Goal: Task Accomplishment & Management: Use online tool/utility

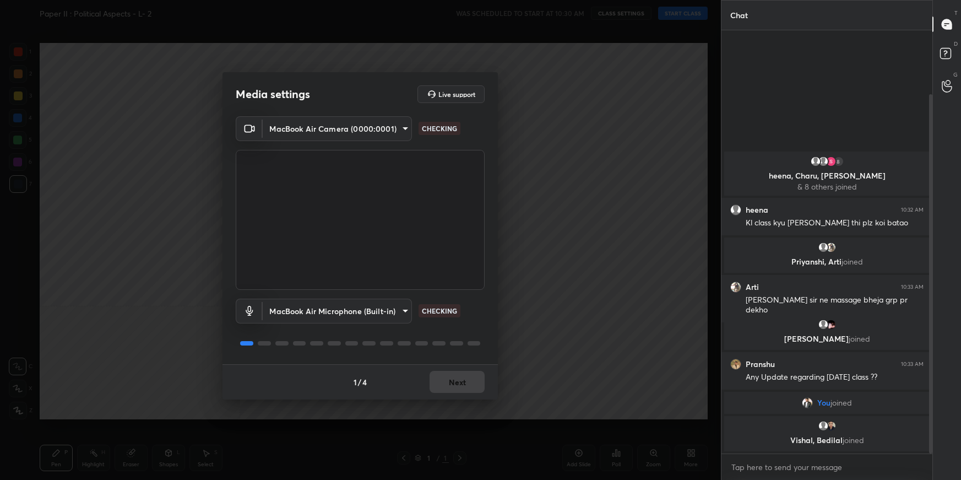
type textarea "x"
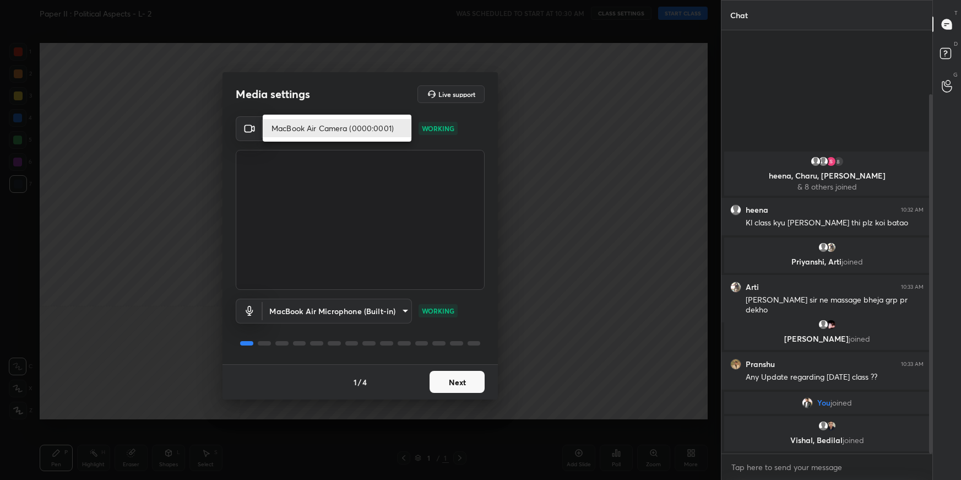
drag, startPoint x: 363, startPoint y: 128, endPoint x: 364, endPoint y: 140, distance: 11.6
click at [362, 129] on body "1 2 3 4 5 6 7 C X Z C X Z E E Erase all H H Paper II : Political Aspects - L- 2…" at bounding box center [480, 240] width 961 height 480
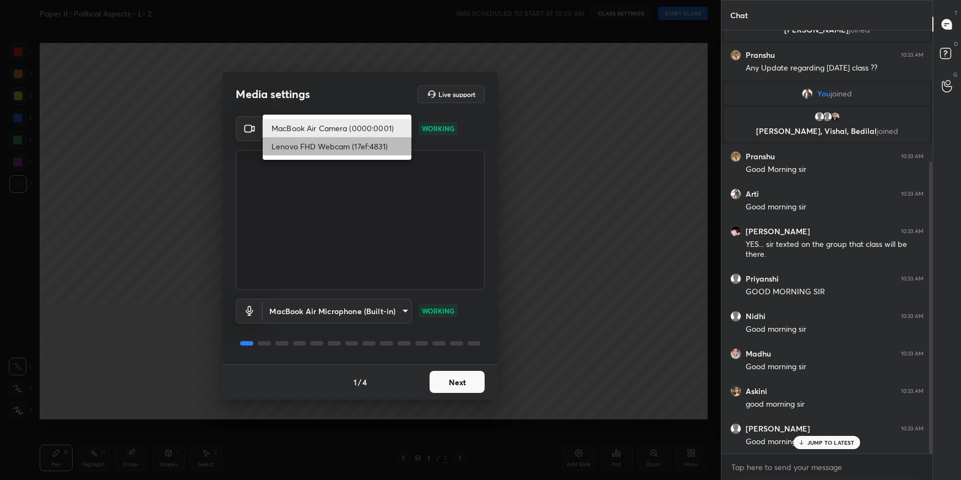
click at [346, 144] on li "Lenovo FHD Webcam (17ef:4831)" at bounding box center [337, 146] width 149 height 18
type input "85dabb7d737ceacd56cc1edd461a020de32b0f559c0cc33e6bb2f4102bc8e39c"
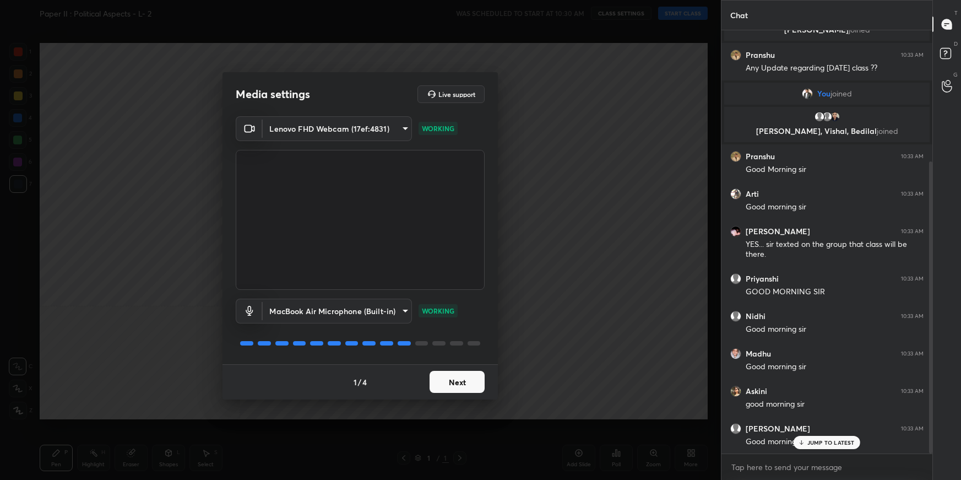
click at [470, 339] on button "Next" at bounding box center [456, 381] width 55 height 22
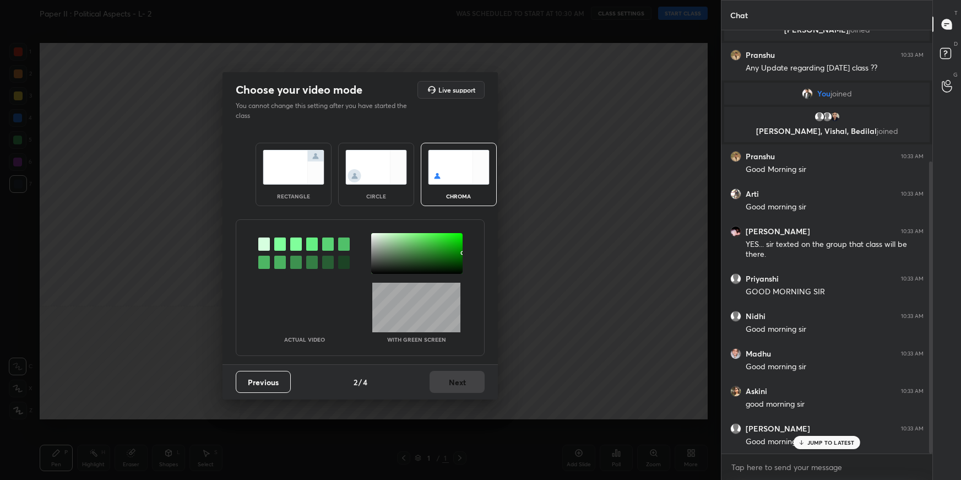
drag, startPoint x: 279, startPoint y: 241, endPoint x: 288, endPoint y: 244, distance: 9.9
click at [279, 241] on div at bounding box center [280, 243] width 12 height 13
drag, startPoint x: 379, startPoint y: 241, endPoint x: 384, endPoint y: 244, distance: 6.0
click at [379, 240] on div at bounding box center [416, 253] width 91 height 41
click at [466, 339] on button "Next" at bounding box center [456, 381] width 55 height 22
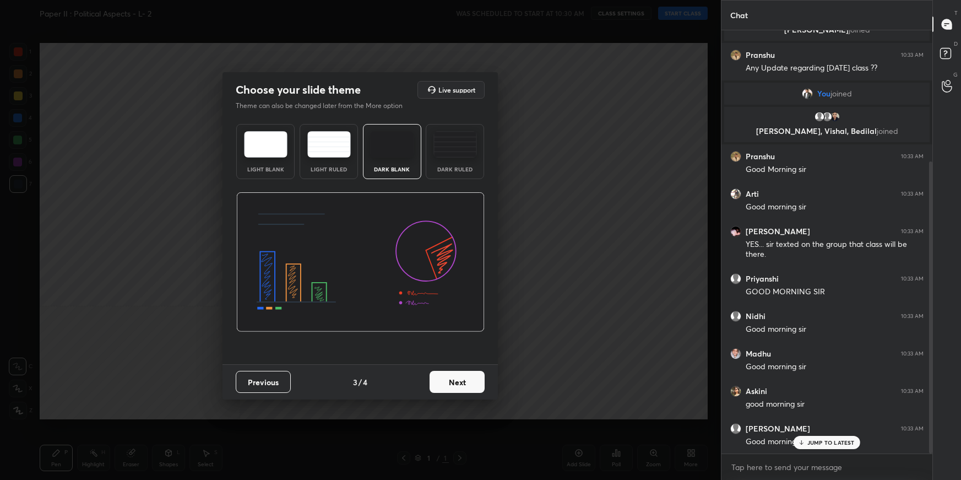
click at [466, 339] on button "Next" at bounding box center [456, 381] width 55 height 22
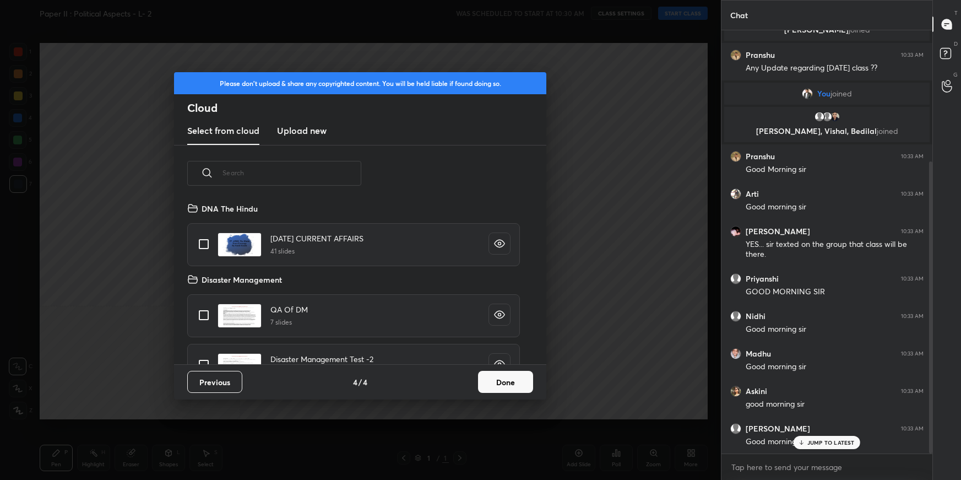
click at [315, 137] on new "Upload new" at bounding box center [302, 131] width 50 height 28
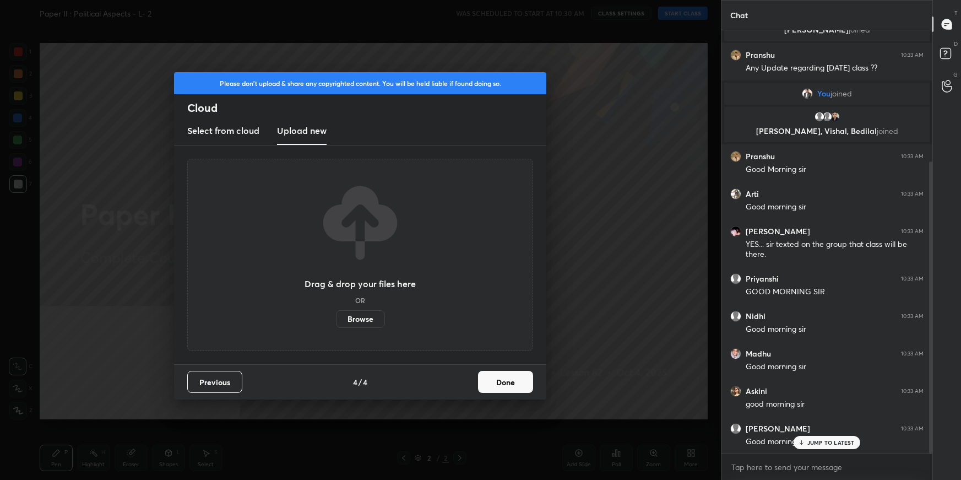
click at [353, 319] on label "Browse" at bounding box center [360, 319] width 49 height 18
click at [336, 319] on input "Browse" at bounding box center [336, 319] width 0 height 18
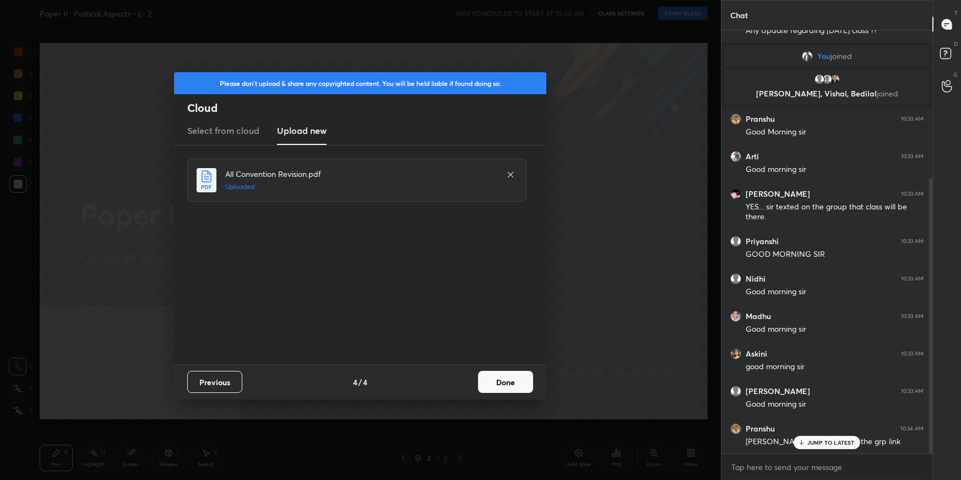
click at [516, 339] on button "Done" at bounding box center [505, 381] width 55 height 22
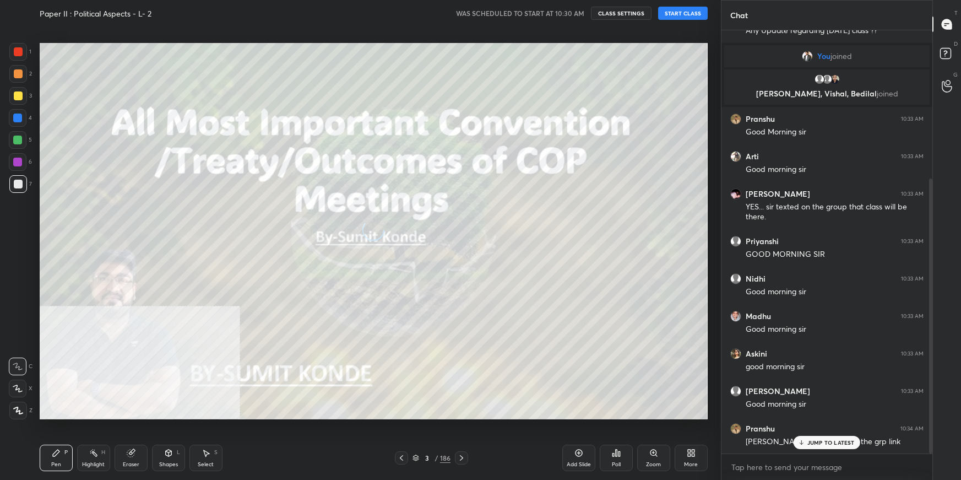
click at [691, 9] on button "START CLASS" at bounding box center [683, 13] width 50 height 13
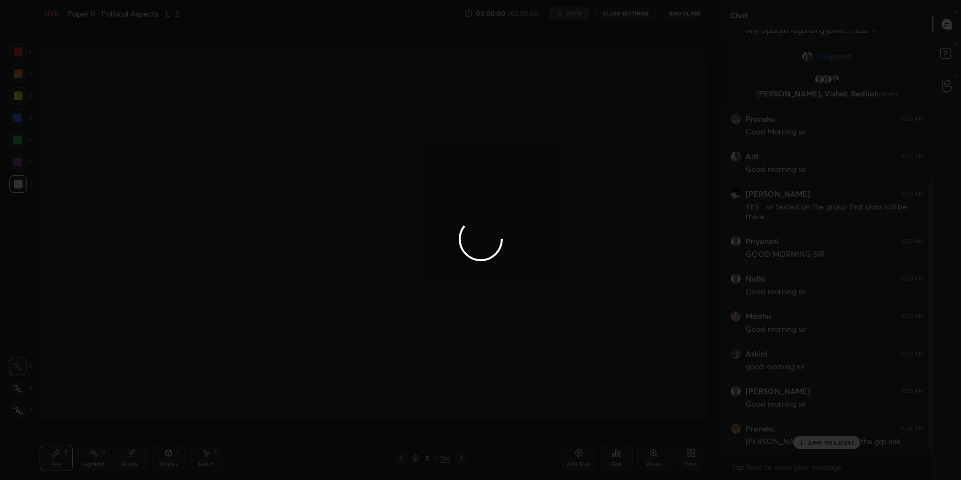
type textarea "x"
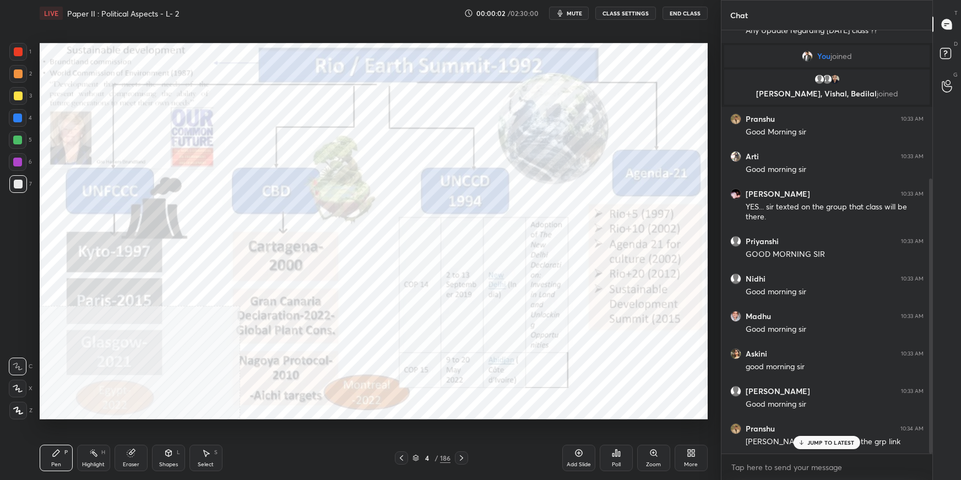
scroll to position [265, 0]
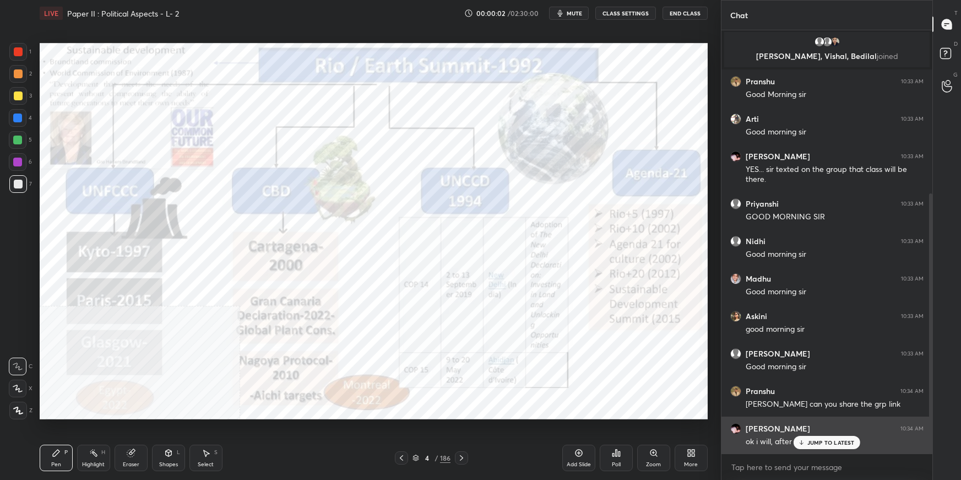
click at [735, 339] on div "JUMP TO LATEST" at bounding box center [826, 441] width 66 height 13
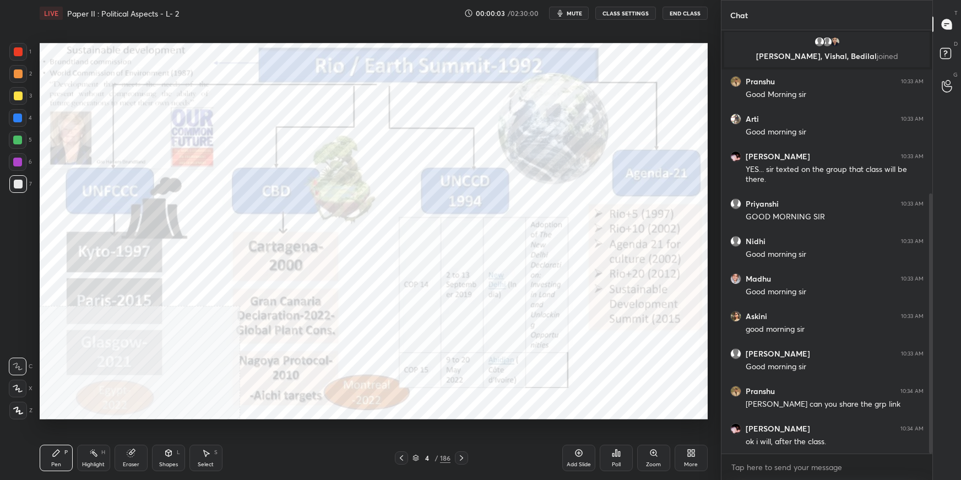
click at [688, 339] on icon at bounding box center [689, 454] width 3 height 3
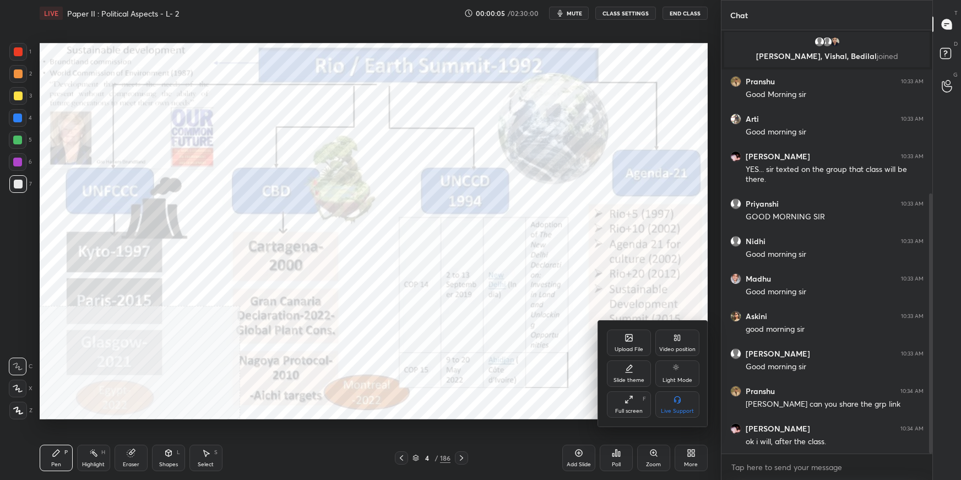
click at [682, 339] on div "Video position" at bounding box center [677, 342] width 44 height 26
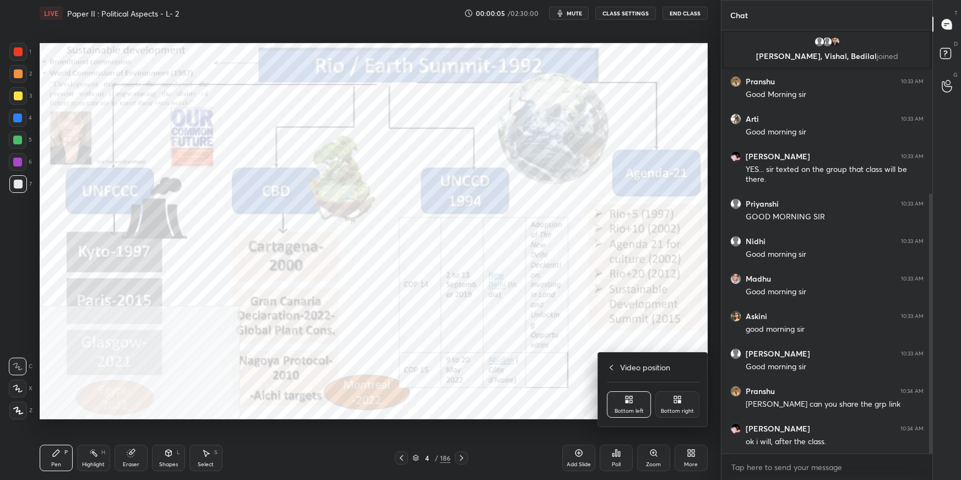
click at [682, 339] on div "Bottom right" at bounding box center [677, 404] width 44 height 26
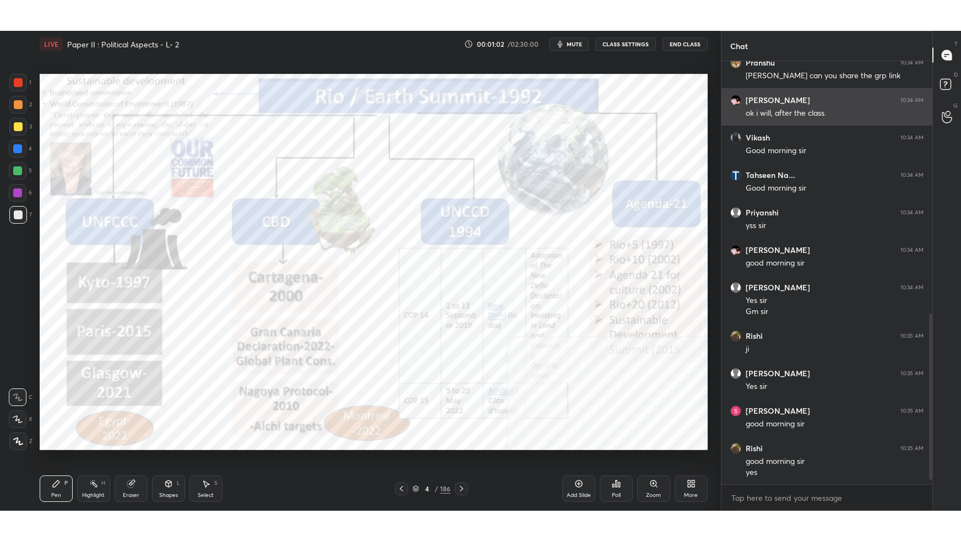
scroll to position [661, 0]
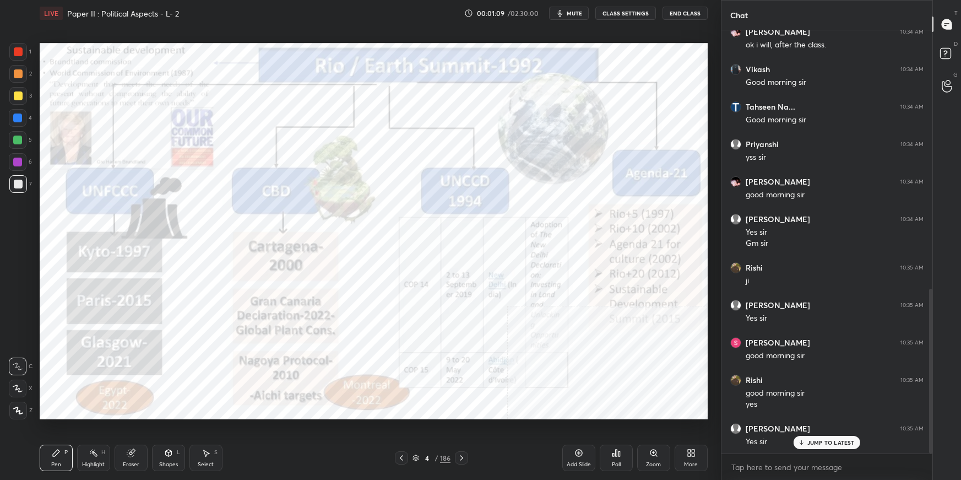
click at [696, 339] on div "More" at bounding box center [690, 457] width 33 height 26
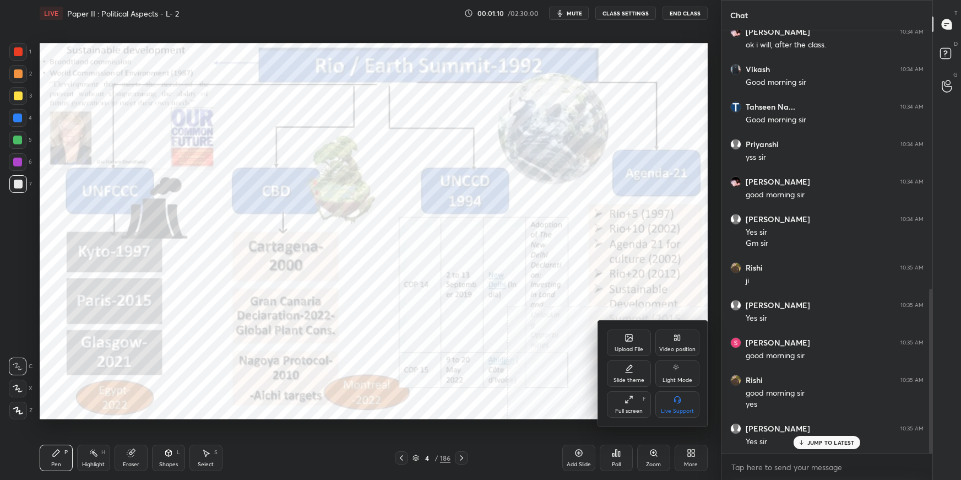
drag, startPoint x: 631, startPoint y: 405, endPoint x: 676, endPoint y: 470, distance: 78.3
click at [632, 339] on div "Full screen F" at bounding box center [629, 404] width 44 height 26
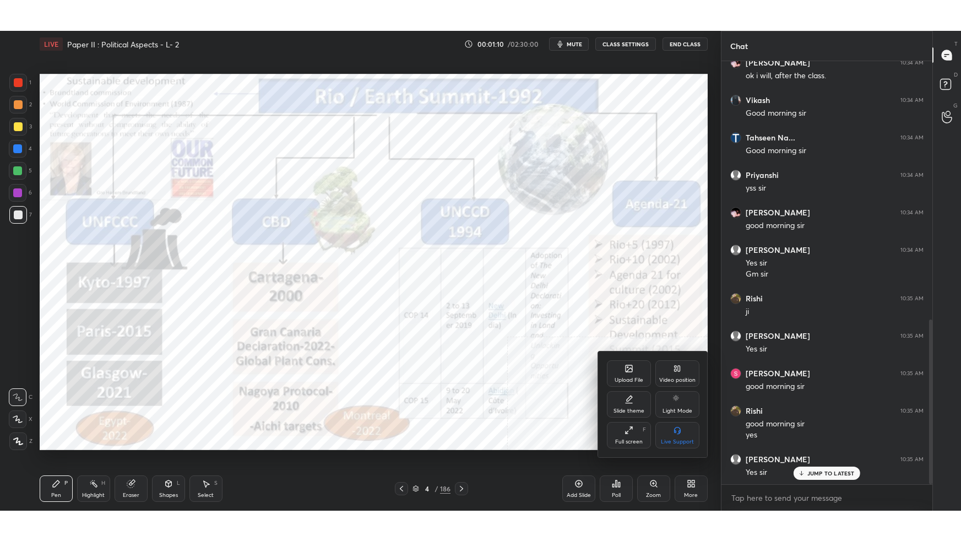
scroll to position [600, 0]
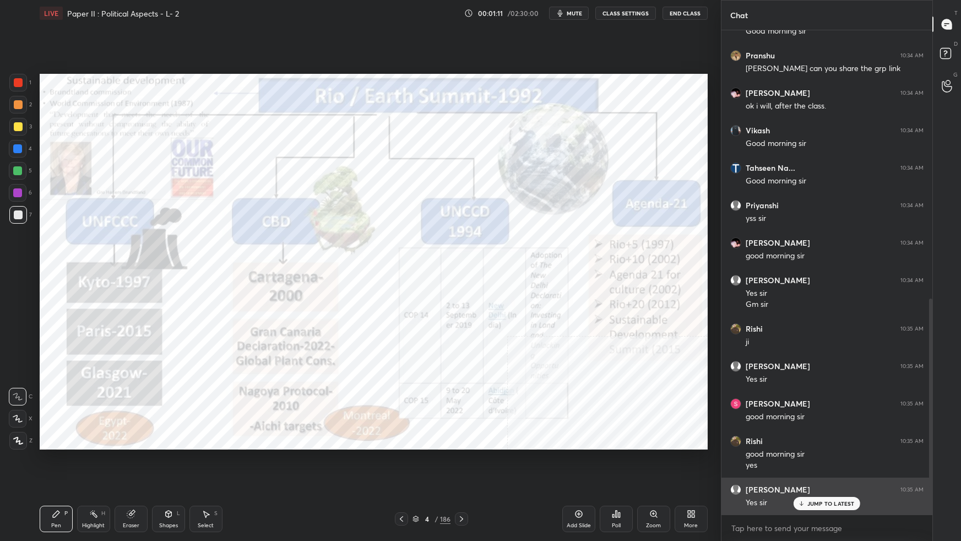
click at [735, 339] on p "JUMP TO LATEST" at bounding box center [830, 503] width 47 height 7
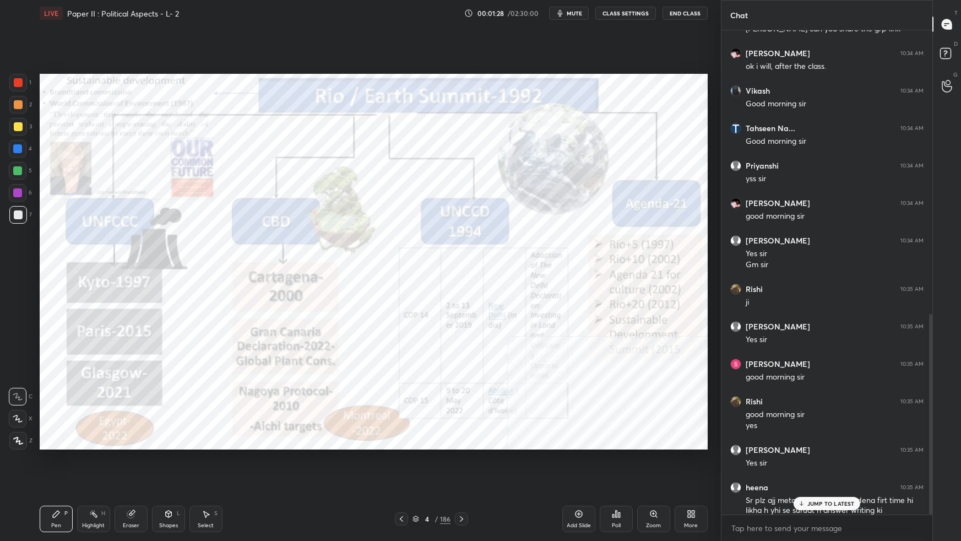
scroll to position [685, 0]
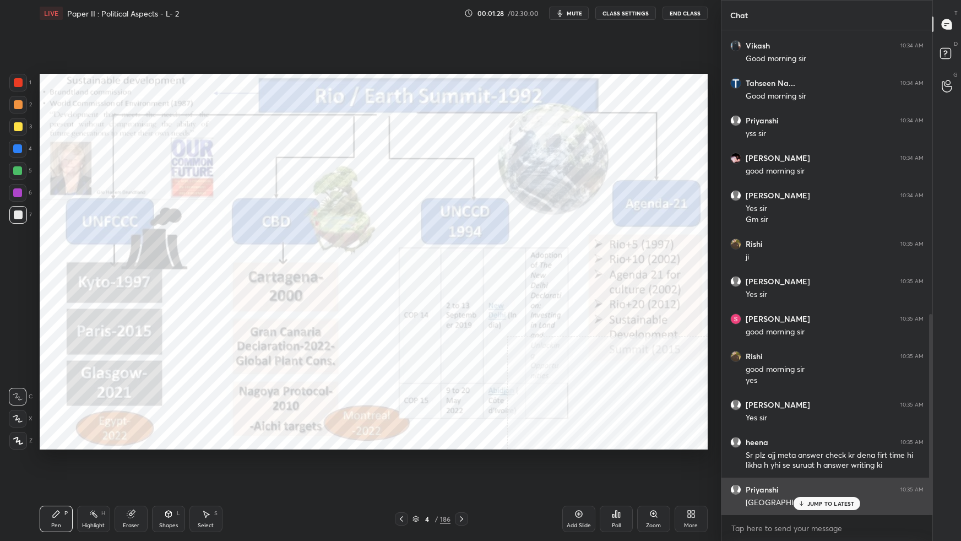
drag, startPoint x: 931, startPoint y: 361, endPoint x: 920, endPoint y: 496, distance: 135.3
click at [735, 339] on div "[PERSON_NAME] 10:34 AM [PERSON_NAME] can you share the grp link [PERSON_NAME] 1…" at bounding box center [826, 272] width 211 height 484
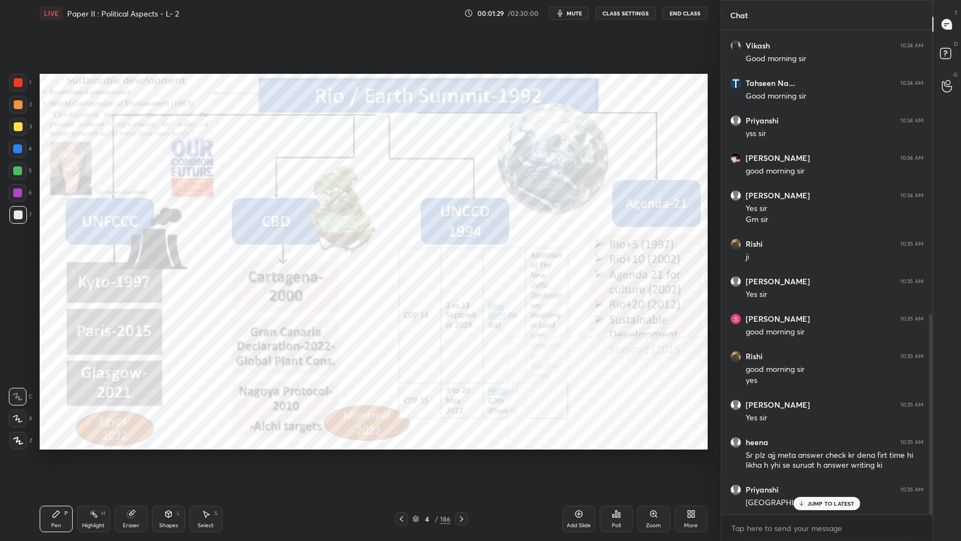
click at [735, 339] on p "JUMP TO LATEST" at bounding box center [830, 503] width 47 height 7
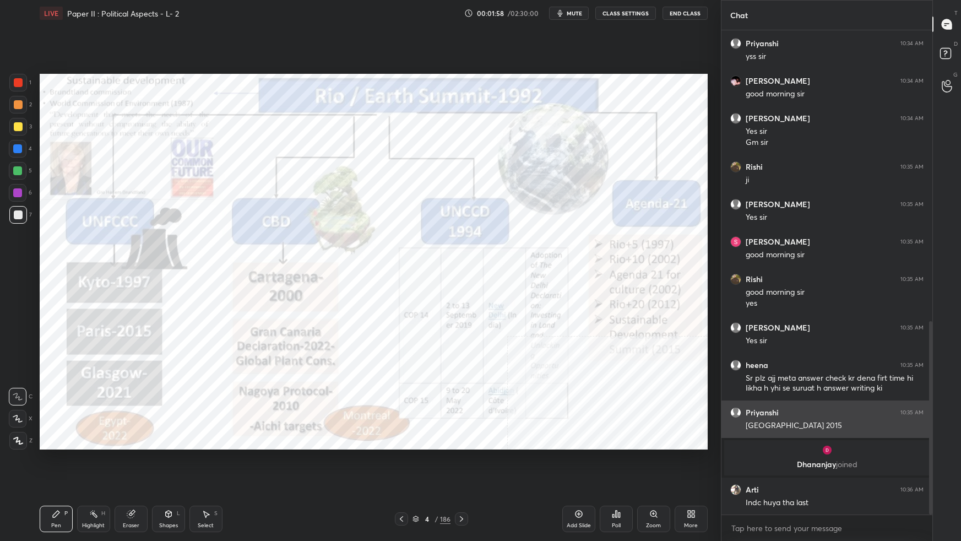
scroll to position [726, 0]
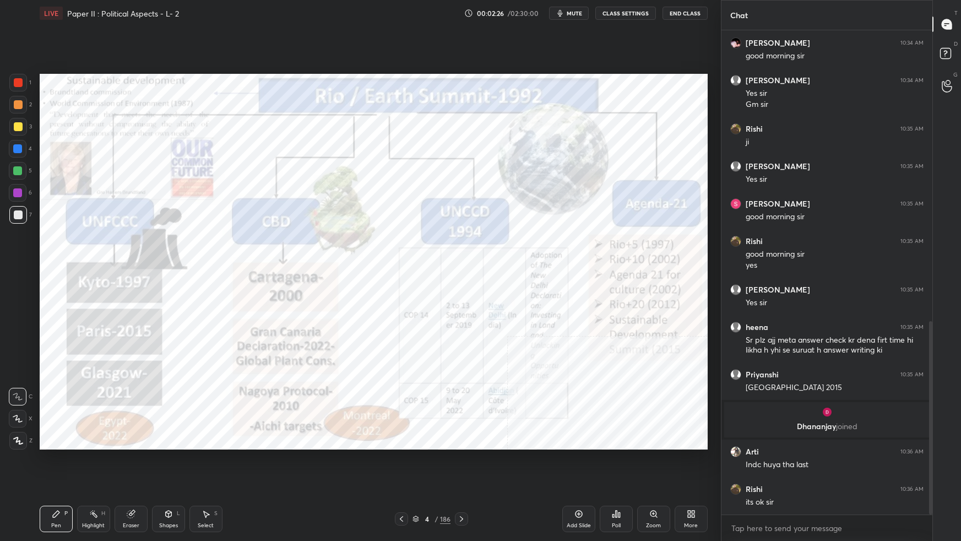
click at [689, 339] on div "More" at bounding box center [690, 518] width 33 height 26
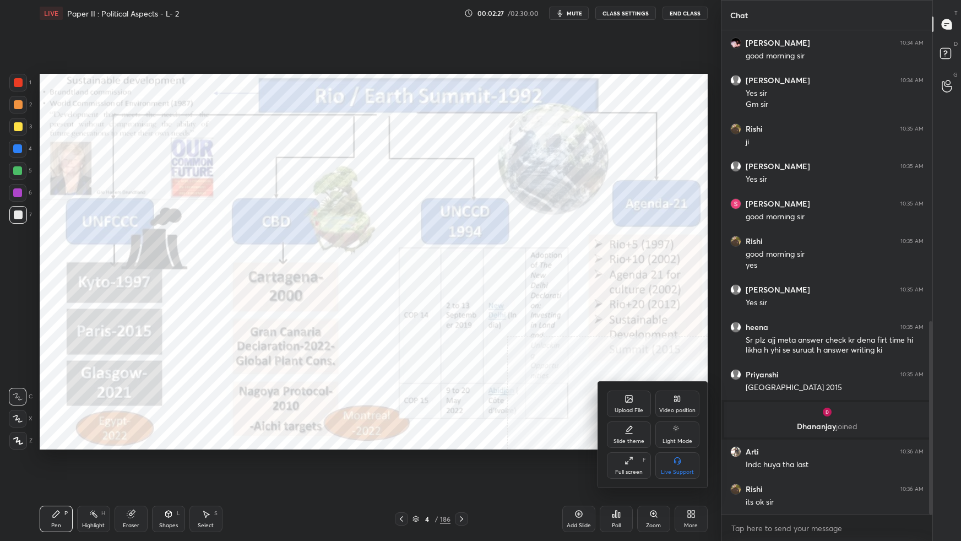
click at [638, 339] on div "Upload File" at bounding box center [628, 410] width 29 height 6
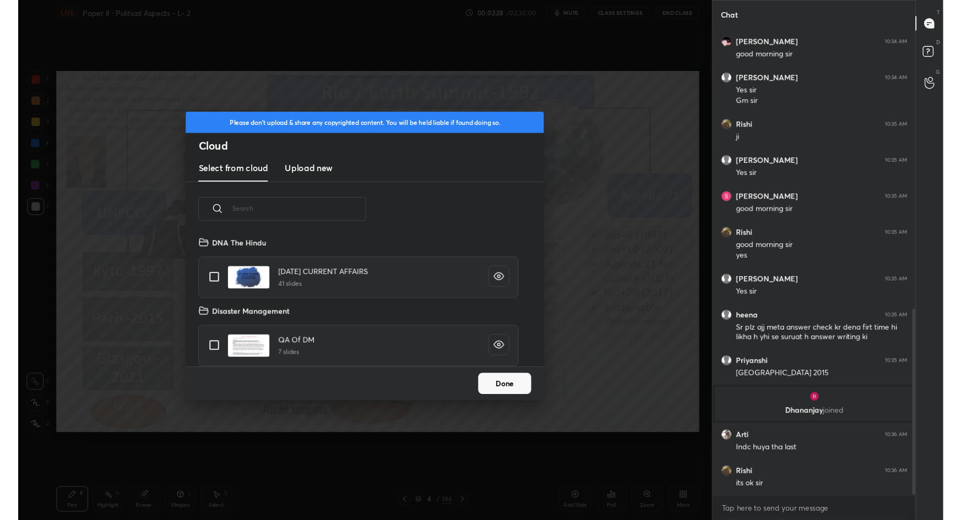
scroll to position [136, 353]
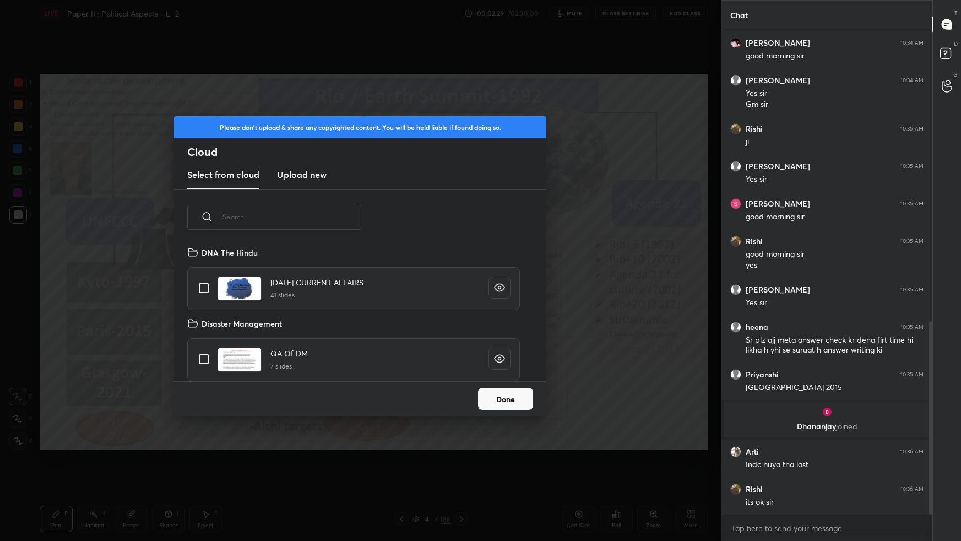
drag, startPoint x: 321, startPoint y: 179, endPoint x: 324, endPoint y: 187, distance: 8.2
click at [321, 179] on new "Upload new" at bounding box center [302, 175] width 50 height 28
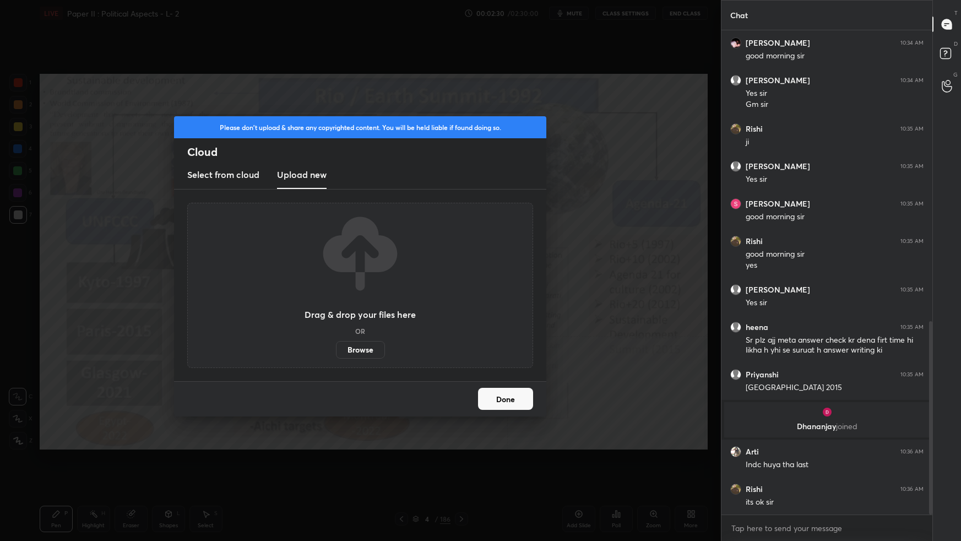
drag, startPoint x: 357, startPoint y: 350, endPoint x: 355, endPoint y: 286, distance: 63.9
click at [356, 339] on label "Browse" at bounding box center [360, 350] width 49 height 18
click at [336, 339] on input "Browse" at bounding box center [336, 350] width 0 height 18
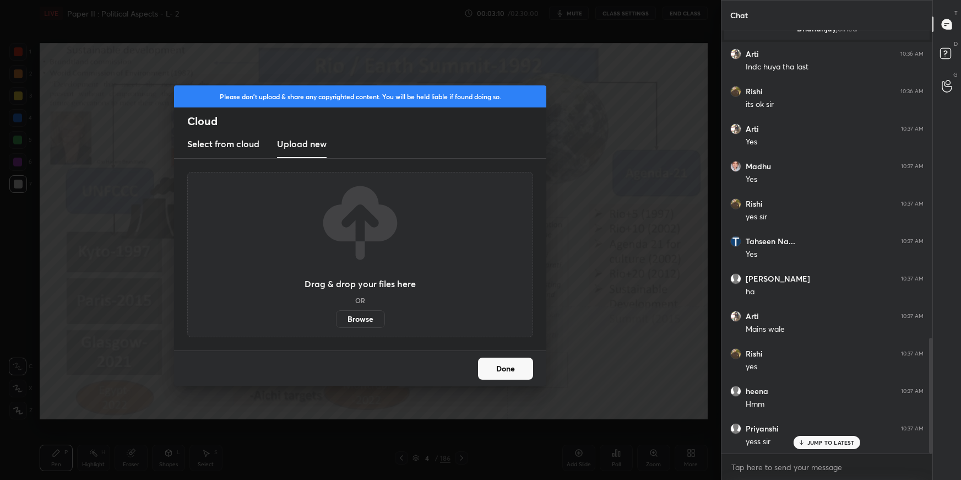
scroll to position [1163, 0]
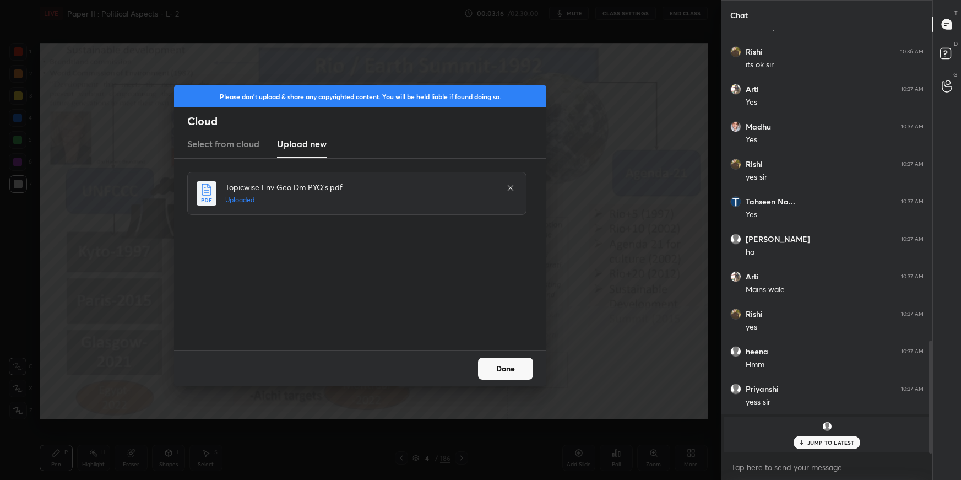
drag, startPoint x: 510, startPoint y: 374, endPoint x: 515, endPoint y: 378, distance: 6.2
click at [511, 339] on button "Done" at bounding box center [505, 368] width 55 height 22
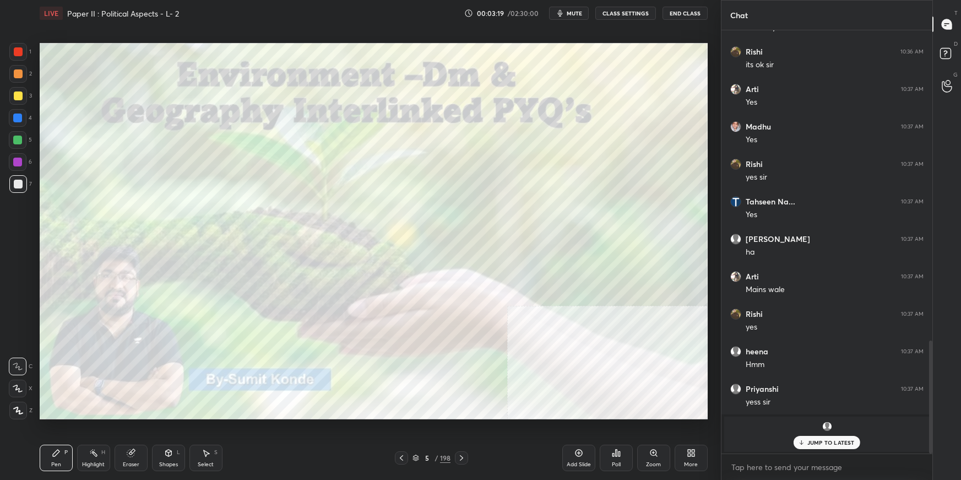
click at [464, 339] on icon at bounding box center [461, 457] width 9 height 9
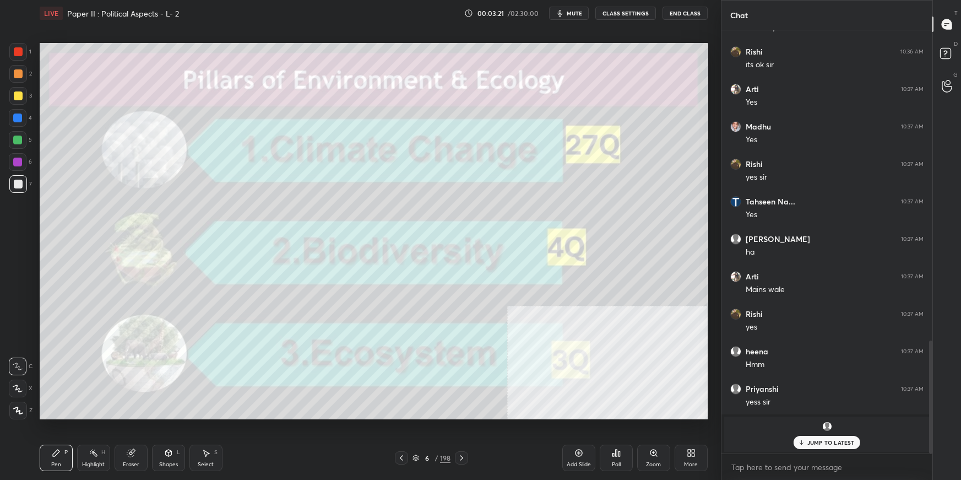
click at [735, 339] on div "JUMP TO LATEST" at bounding box center [826, 441] width 66 height 13
drag, startPoint x: 20, startPoint y: 96, endPoint x: 37, endPoint y: 99, distance: 16.7
click at [21, 97] on div at bounding box center [18, 95] width 9 height 9
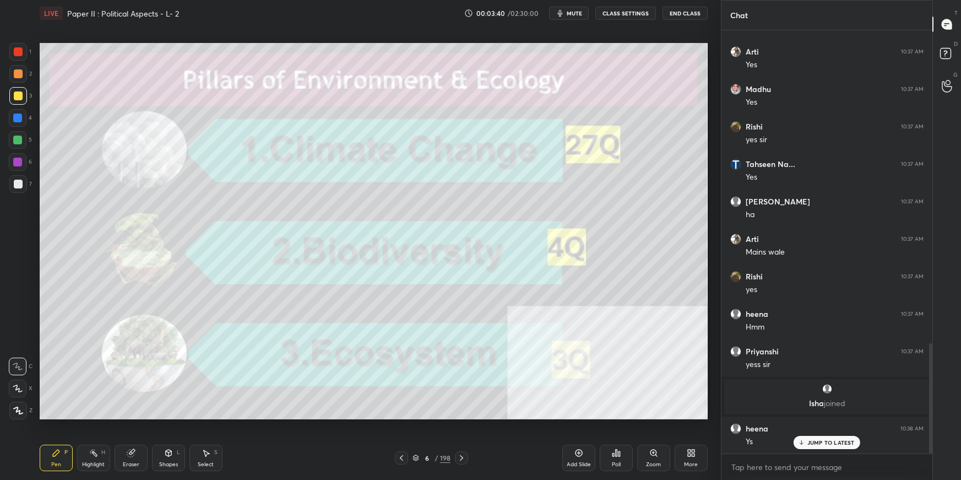
click at [23, 339] on div at bounding box center [18, 388] width 18 height 18
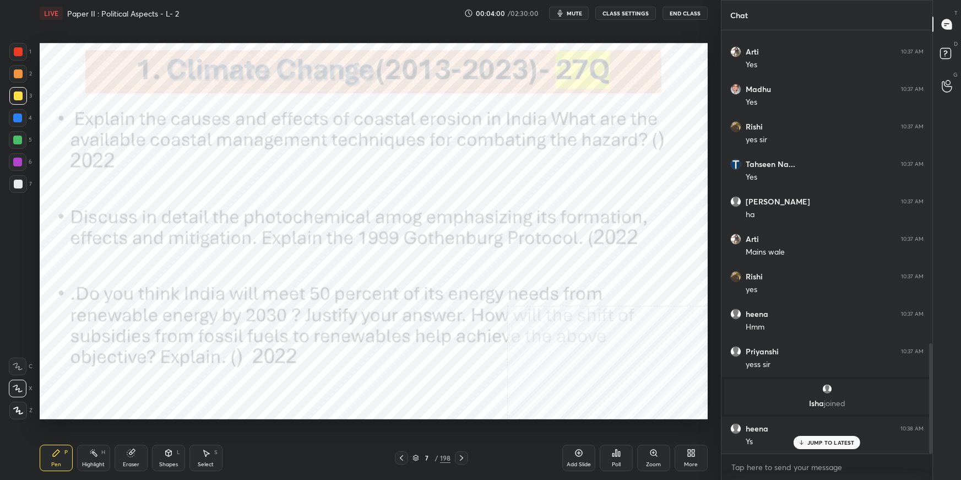
click at [19, 51] on div at bounding box center [18, 51] width 9 height 9
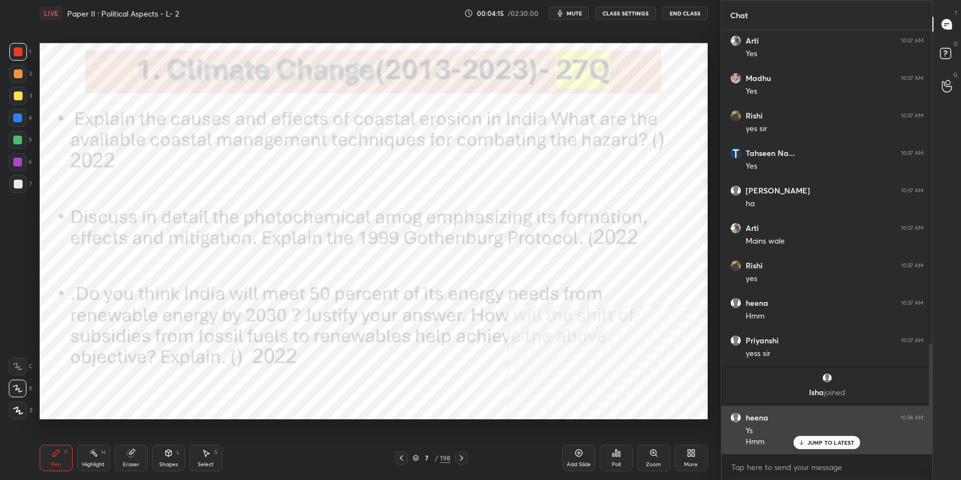
click at [735, 339] on div "JUMP TO LATEST" at bounding box center [826, 441] width 66 height 13
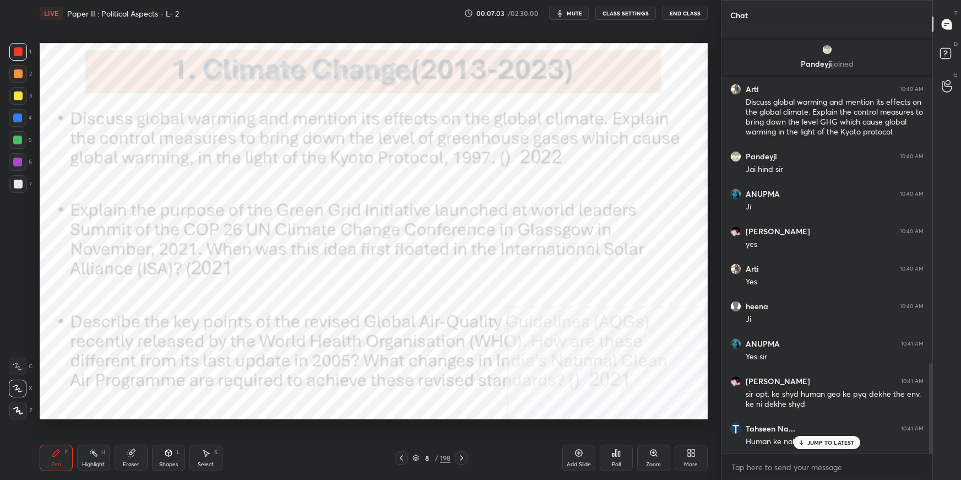
scroll to position [1553, 0]
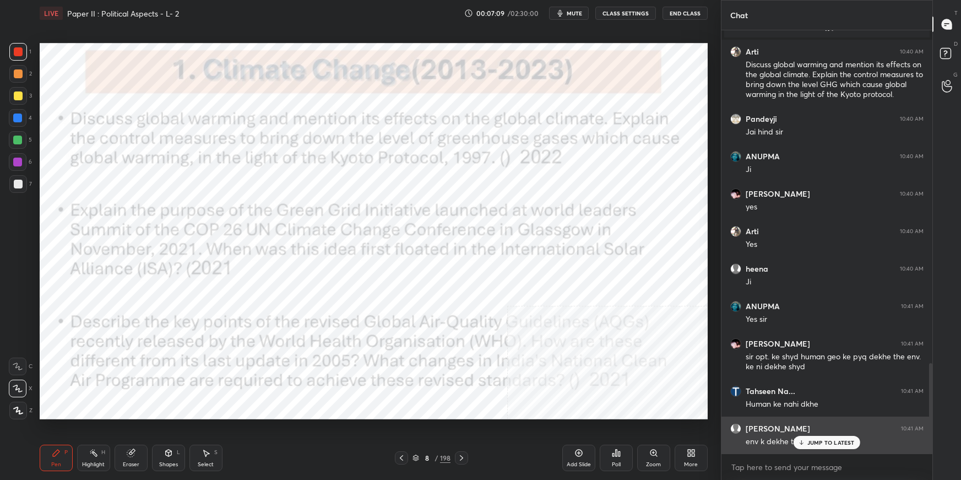
click at [735, 339] on p "JUMP TO LATEST" at bounding box center [830, 442] width 47 height 7
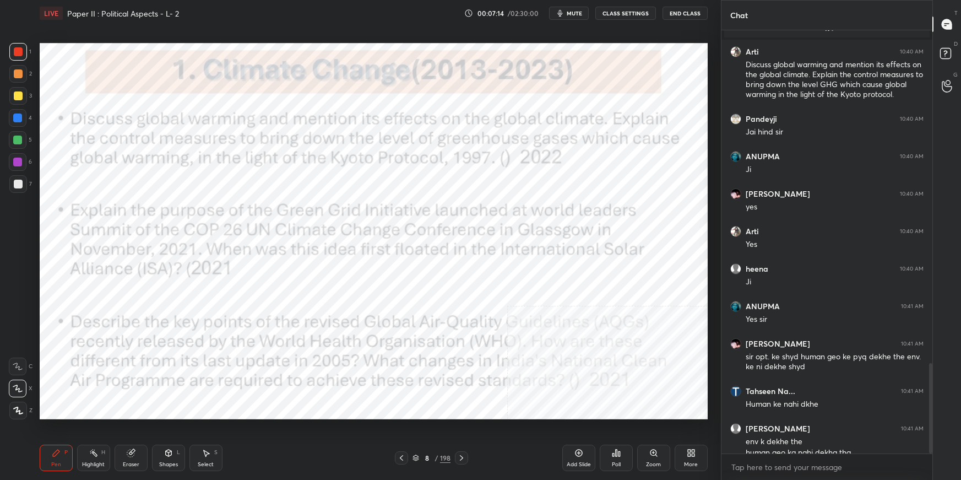
scroll to position [1564, 0]
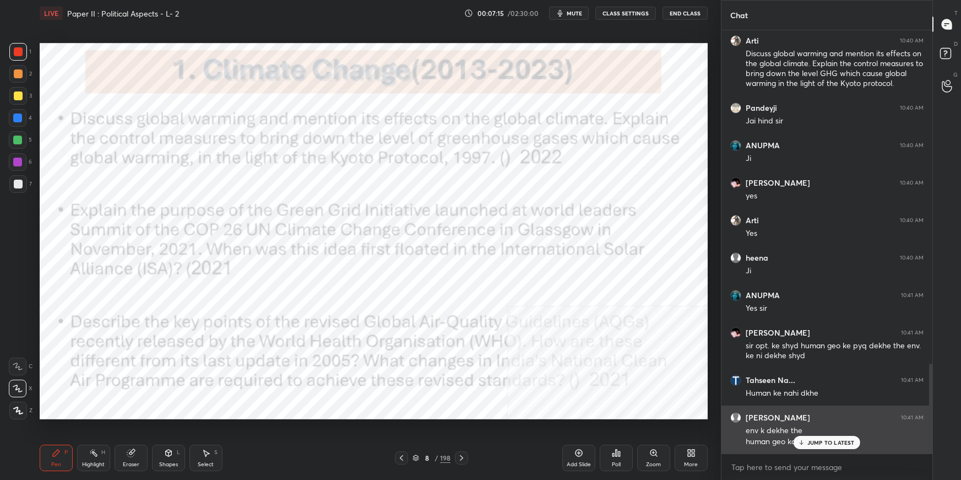
click at [735, 339] on p "JUMP TO LATEST" at bounding box center [830, 442] width 47 height 7
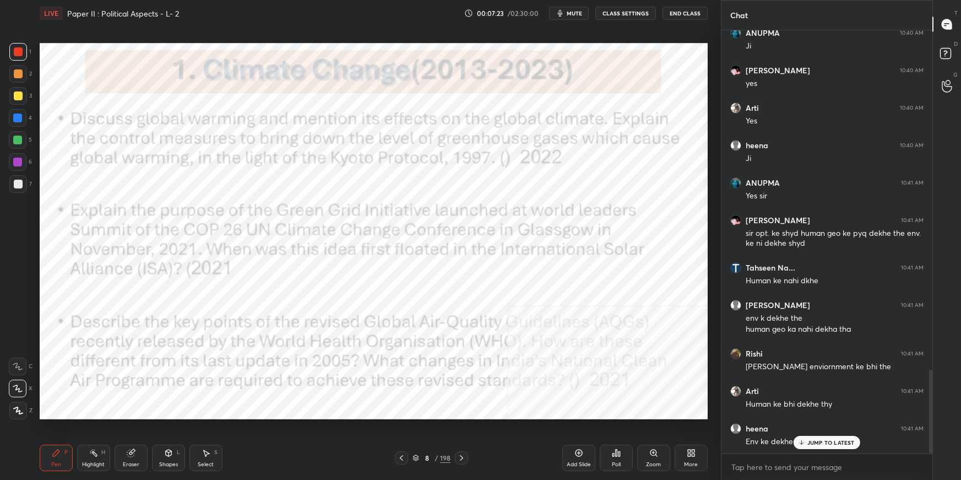
scroll to position [1714, 0]
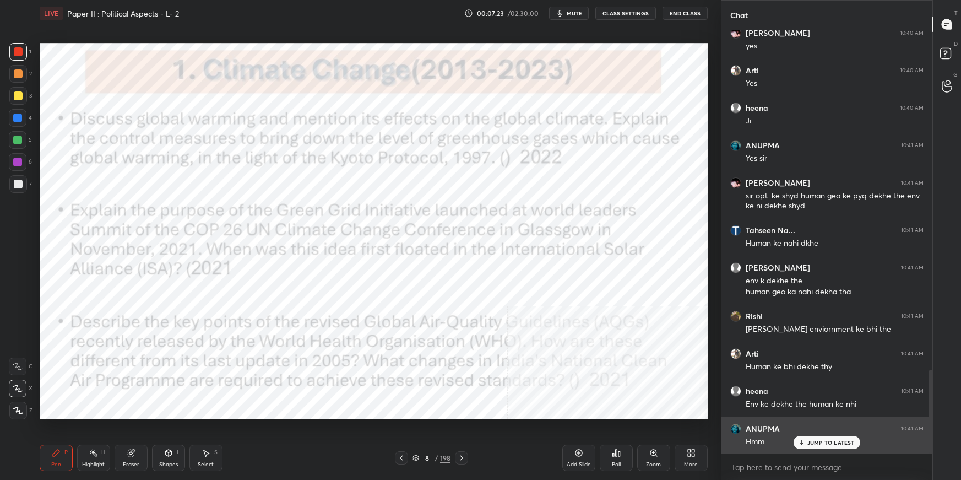
click at [735, 339] on p "JUMP TO LATEST" at bounding box center [830, 442] width 47 height 7
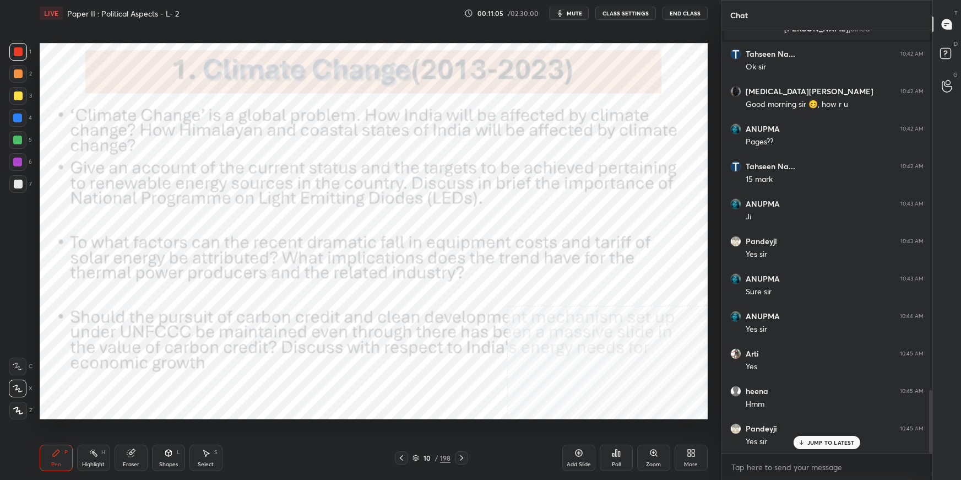
scroll to position [2401, 0]
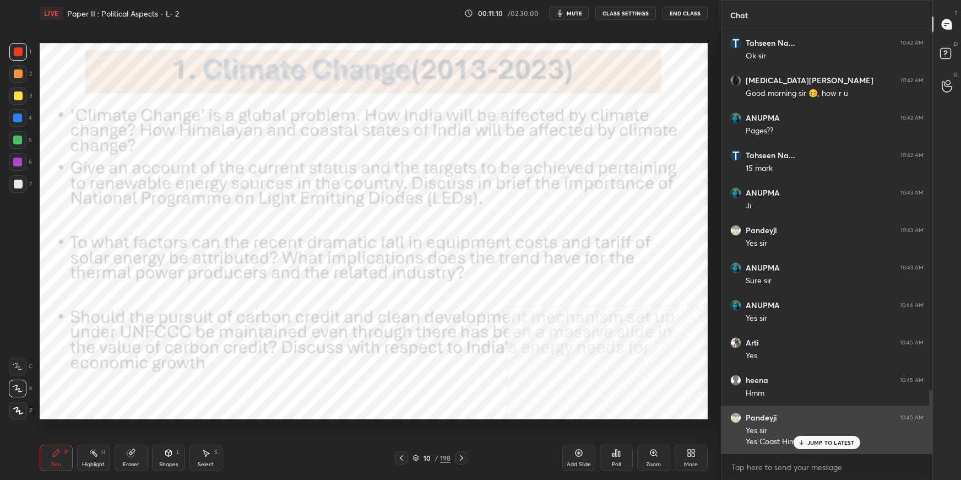
click at [735, 339] on div "JUMP TO LATEST" at bounding box center [826, 441] width 66 height 13
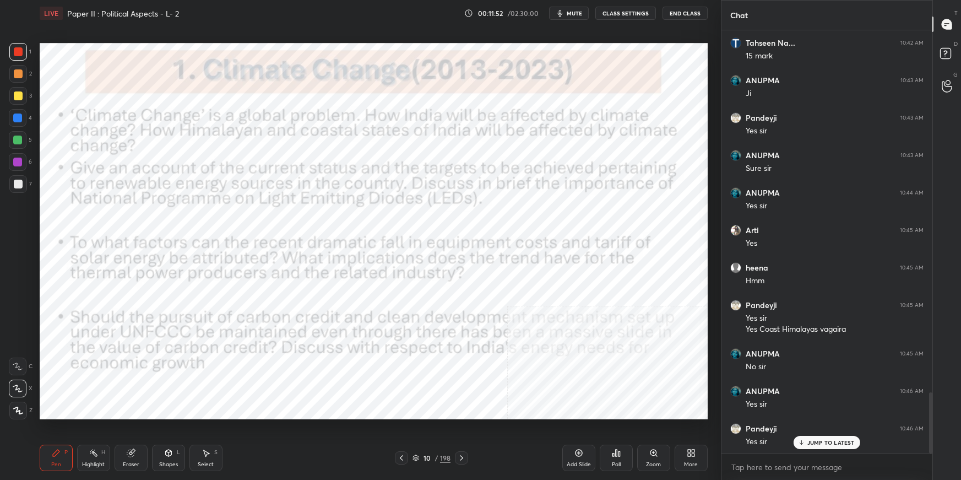
scroll to position [2560, 0]
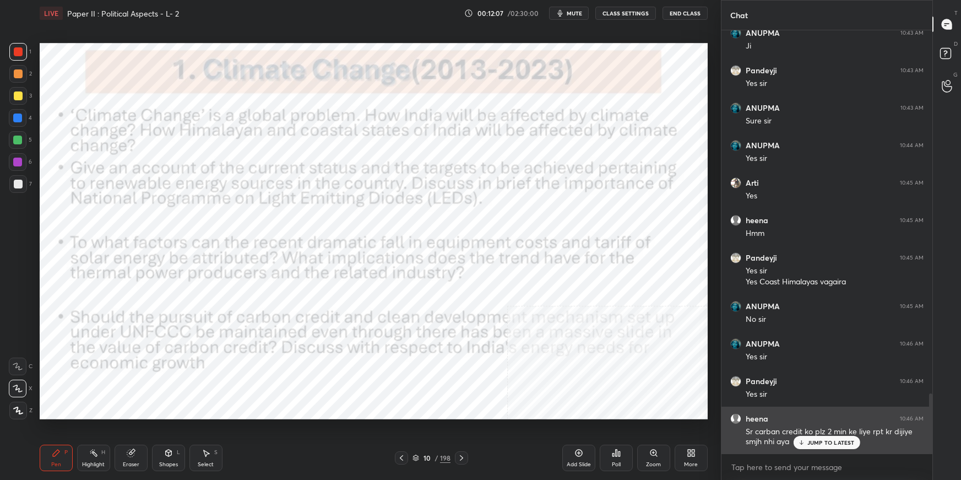
click at [735, 339] on p "JUMP TO LATEST" at bounding box center [830, 442] width 47 height 7
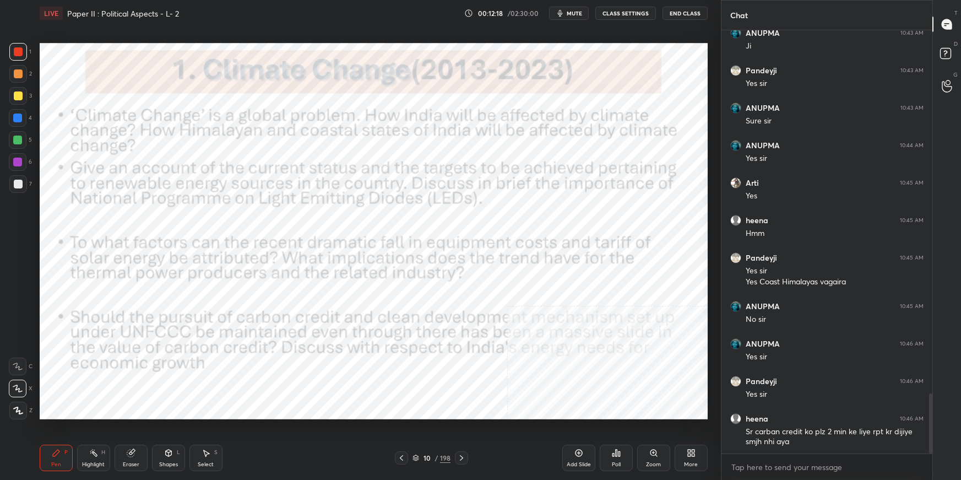
click at [623, 339] on div "Poll" at bounding box center [616, 457] width 33 height 26
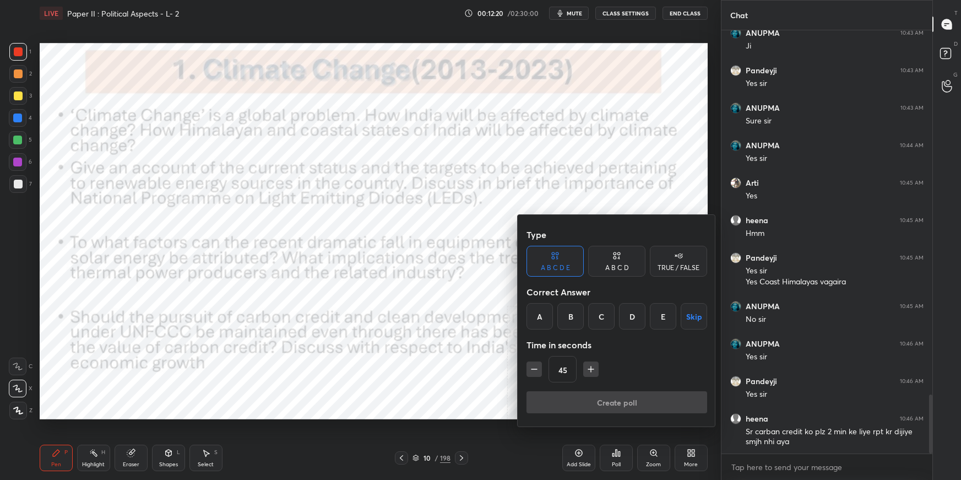
scroll to position [2598, 0]
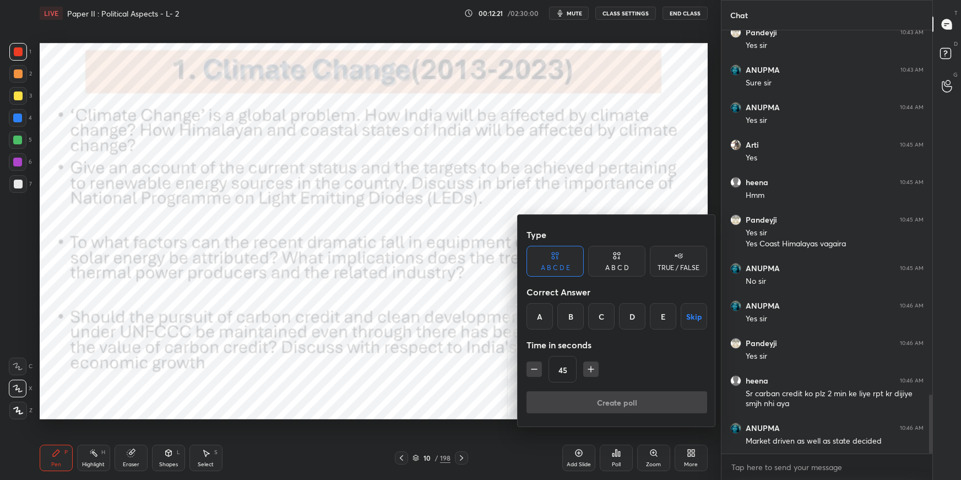
click at [611, 269] on div "A B C D" at bounding box center [617, 267] width 24 height 7
click at [577, 317] on div "B" at bounding box center [579, 316] width 32 height 26
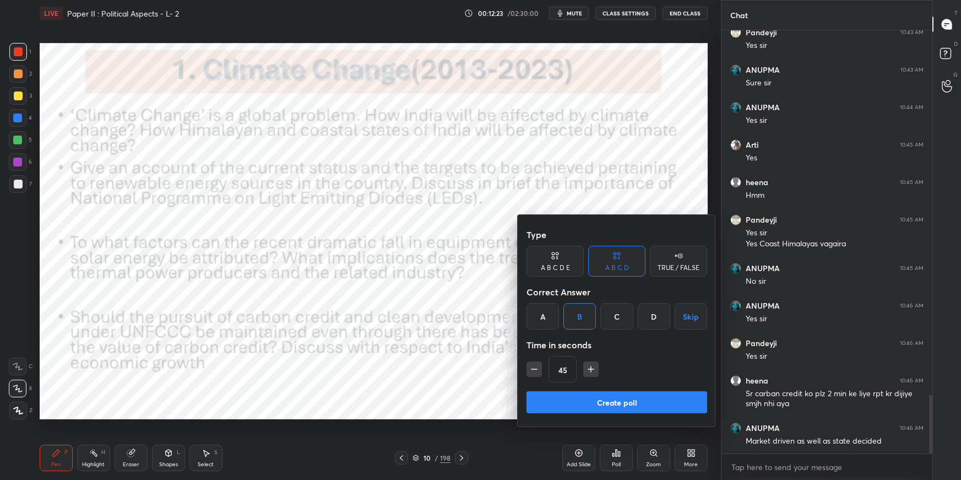
click at [573, 339] on button "Create poll" at bounding box center [616, 402] width 181 height 22
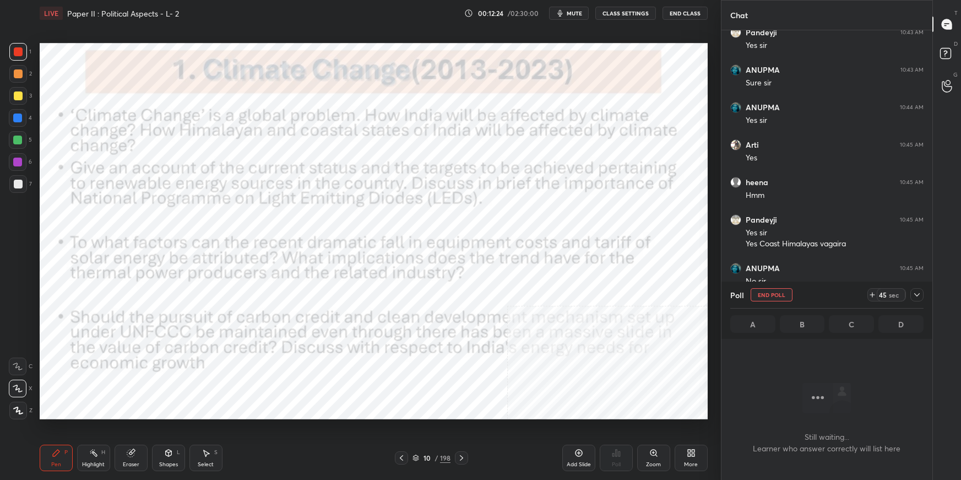
scroll to position [4, 3]
click at [557, 339] on div "Setting up your live class Poll for secs No correct answer Start poll" at bounding box center [373, 230] width 677 height 409
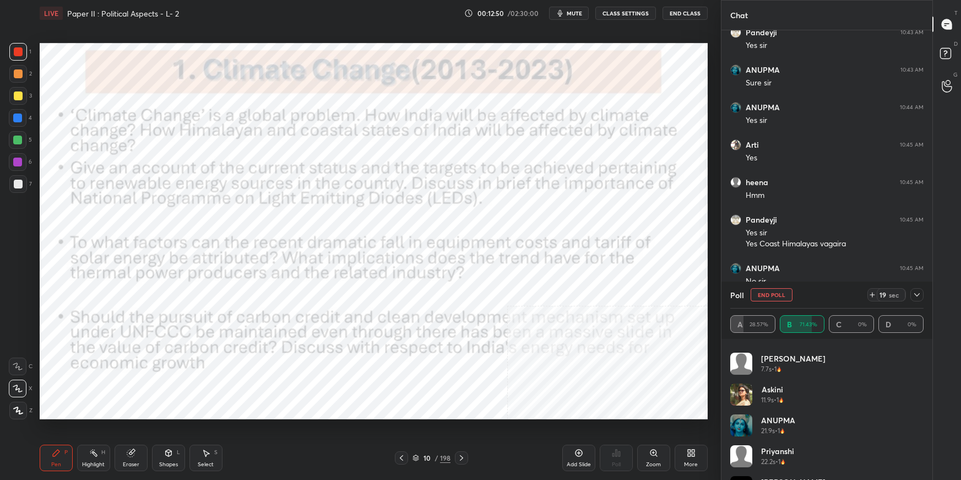
scroll to position [176, 0]
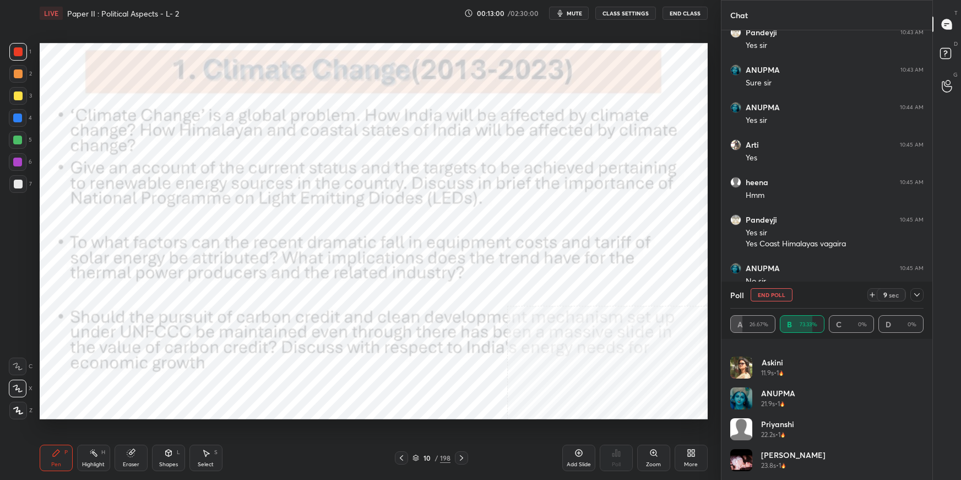
drag, startPoint x: 923, startPoint y: 451, endPoint x: 921, endPoint y: 460, distance: 9.0
click at [735, 339] on div "Pandeyji 6.5s • 1 [PERSON_NAME] 7.7s • 1 Askini 11.9s • 1 [PERSON_NAME] 21.9s •…" at bounding box center [826, 413] width 193 height 132
click at [735, 296] on icon at bounding box center [916, 294] width 9 height 9
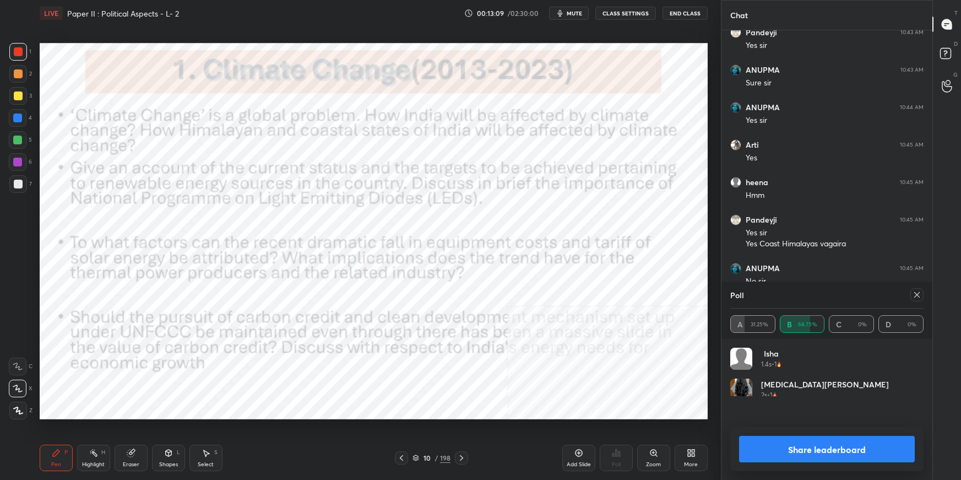
scroll to position [129, 190]
click at [735, 295] on icon at bounding box center [916, 294] width 9 height 9
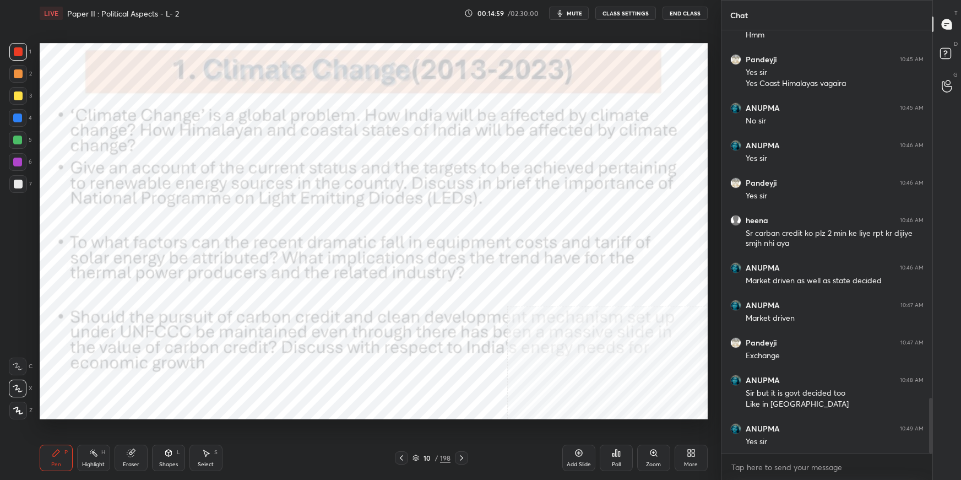
scroll to position [2797, 0]
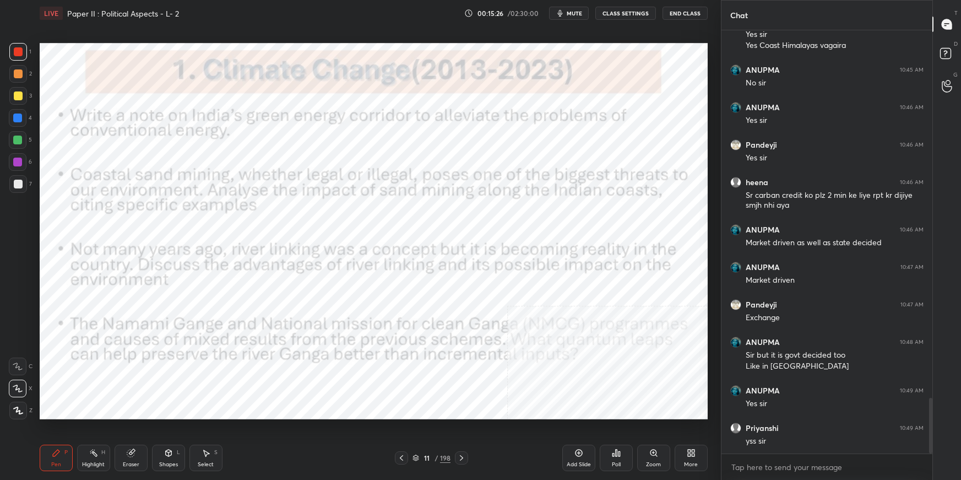
drag, startPoint x: 568, startPoint y: 16, endPoint x: 586, endPoint y: 16, distance: 17.6
click at [569, 17] on button "mute" at bounding box center [569, 13] width 40 height 13
click at [679, 11] on button "End Class" at bounding box center [684, 13] width 45 height 13
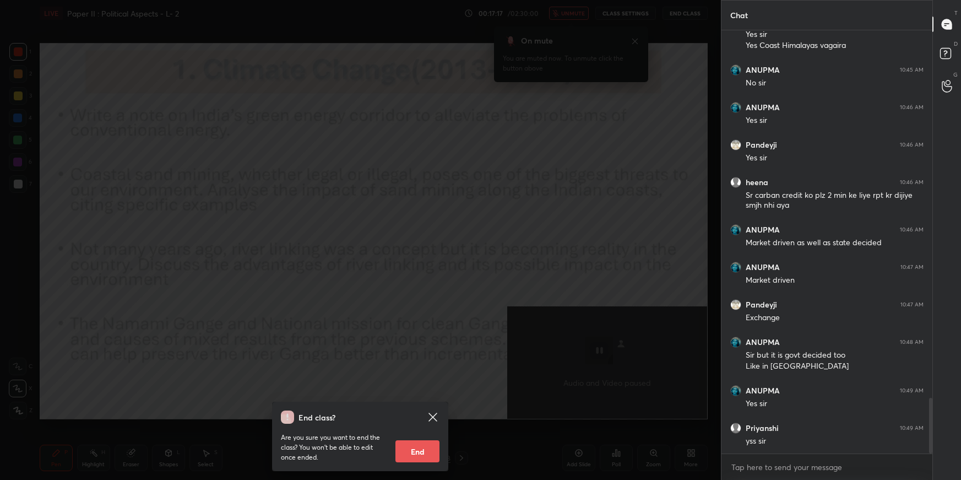
click at [608, 88] on div "End class? Are you sure you want to end the class? You won’t be able to edit on…" at bounding box center [360, 240] width 721 height 480
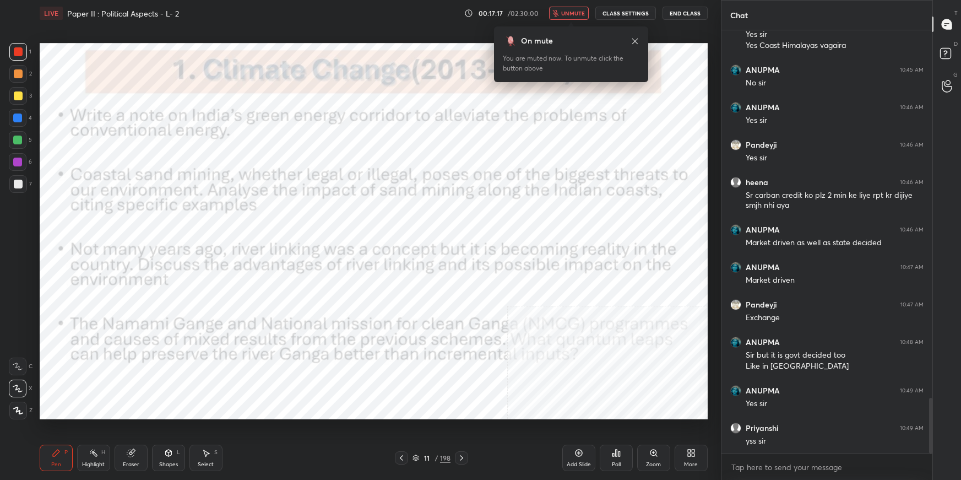
drag, startPoint x: 582, startPoint y: 12, endPoint x: 600, endPoint y: 30, distance: 24.9
click at [583, 13] on span "unmute" at bounding box center [573, 13] width 24 height 8
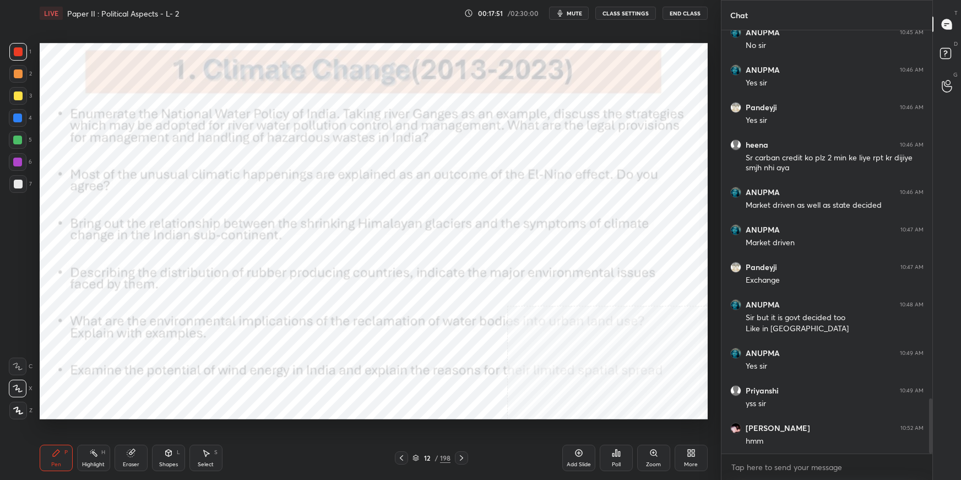
scroll to position [2871, 0]
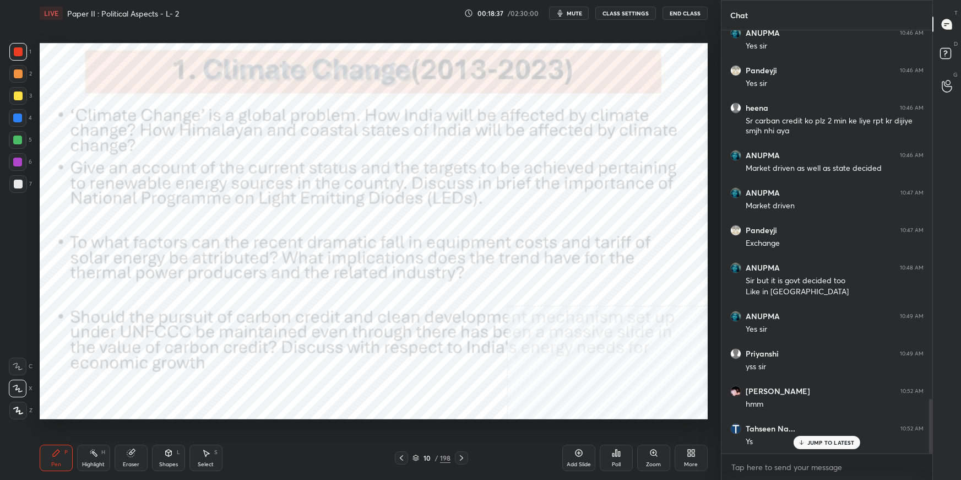
click at [418, 339] on div "10 / 198" at bounding box center [431, 458] width 38 height 10
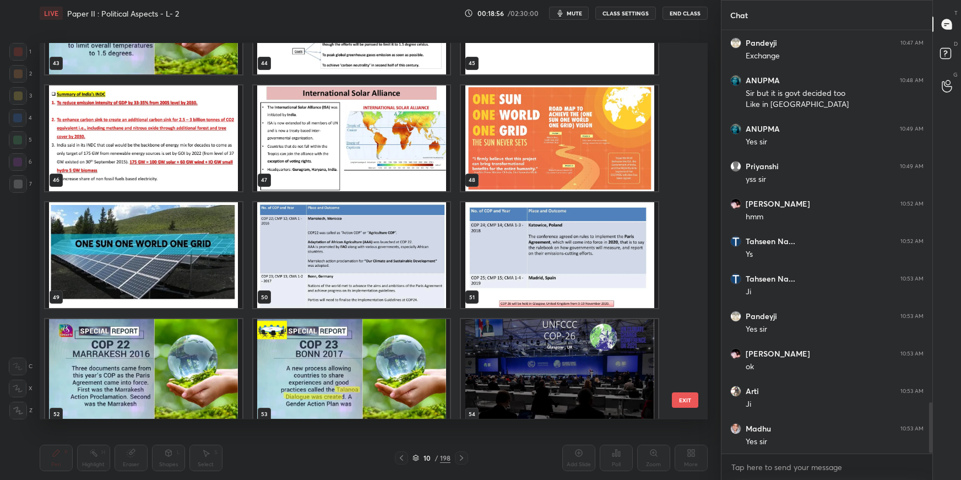
scroll to position [3096, 0]
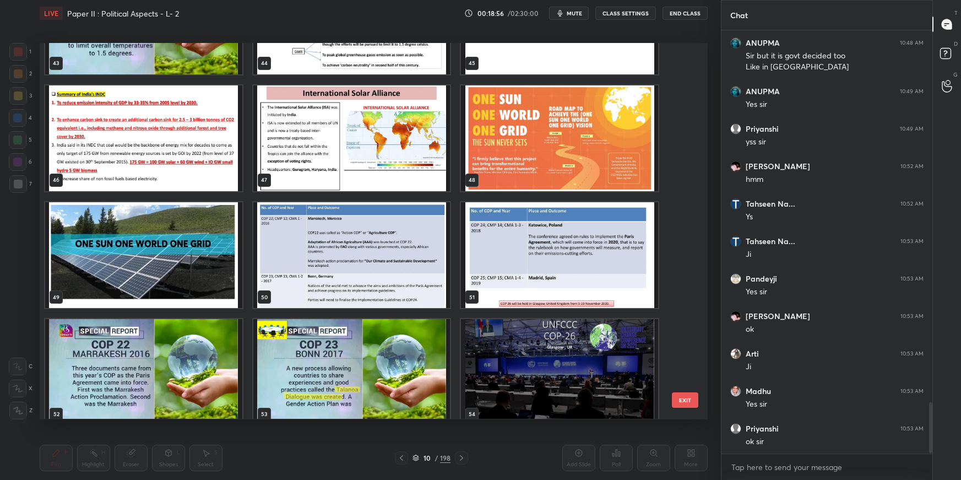
drag, startPoint x: 686, startPoint y: 143, endPoint x: 688, endPoint y: 133, distance: 9.4
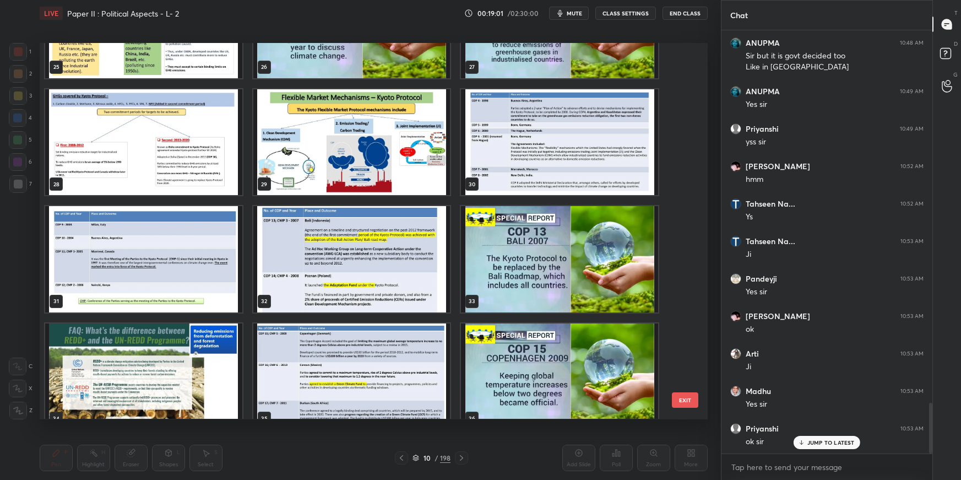
scroll to position [1082, 0]
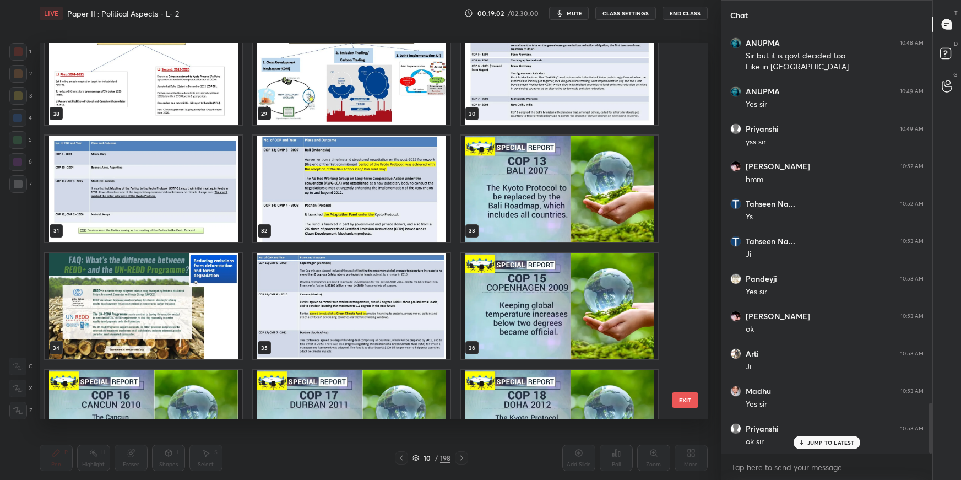
click at [419, 84] on img "grid" at bounding box center [351, 72] width 197 height 106
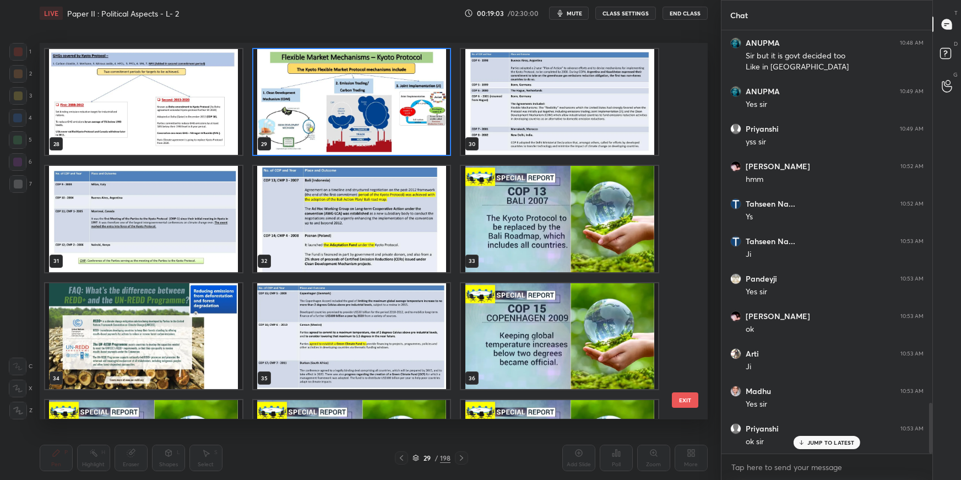
click at [421, 85] on div "22 23 24 25 26 27 28 29 30 31 32 33 34 35 36 37 38 39" at bounding box center [364, 230] width 649 height 375
click at [424, 86] on img "grid" at bounding box center [351, 102] width 197 height 106
click at [425, 87] on img "grid" at bounding box center [351, 102] width 197 height 106
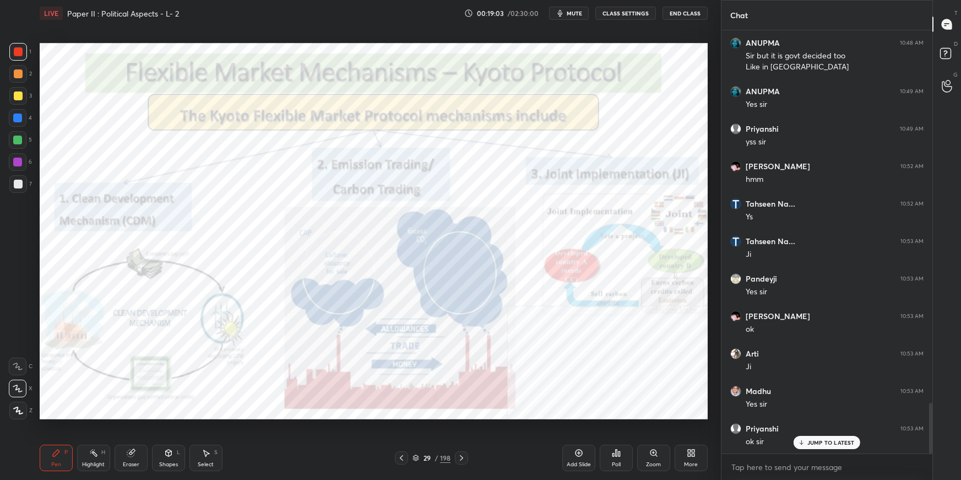
click at [426, 88] on img "grid" at bounding box center [351, 102] width 197 height 106
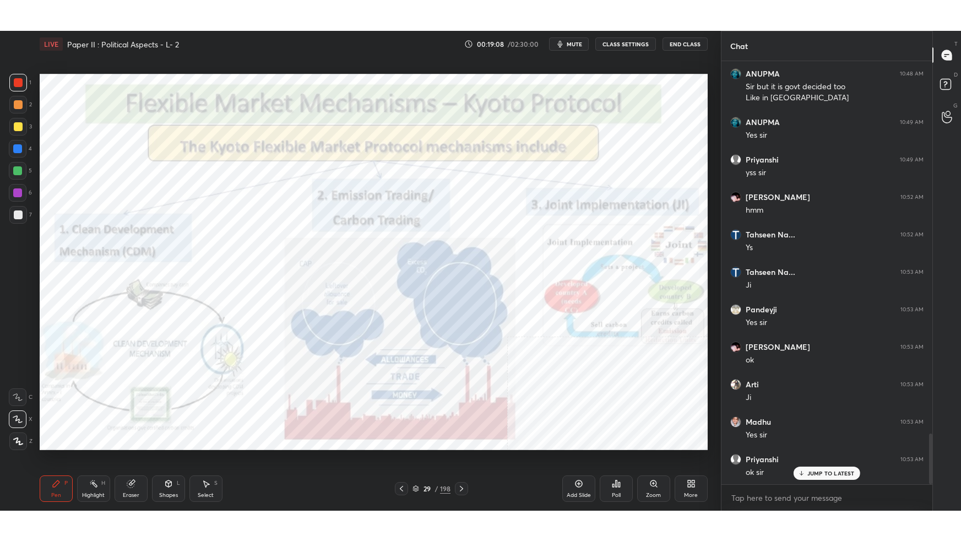
scroll to position [3133, 0]
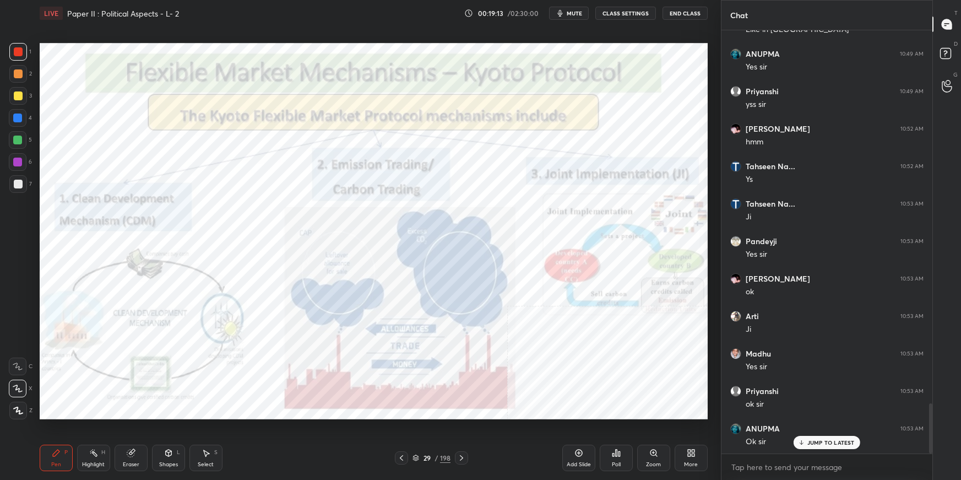
click at [687, 339] on icon at bounding box center [690, 452] width 9 height 9
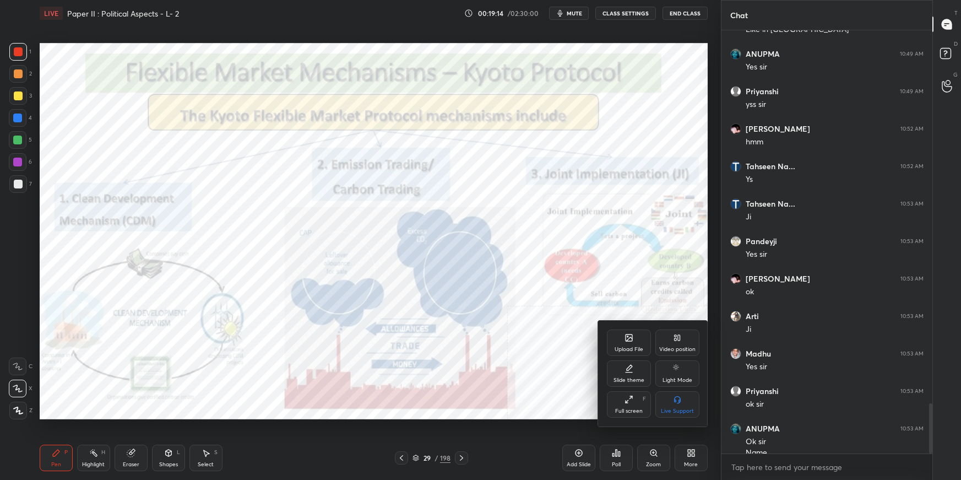
drag, startPoint x: 635, startPoint y: 404, endPoint x: 635, endPoint y: 466, distance: 62.8
click at [635, 339] on div "Full screen F" at bounding box center [629, 404] width 44 height 26
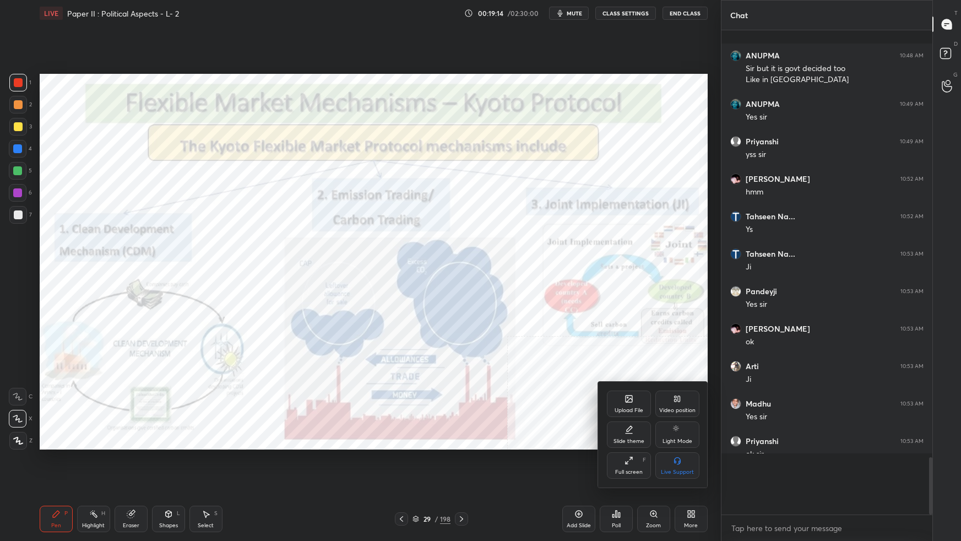
scroll to position [400, 208]
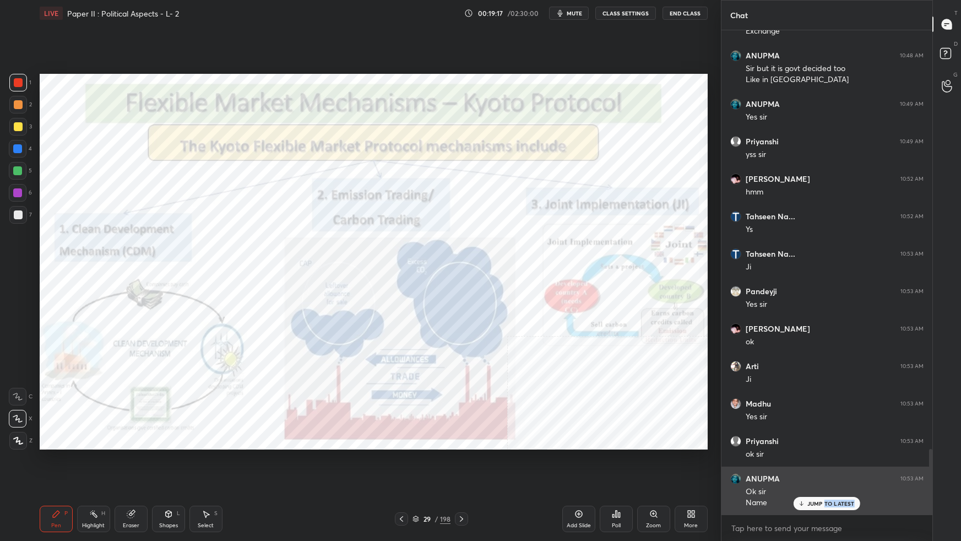
click at [735, 339] on div "JUMP TO LATEST" at bounding box center [826, 503] width 66 height 13
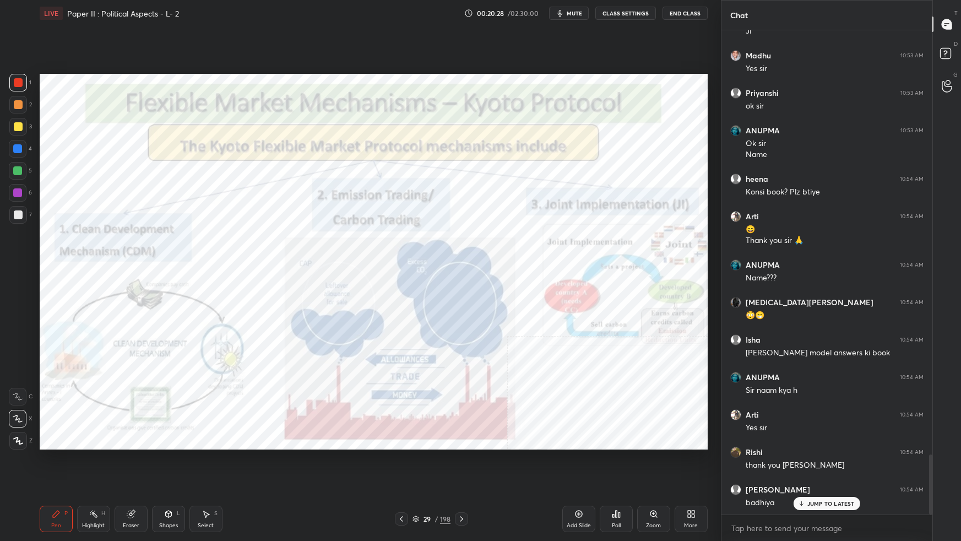
scroll to position [3468, 0]
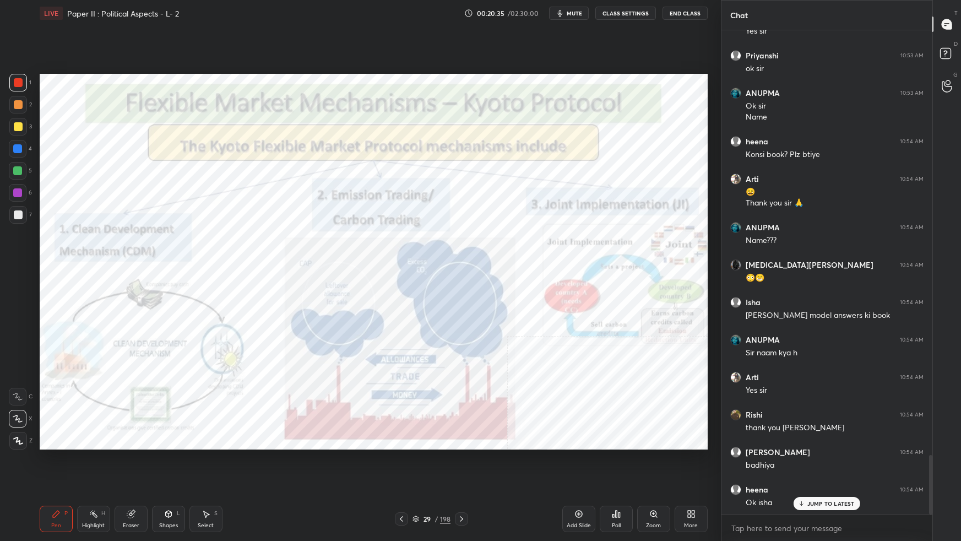
click at [701, 72] on div "Setting up your live class Poll for secs No correct answer Start poll" at bounding box center [373, 261] width 677 height 470
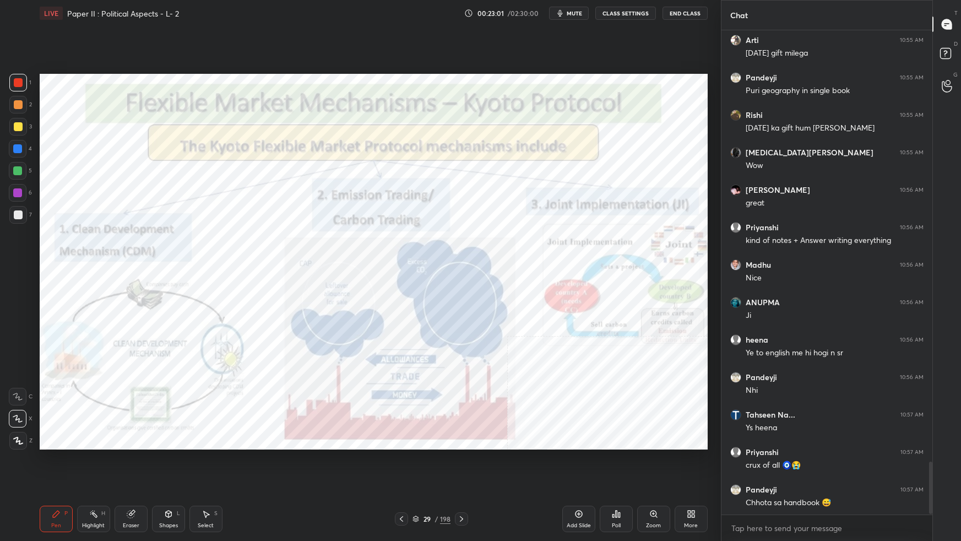
scroll to position [3992, 0]
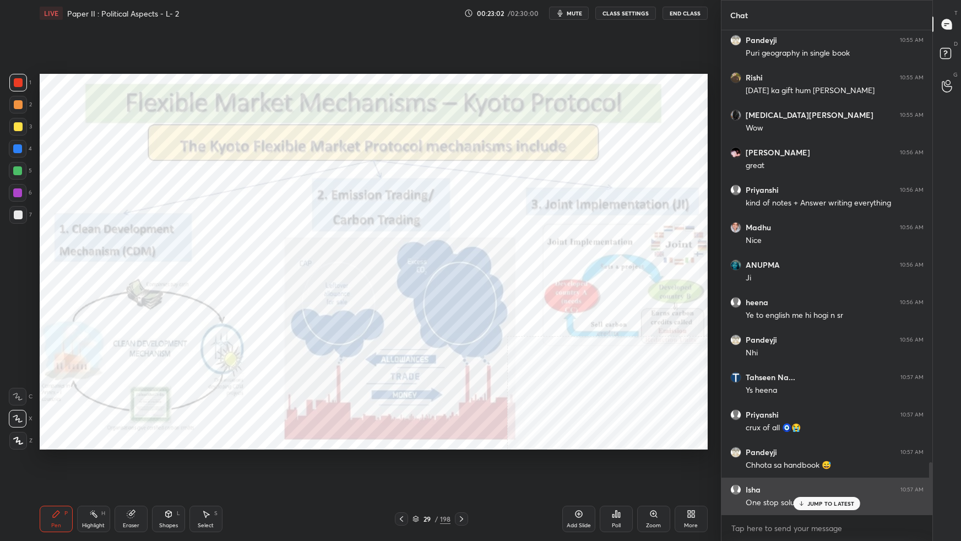
click at [735, 339] on div "Isha 10:57 AM One stop solution" at bounding box center [826, 495] width 211 height 37
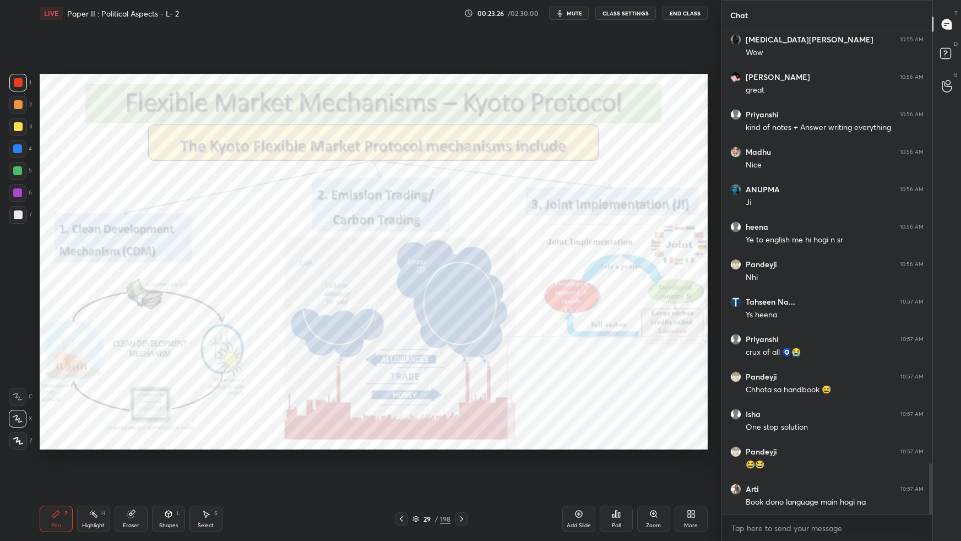
scroll to position [4105, 0]
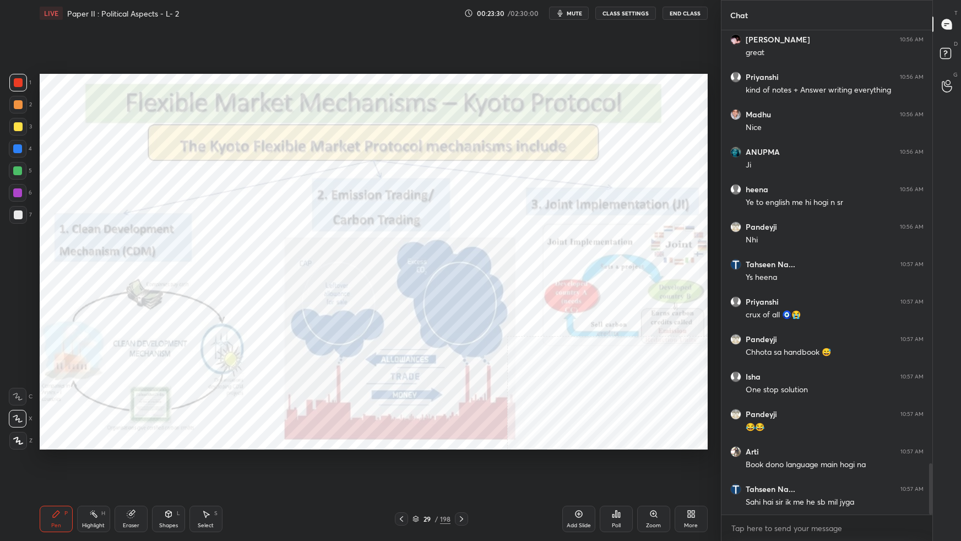
drag, startPoint x: 575, startPoint y: 516, endPoint x: 578, endPoint y: 506, distance: 10.3
click at [576, 339] on icon at bounding box center [578, 513] width 9 height 9
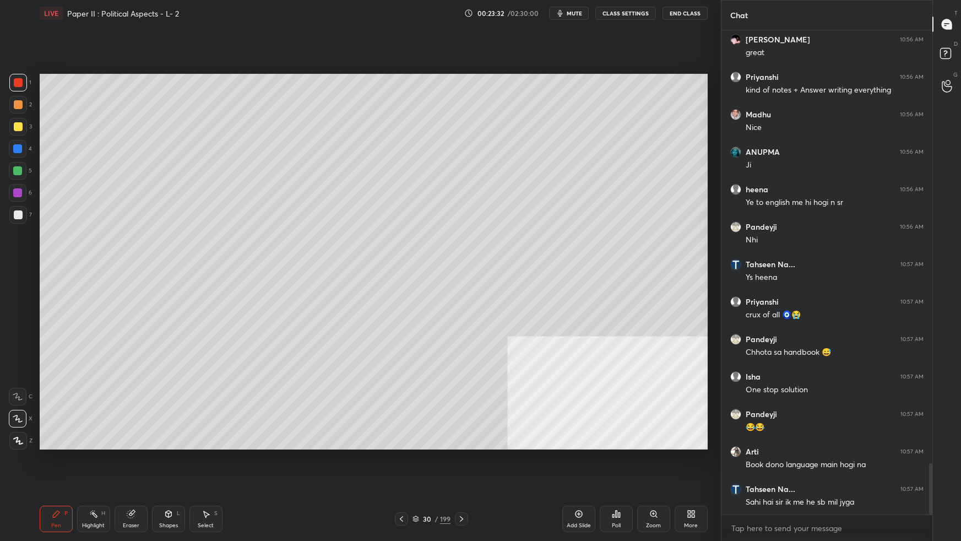
click at [22, 129] on div at bounding box center [18, 127] width 18 height 18
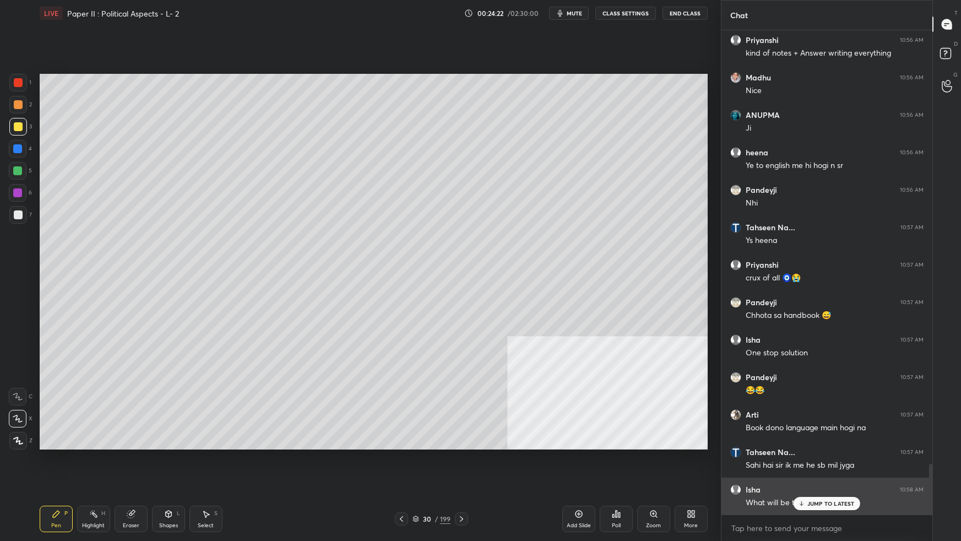
click at [735, 339] on p "JUMP TO LATEST" at bounding box center [830, 503] width 47 height 7
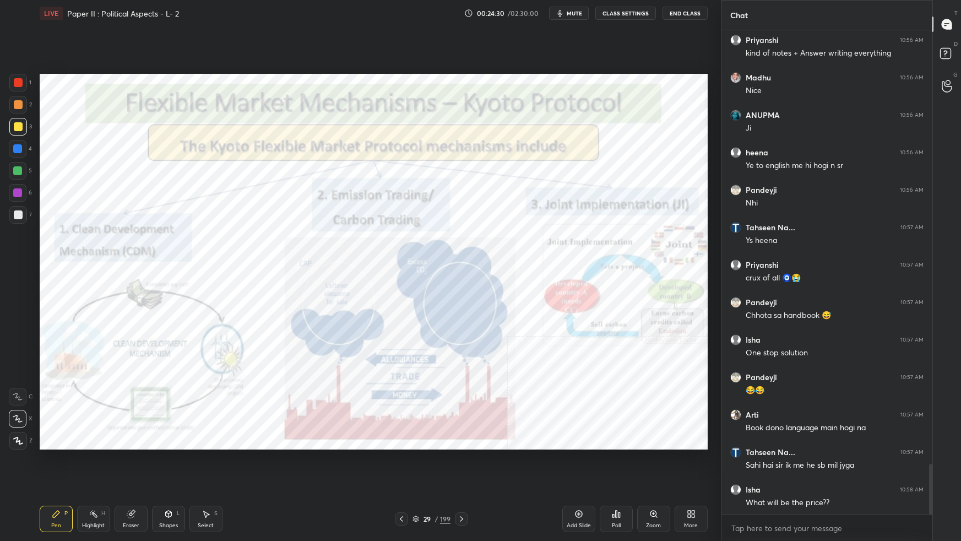
click at [20, 79] on div at bounding box center [18, 82] width 9 height 9
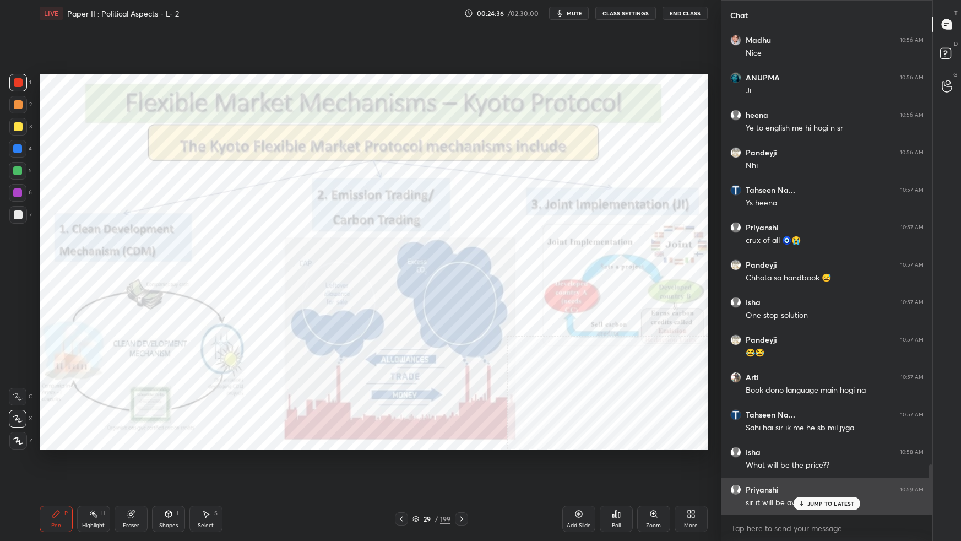
click at [735, 339] on p "JUMP TO LATEST" at bounding box center [830, 503] width 47 height 7
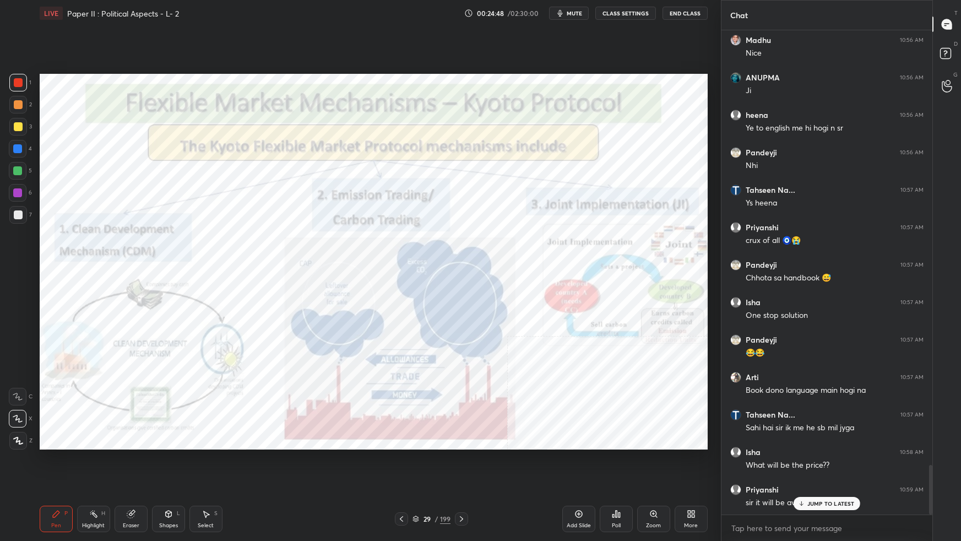
scroll to position [4217, 0]
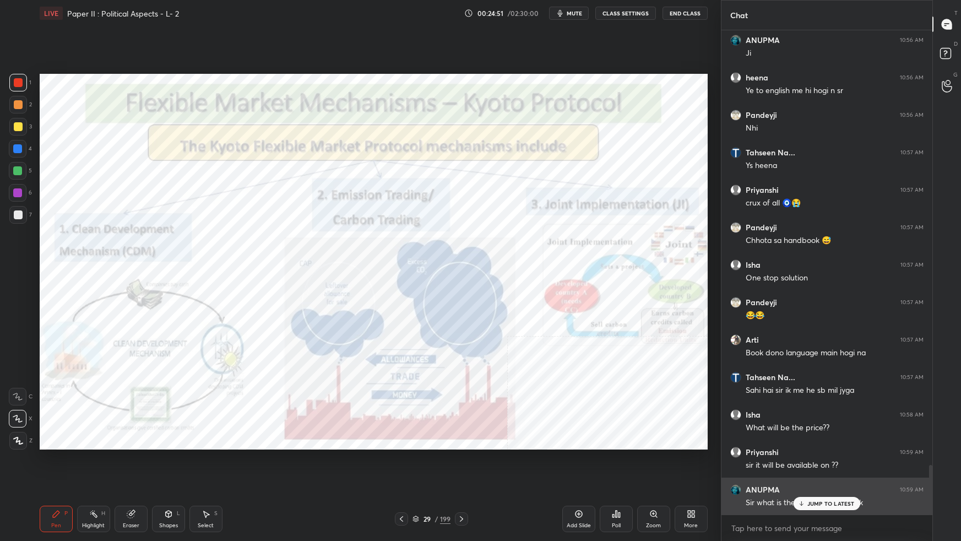
click at [735, 339] on p "JUMP TO LATEST" at bounding box center [830, 503] width 47 height 7
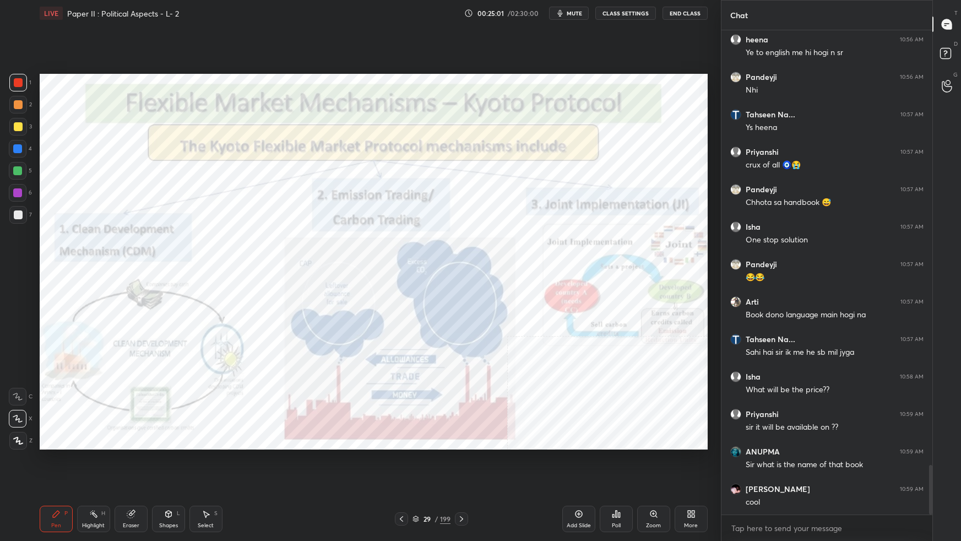
scroll to position [4292, 0]
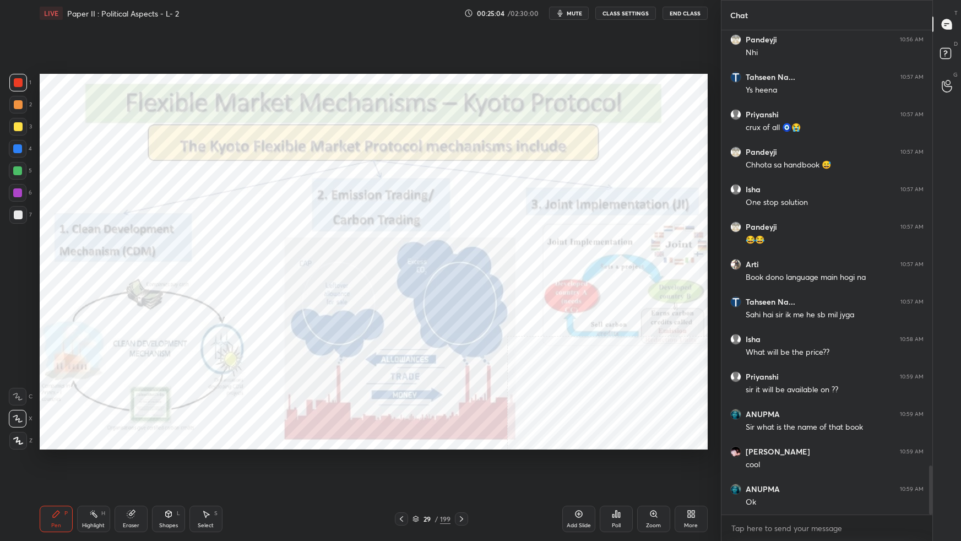
click at [433, 339] on div "Pen P Highlight H Eraser Shapes L Select S 29 / 199 Add Slide Poll Zoom More" at bounding box center [374, 519] width 668 height 44
click at [416, 339] on icon at bounding box center [415, 518] width 7 height 7
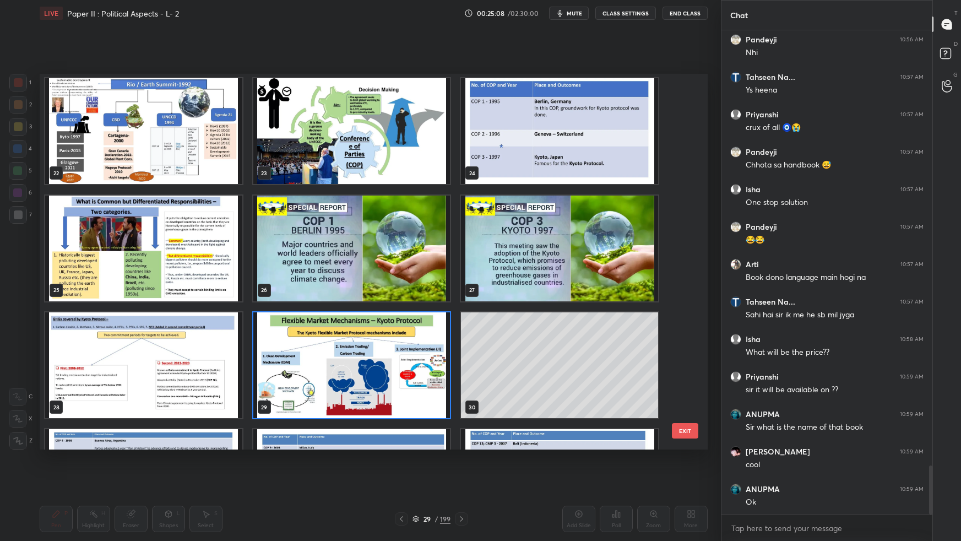
scroll to position [807, 0]
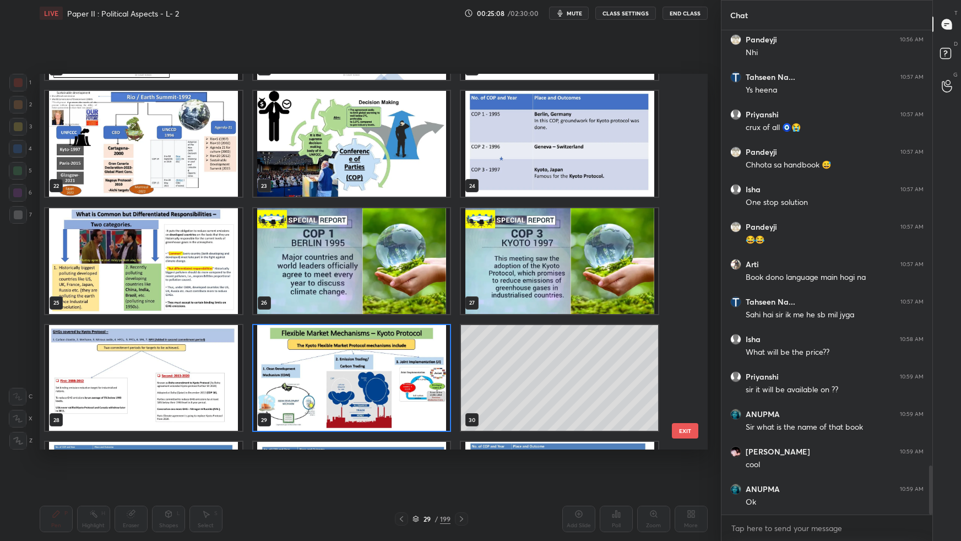
click at [615, 134] on img "grid" at bounding box center [559, 144] width 197 height 106
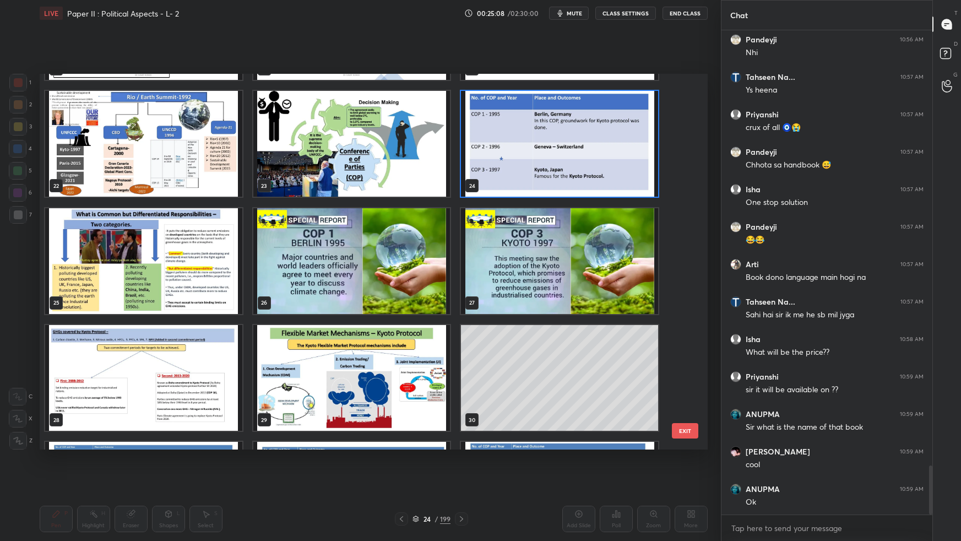
click at [616, 136] on img "grid" at bounding box center [559, 144] width 197 height 106
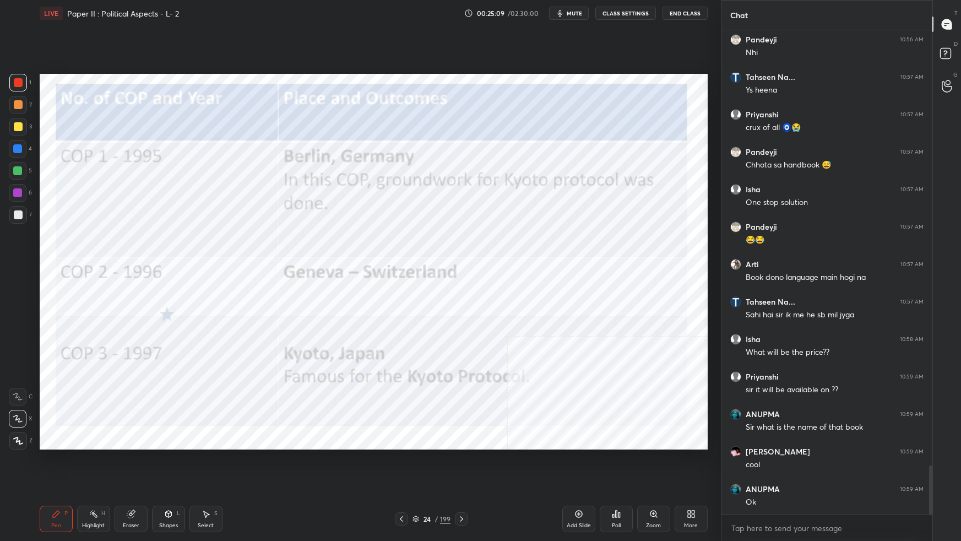
click at [616, 136] on img "grid" at bounding box center [559, 144] width 197 height 106
click at [617, 137] on img "grid" at bounding box center [559, 144] width 197 height 106
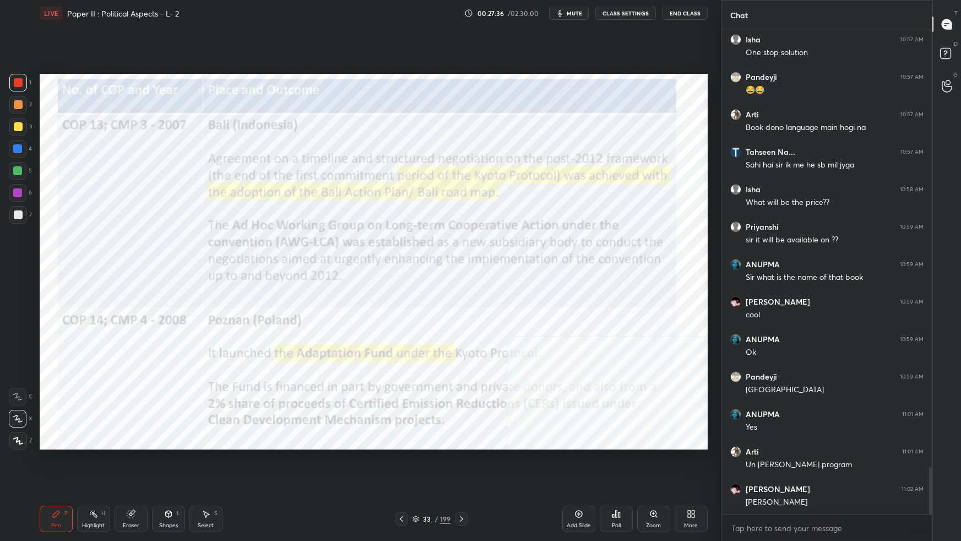
scroll to position [4480, 0]
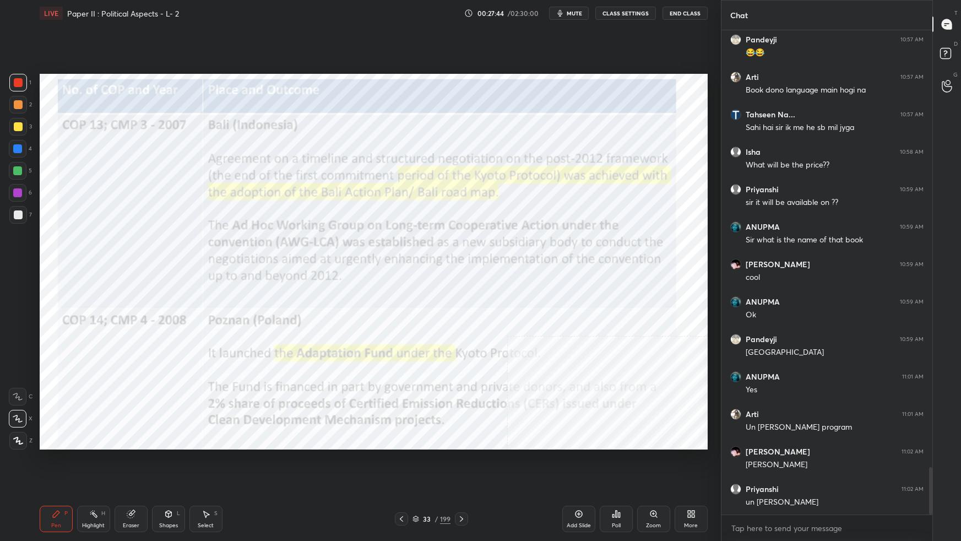
click at [709, 129] on div "Setting up your live class Poll for secs No correct answer Start poll" at bounding box center [373, 261] width 677 height 470
click at [622, 339] on div "Poll" at bounding box center [616, 518] width 33 height 26
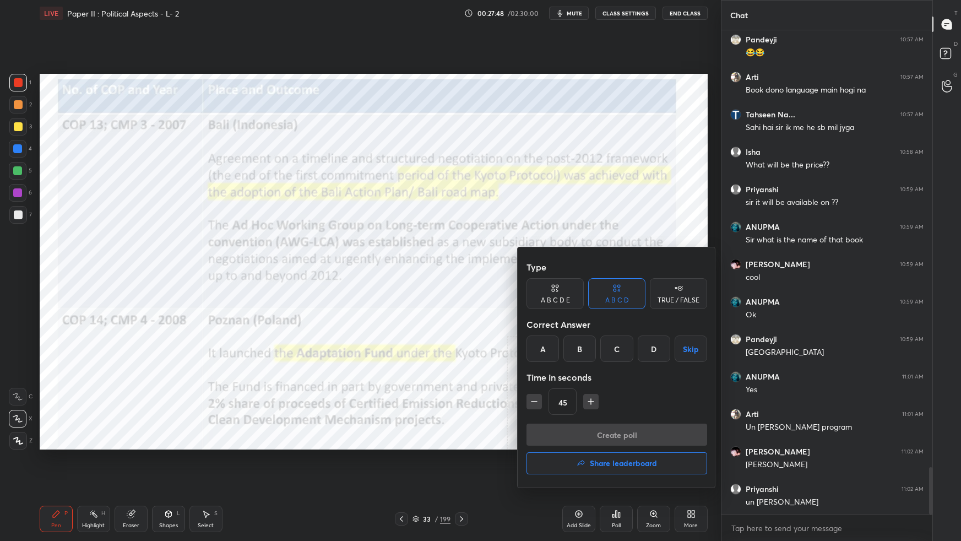
click at [571, 339] on div "B" at bounding box center [579, 348] width 32 height 26
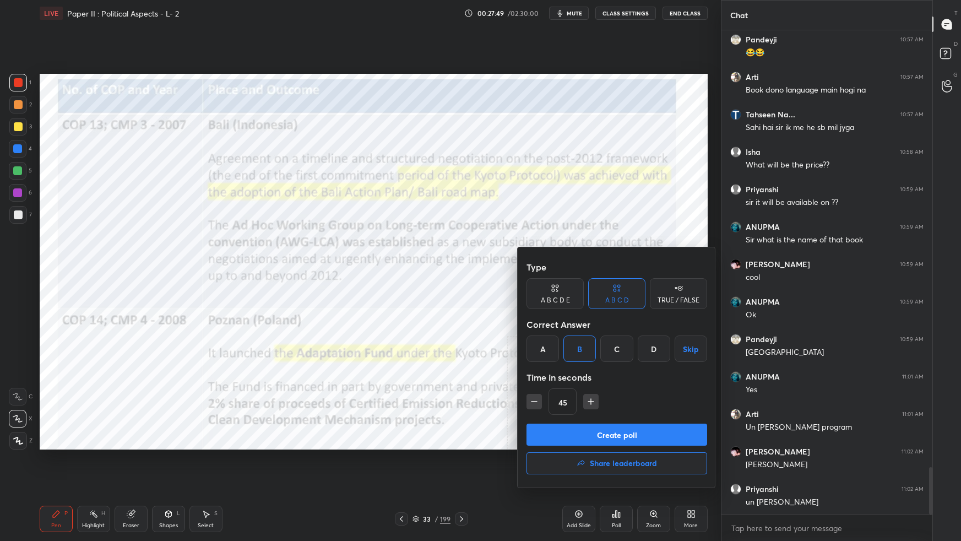
click at [563, 339] on button "Create poll" at bounding box center [616, 434] width 181 height 22
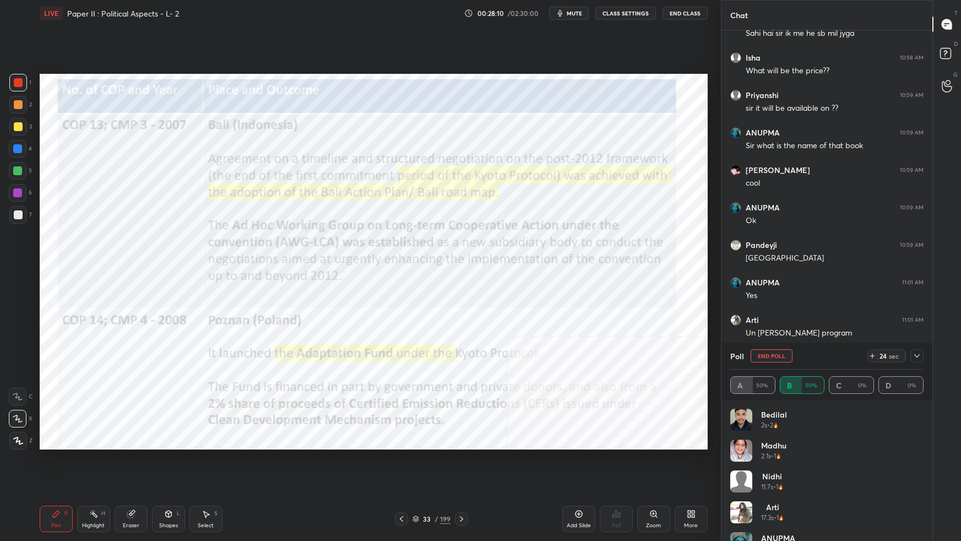
scroll to position [4611, 0]
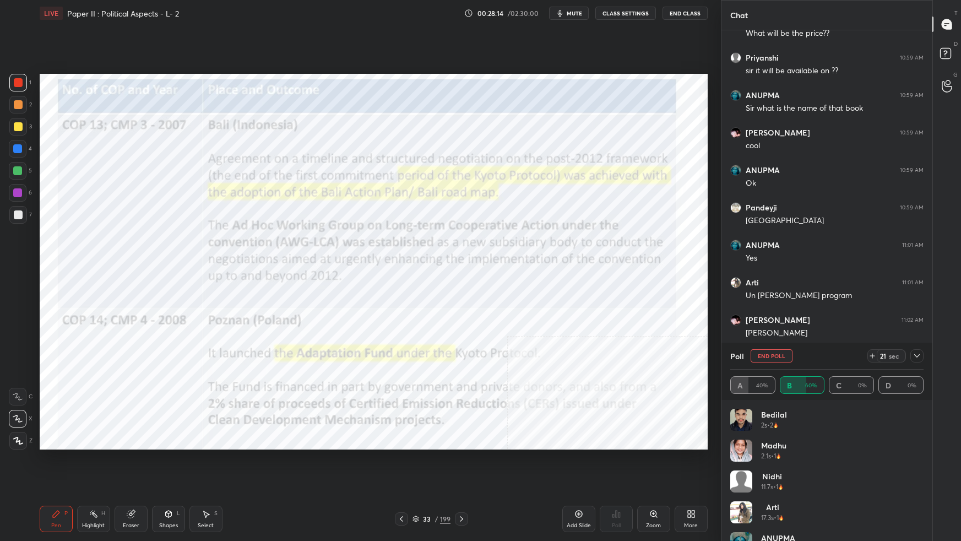
drag, startPoint x: 923, startPoint y: 441, endPoint x: 923, endPoint y: 464, distance: 22.6
click at [735, 339] on div "Bedilal 2s • 2 Madhu 2.1s • 1 [PERSON_NAME] 11.7s • 1 Arti 17.3s • 1 [PERSON_NA…" at bounding box center [826, 470] width 211 height 141
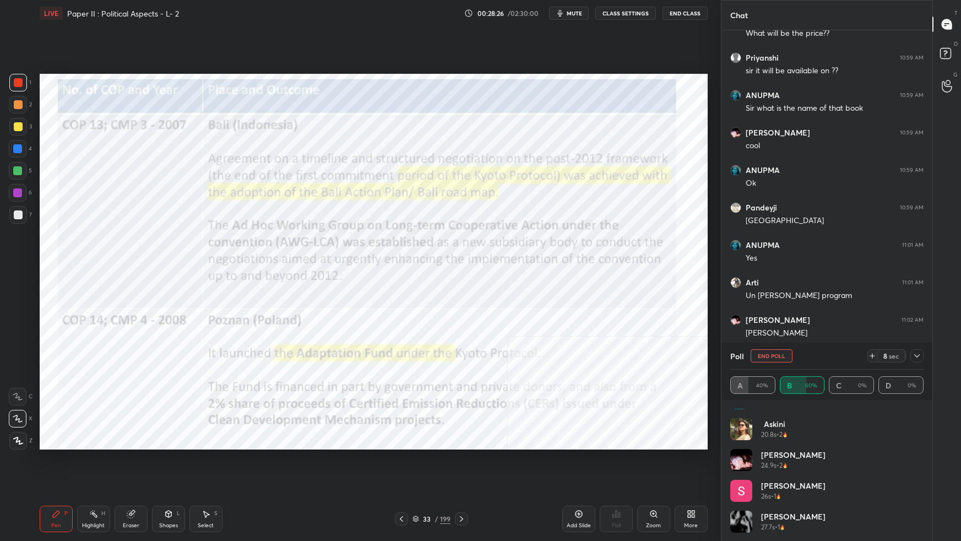
click at [735, 339] on icon at bounding box center [917, 355] width 6 height 3
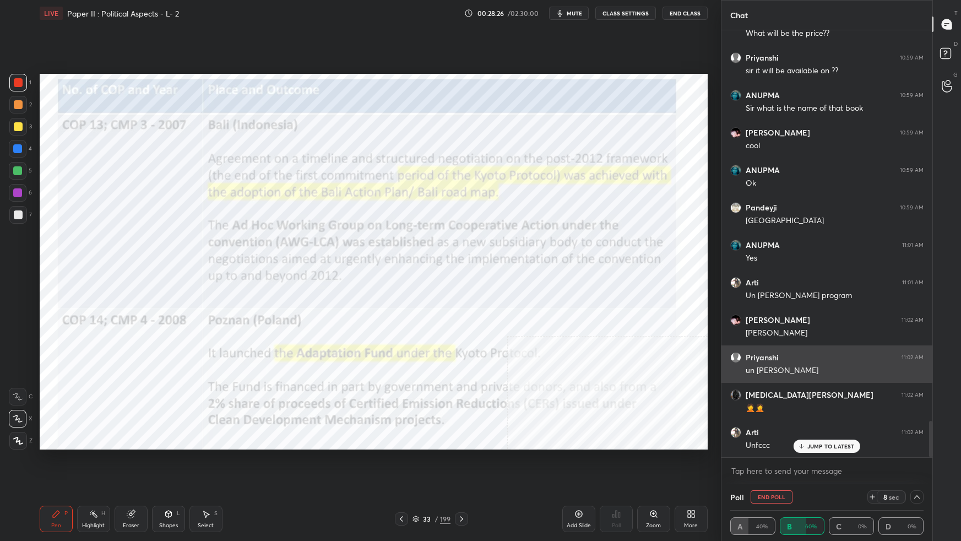
scroll to position [0, 0]
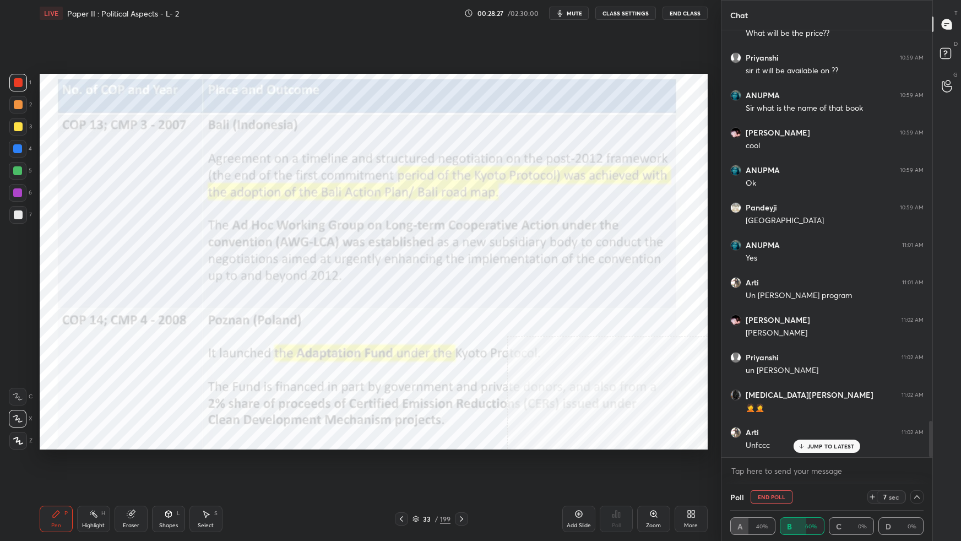
click at [735, 339] on p "JUMP TO LATEST" at bounding box center [830, 446] width 47 height 7
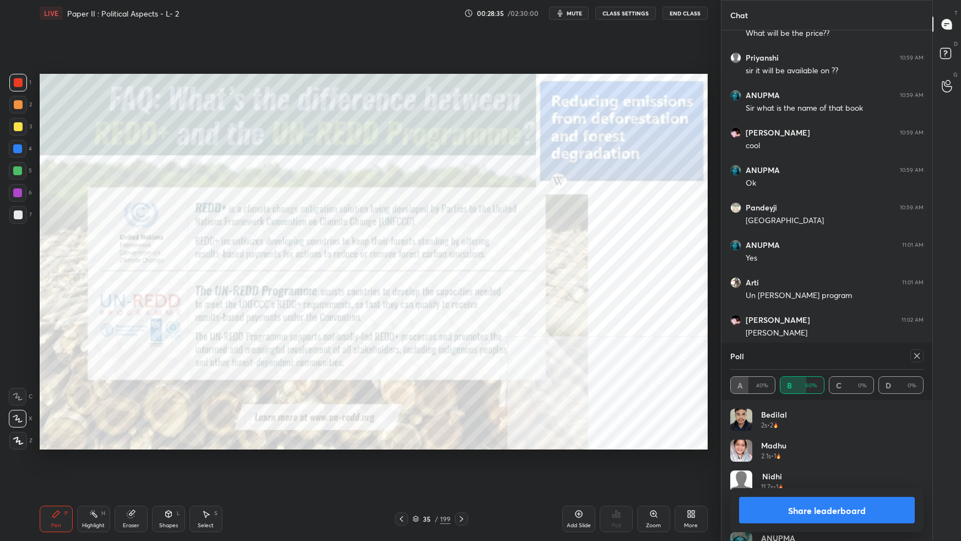
scroll to position [129, 190]
drag, startPoint x: 919, startPoint y: 356, endPoint x: 913, endPoint y: 356, distance: 6.1
click at [735, 339] on icon at bounding box center [916, 355] width 9 height 9
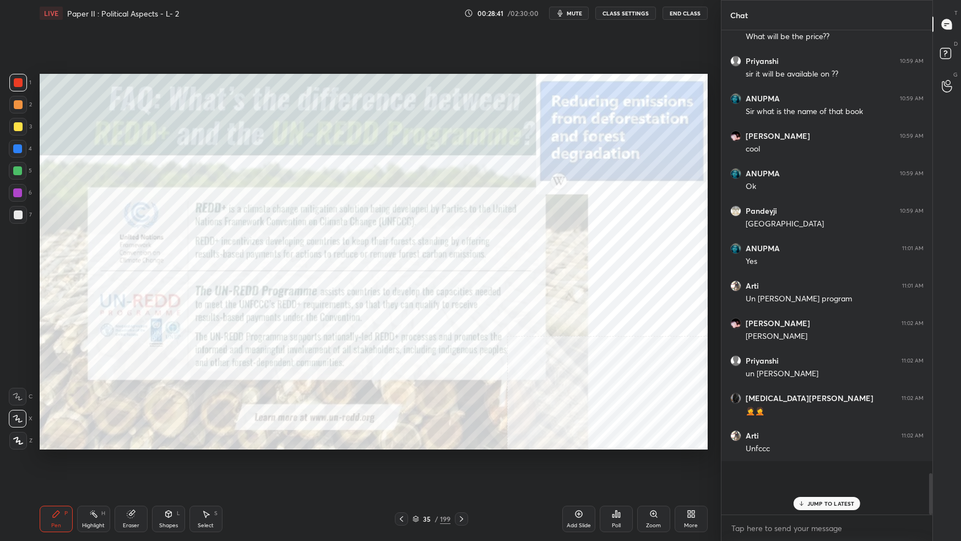
scroll to position [3, 3]
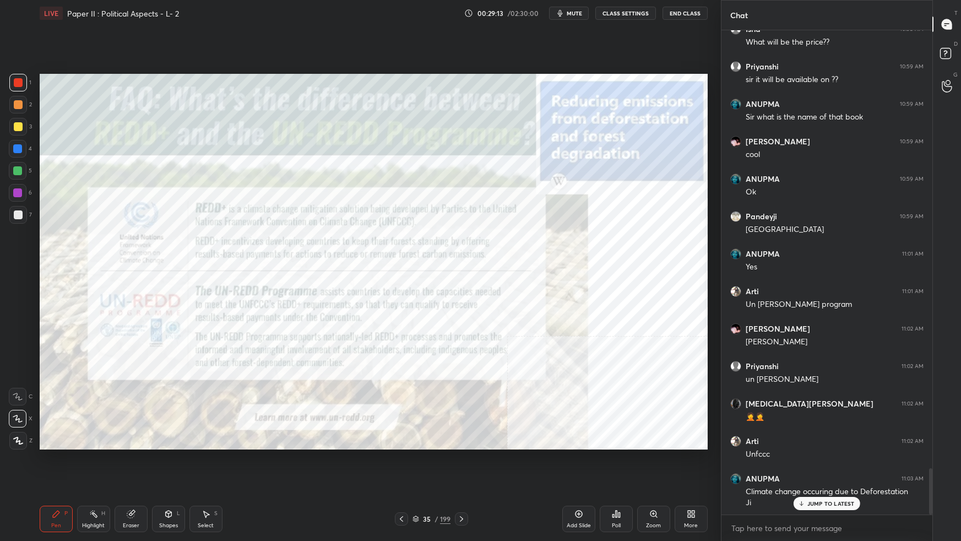
drag, startPoint x: 586, startPoint y: 522, endPoint x: 587, endPoint y: 495, distance: 27.0
click at [587, 339] on div "Add Slide" at bounding box center [578, 525] width 24 height 6
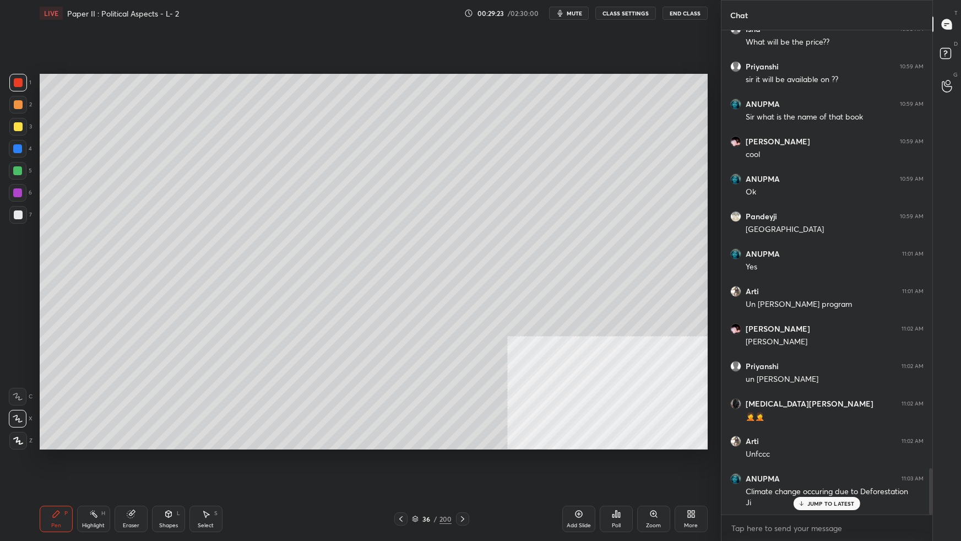
click at [17, 216] on div at bounding box center [18, 214] width 9 height 9
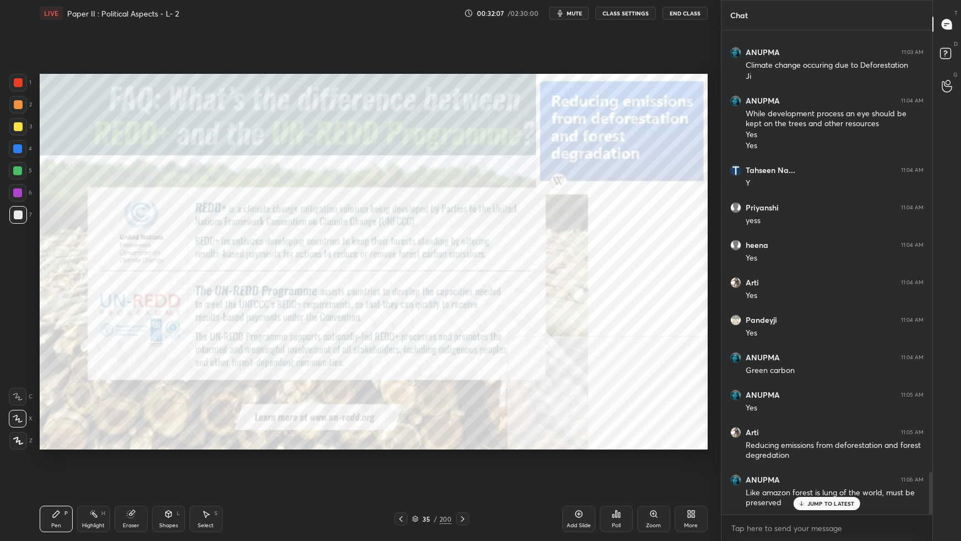
scroll to position [5066, 0]
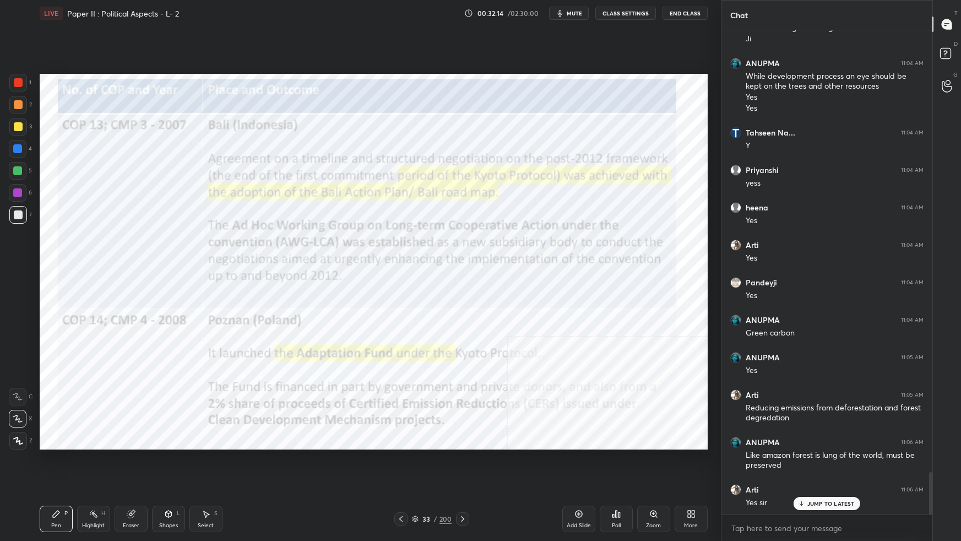
drag, startPoint x: 24, startPoint y: 78, endPoint x: 25, endPoint y: 88, distance: 10.0
click at [21, 80] on div at bounding box center [18, 83] width 18 height 18
drag, startPoint x: 19, startPoint y: 84, endPoint x: 20, endPoint y: 90, distance: 6.1
click at [18, 85] on div at bounding box center [18, 82] width 9 height 9
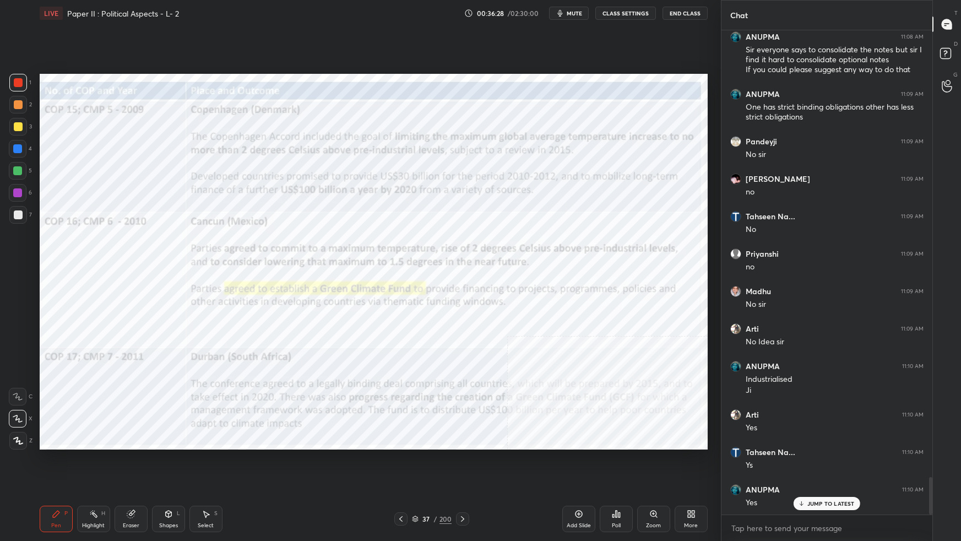
scroll to position [5754, 0]
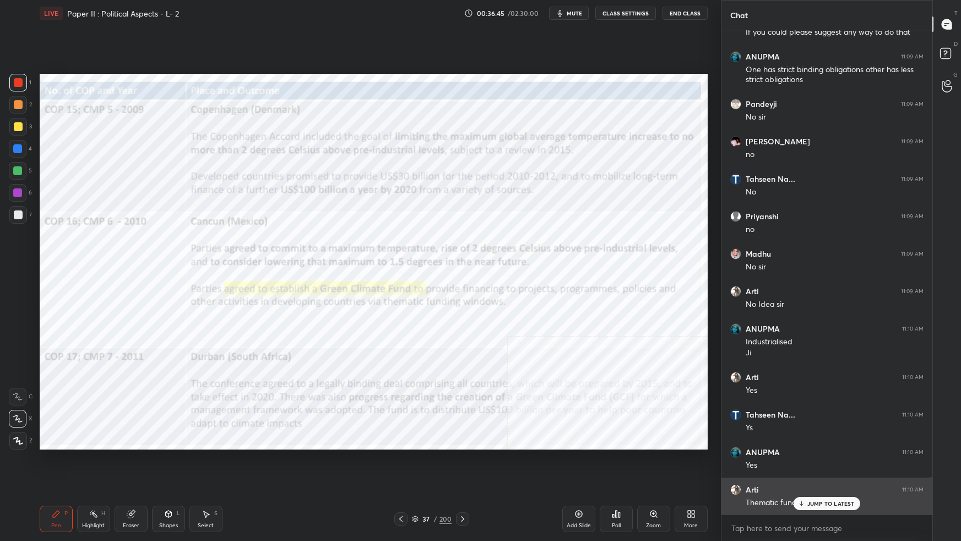
click at [735, 339] on p "JUMP TO LATEST" at bounding box center [830, 503] width 47 height 7
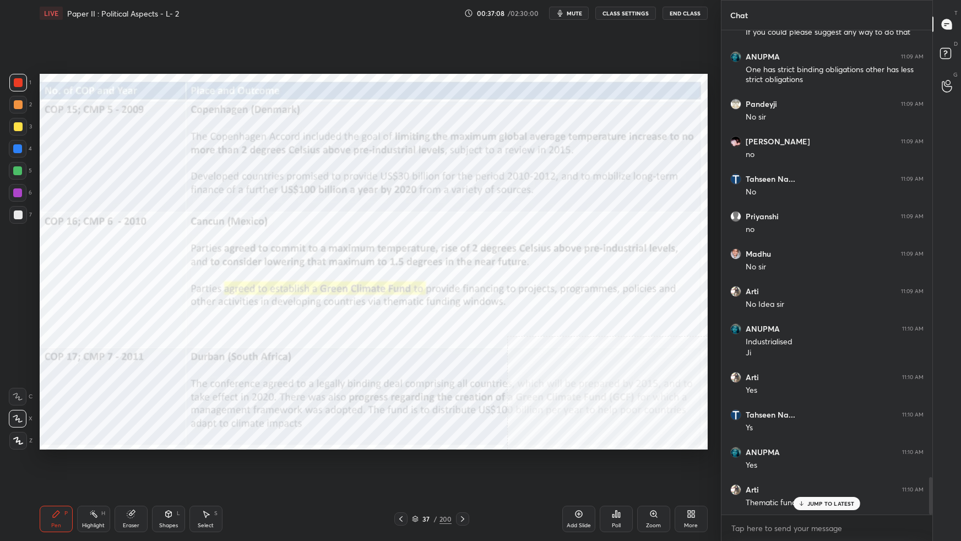
scroll to position [5791, 0]
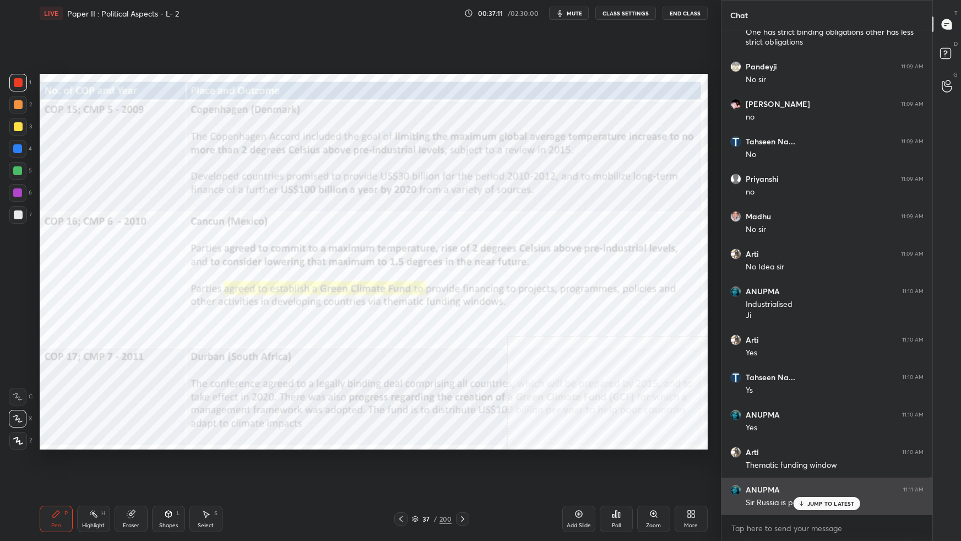
click at [735, 339] on div "JUMP TO LATEST" at bounding box center [826, 503] width 66 height 13
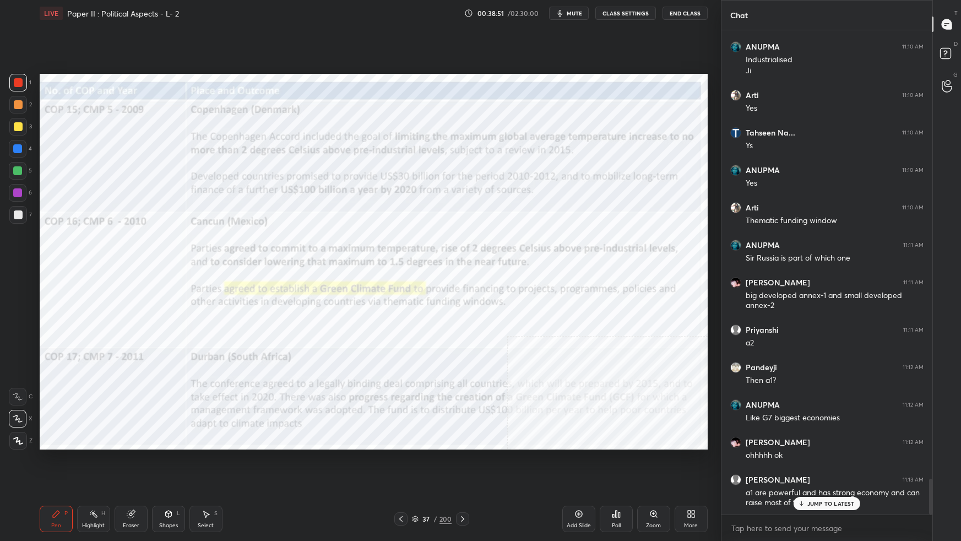
scroll to position [6073, 0]
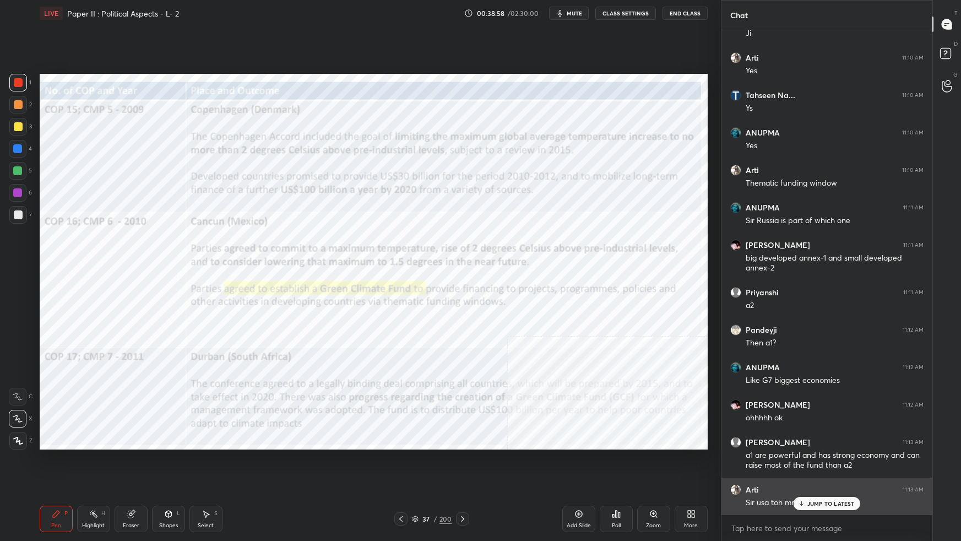
click at [735, 339] on p "JUMP TO LATEST" at bounding box center [830, 503] width 47 height 7
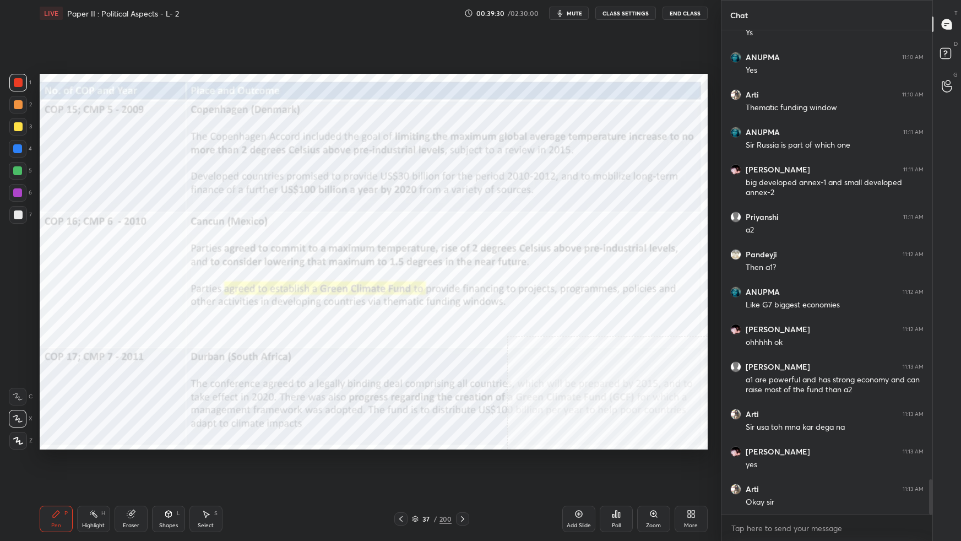
scroll to position [6196, 0]
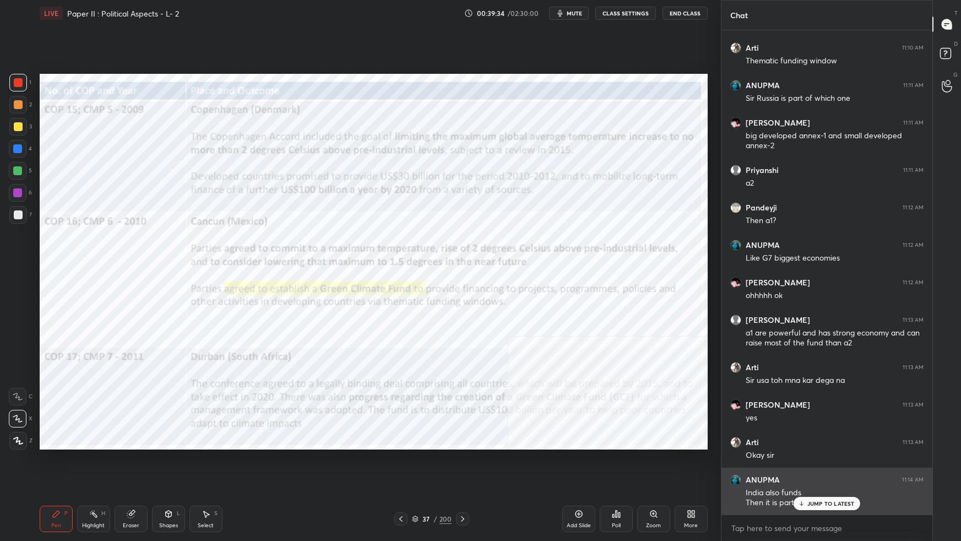
click at [735, 339] on p "JUMP TO LATEST" at bounding box center [830, 503] width 47 height 7
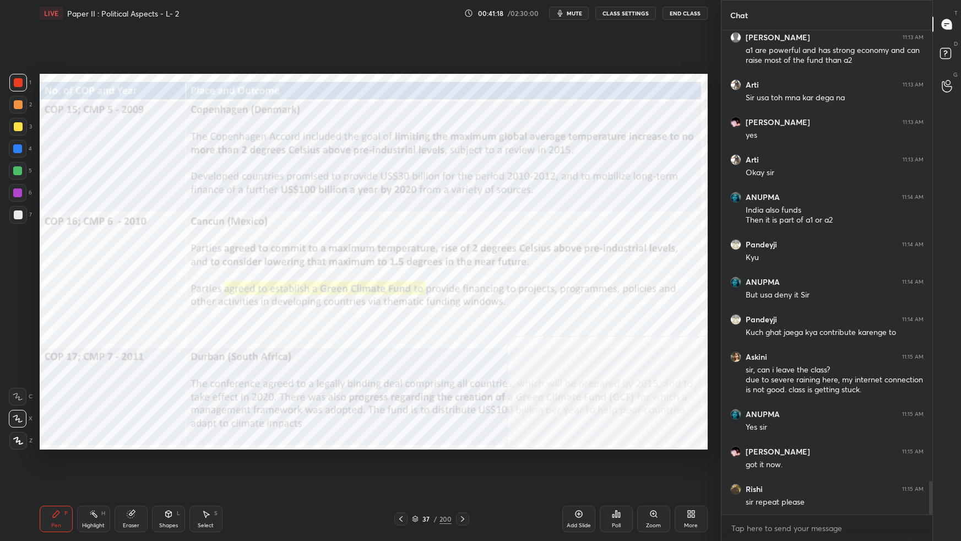
scroll to position [6515, 0]
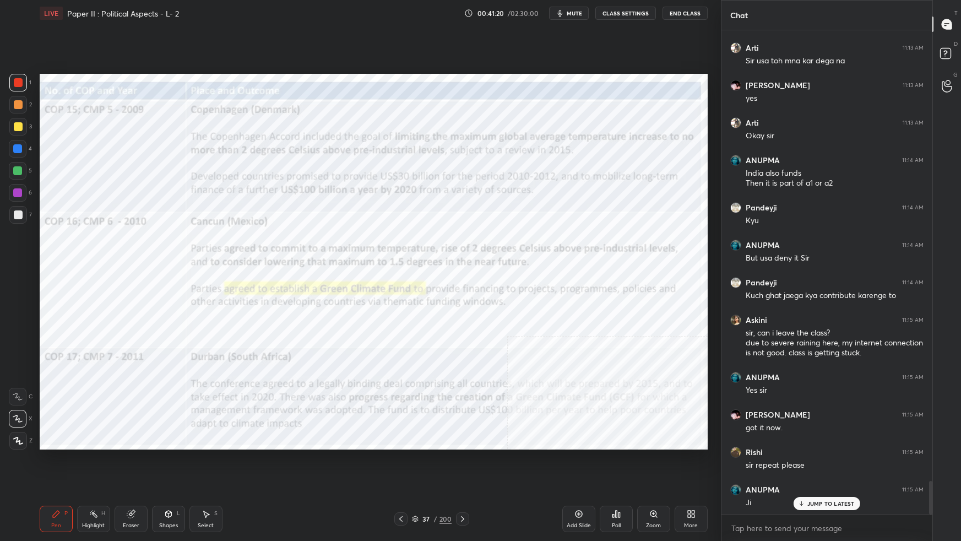
drag, startPoint x: 578, startPoint y: 11, endPoint x: 617, endPoint y: 11, distance: 38.5
click at [581, 11] on span "mute" at bounding box center [573, 13] width 15 height 8
click at [687, 9] on button "End Class" at bounding box center [684, 13] width 45 height 13
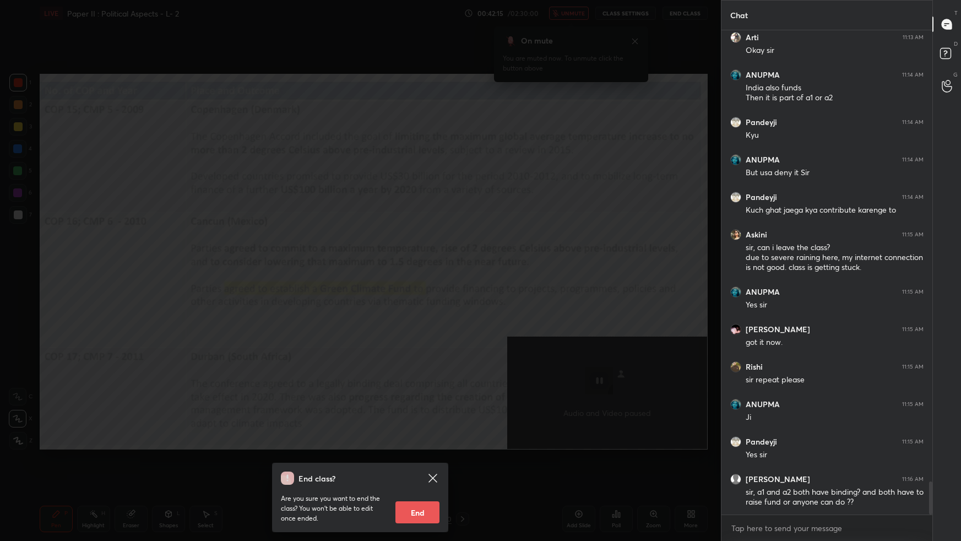
scroll to position [6638, 0]
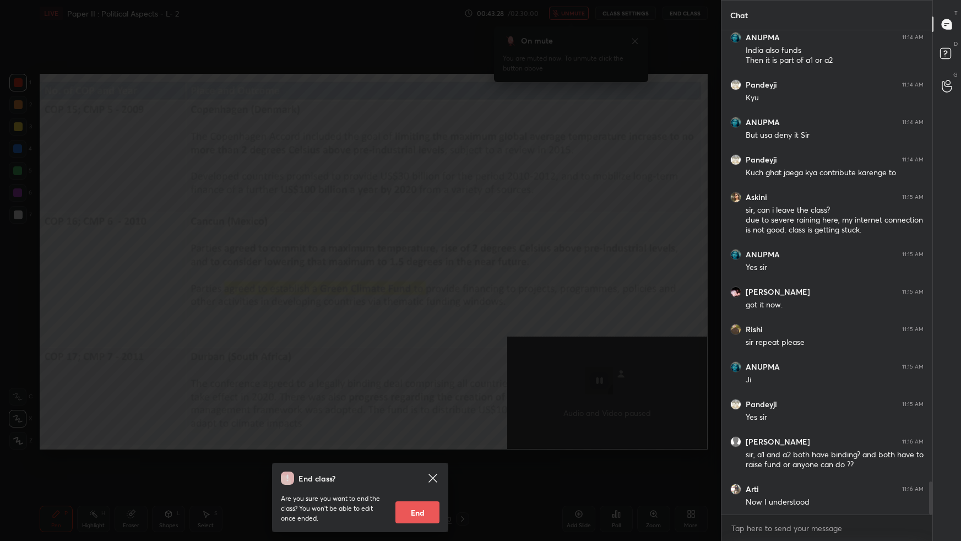
click at [735, 339] on body "1 2 3 4 5 6 7 C X Z C X Z E E Erase all H H LIVE Paper II : Political Aspects -…" at bounding box center [480, 270] width 961 height 541
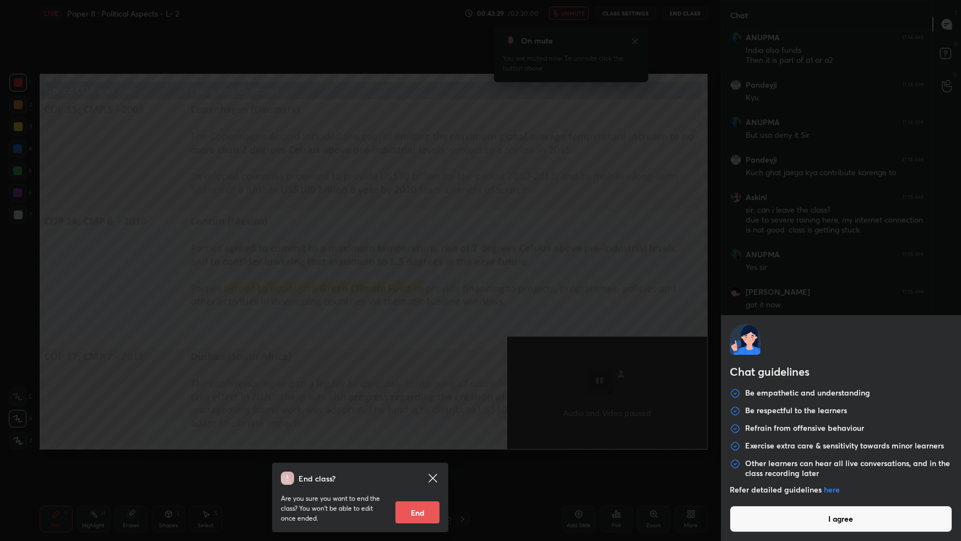
click at [735, 339] on button "I agree" at bounding box center [840, 518] width 222 height 26
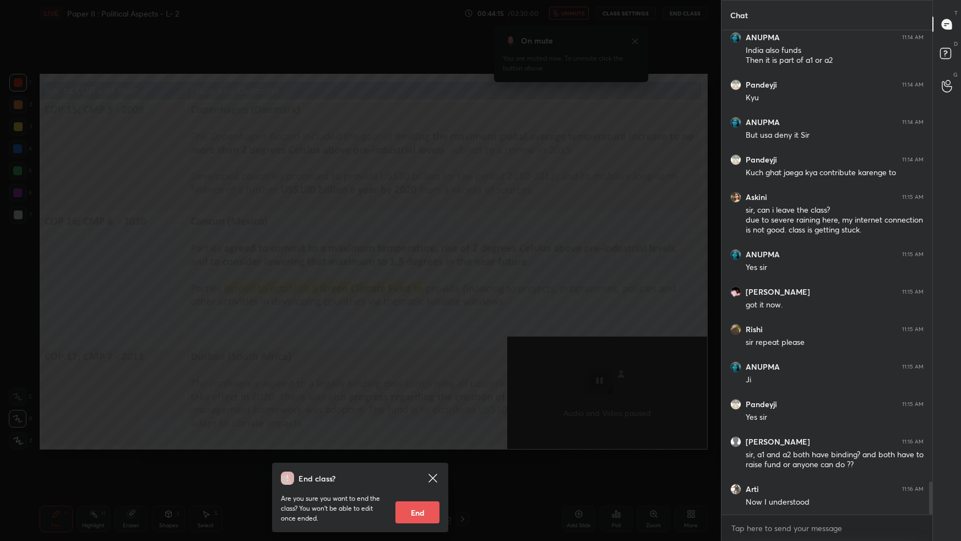
click at [664, 271] on div "End class? Are you sure you want to end the class? You won’t be able to edit on…" at bounding box center [360, 270] width 721 height 541
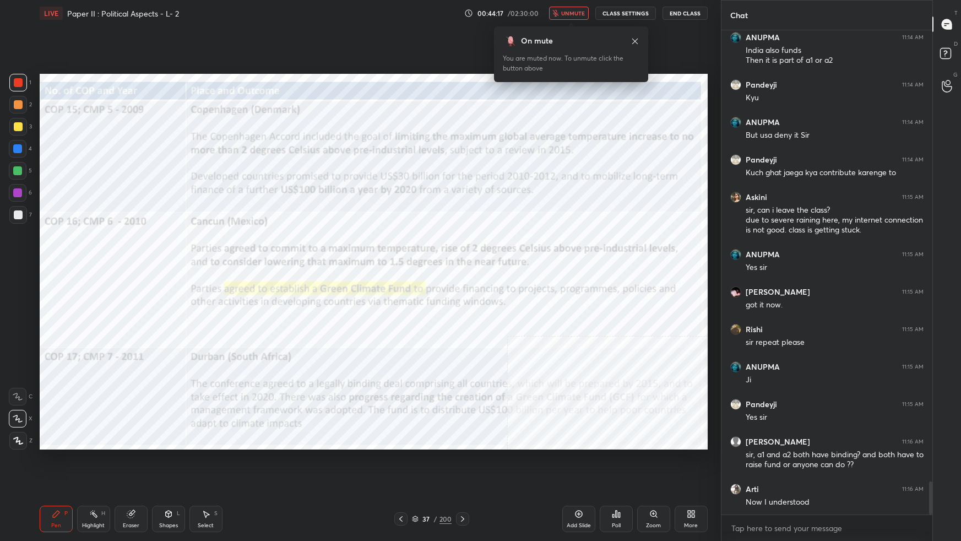
click at [579, 18] on button "unmute" at bounding box center [569, 13] width 40 height 13
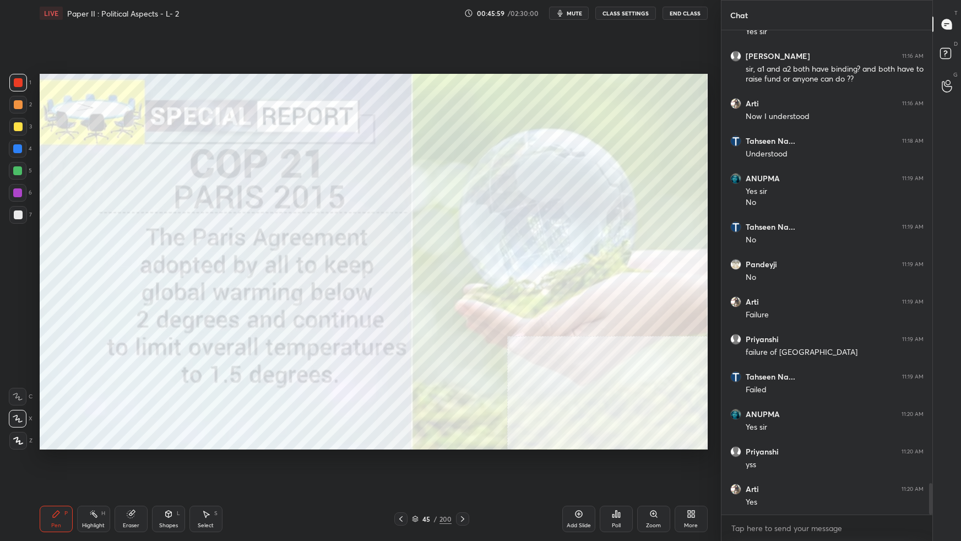
scroll to position [7060, 0]
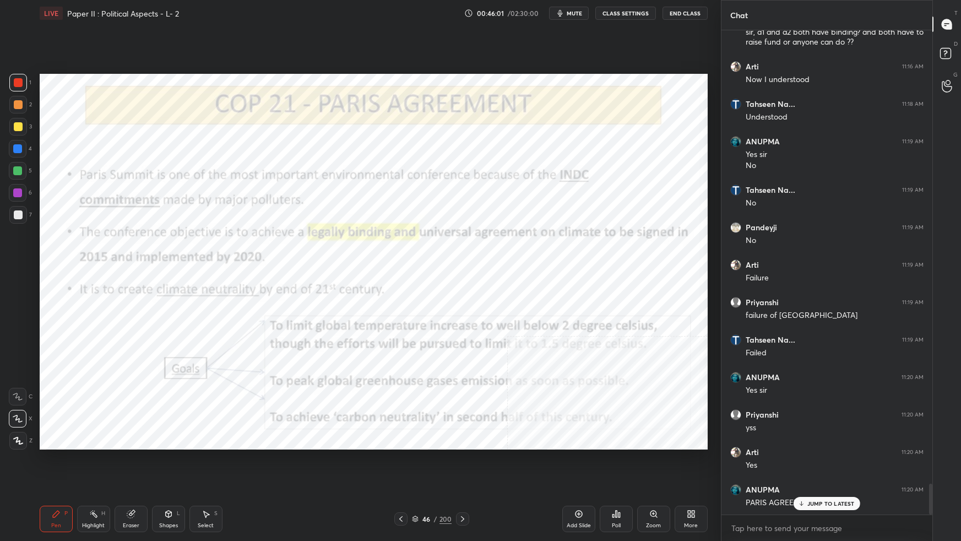
click at [581, 339] on div "Add Slide" at bounding box center [578, 525] width 24 height 6
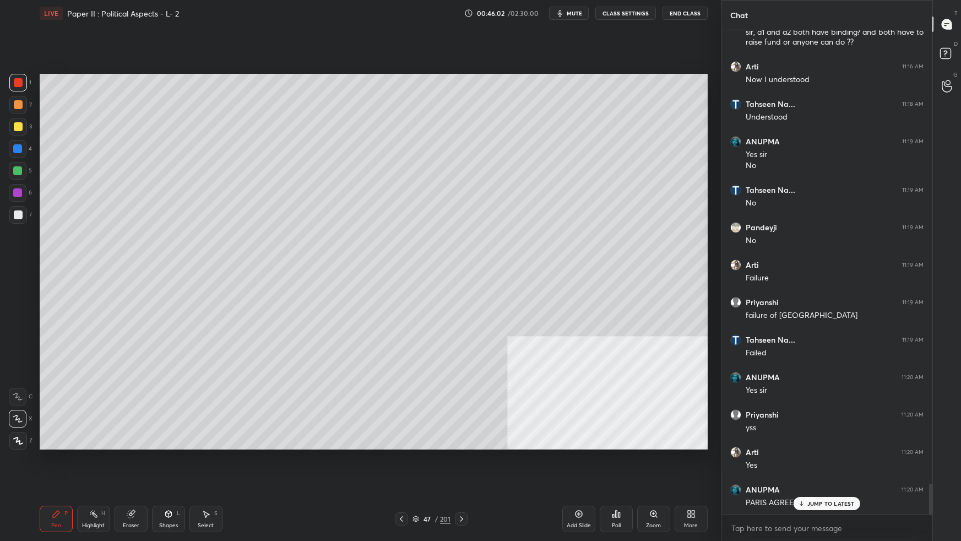
scroll to position [7097, 0]
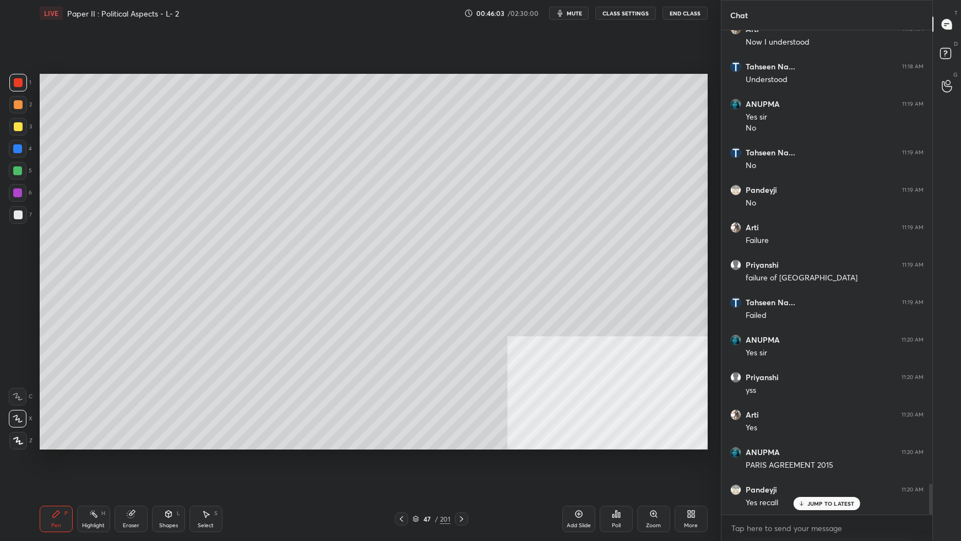
drag, startPoint x: 17, startPoint y: 124, endPoint x: 36, endPoint y: 126, distance: 19.3
click at [19, 125] on div at bounding box center [18, 126] width 9 height 9
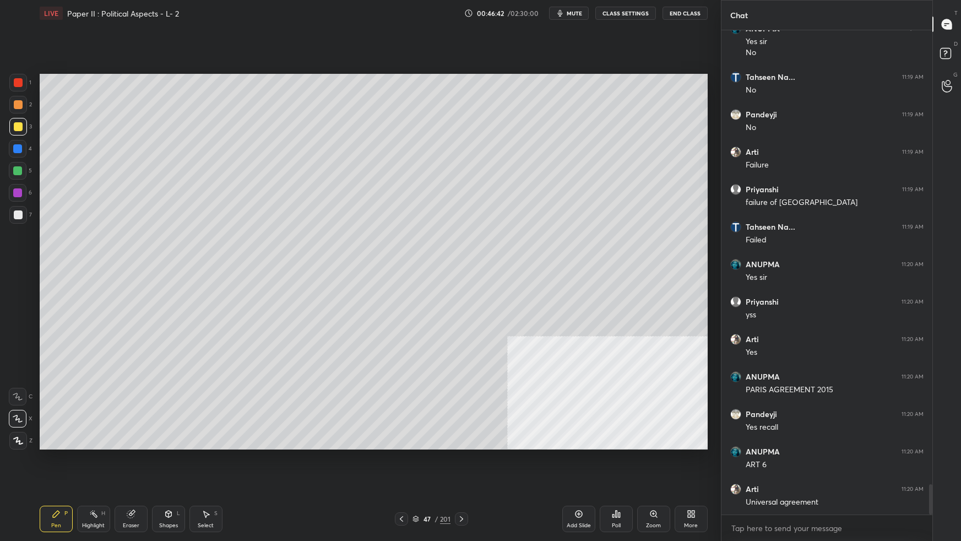
scroll to position [7210, 0]
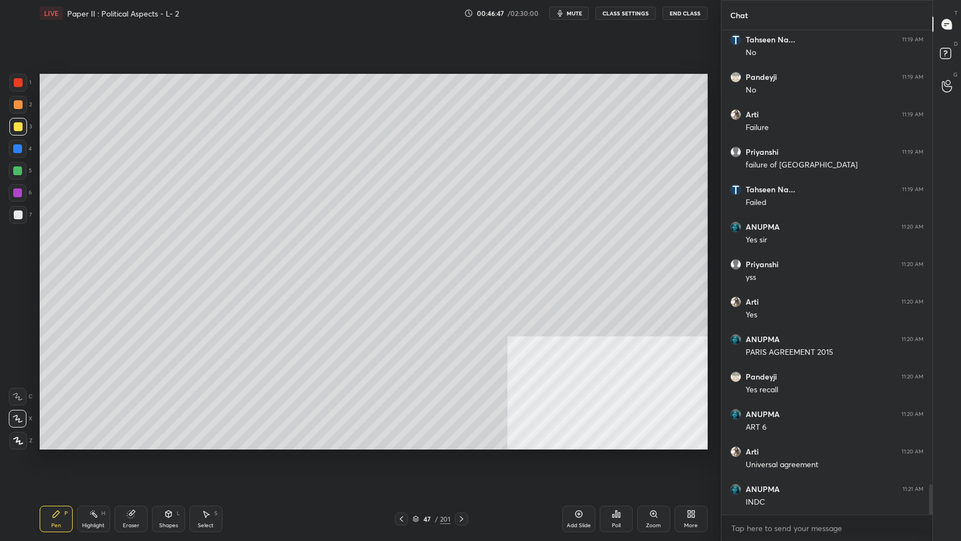
drag, startPoint x: 14, startPoint y: 214, endPoint x: 28, endPoint y: 220, distance: 15.0
click at [17, 215] on div at bounding box center [18, 214] width 9 height 9
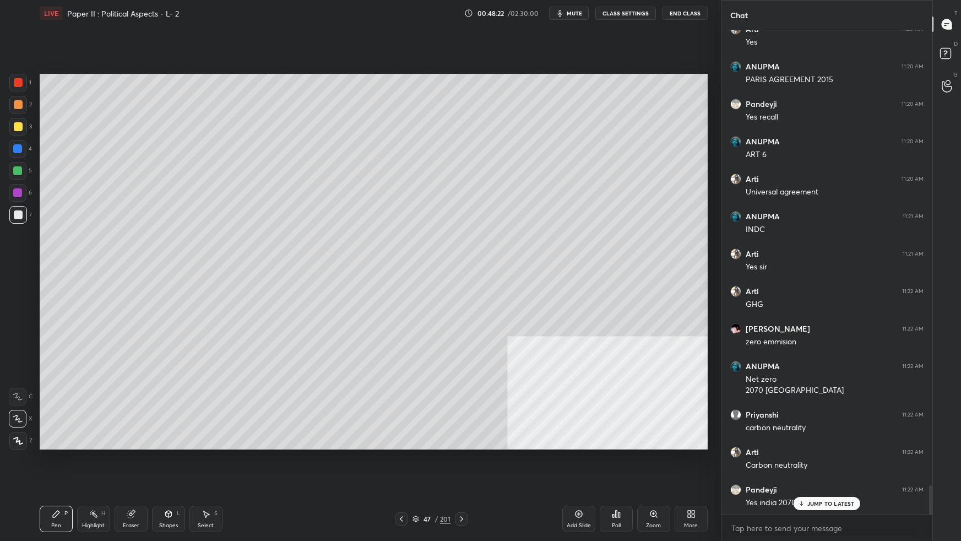
scroll to position [7520, 0]
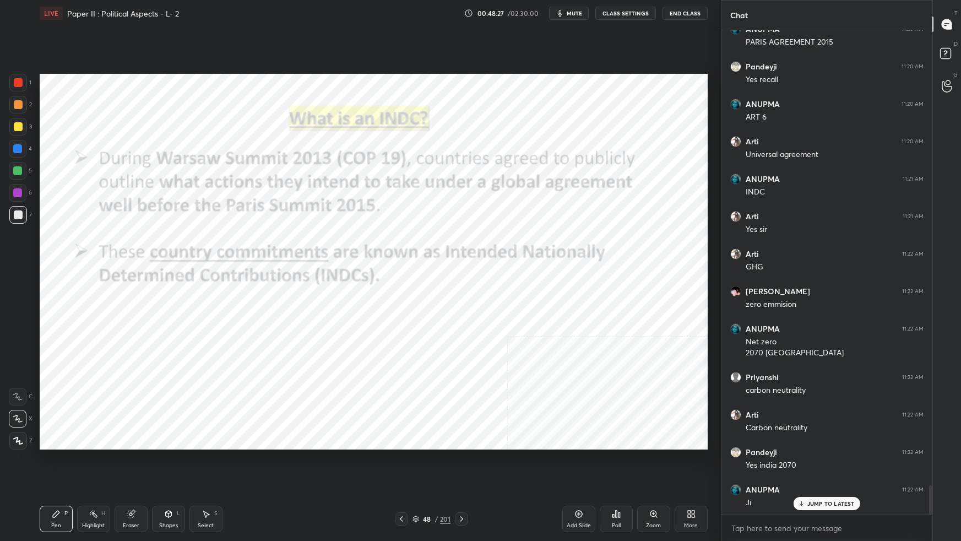
drag, startPoint x: 16, startPoint y: 78, endPoint x: 25, endPoint y: 83, distance: 10.4
click at [17, 78] on div at bounding box center [18, 83] width 18 height 18
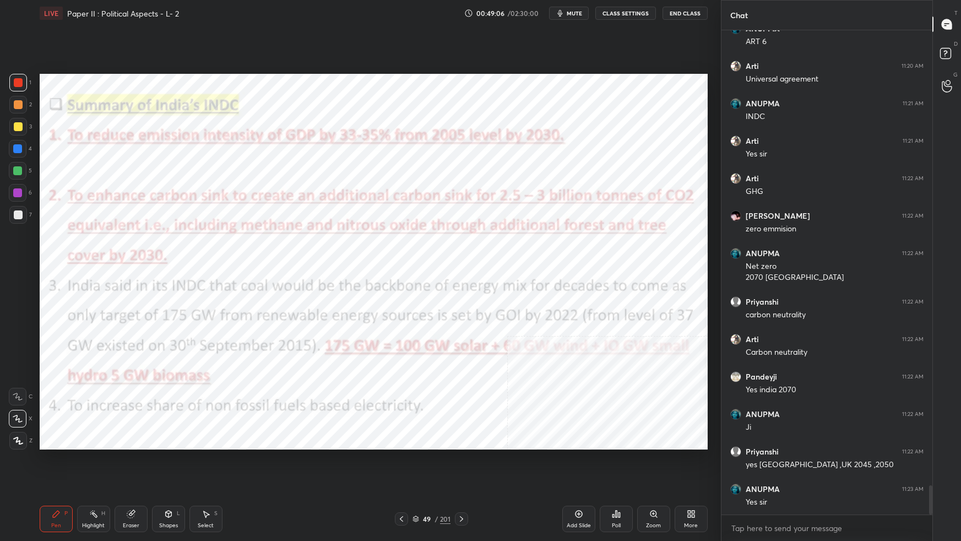
scroll to position [7632, 0]
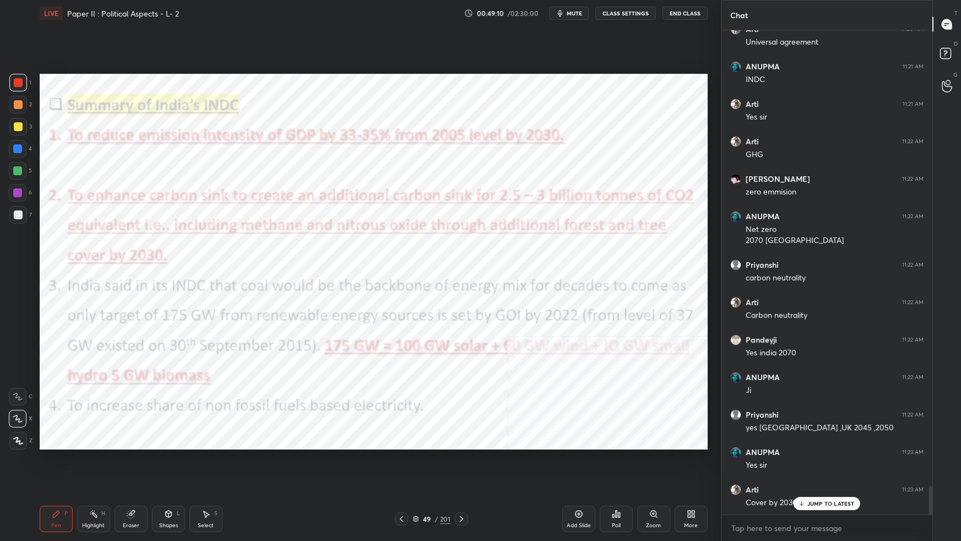
click at [708, 181] on div "Setting up your live class Poll for secs No correct answer Start poll" at bounding box center [373, 261] width 677 height 470
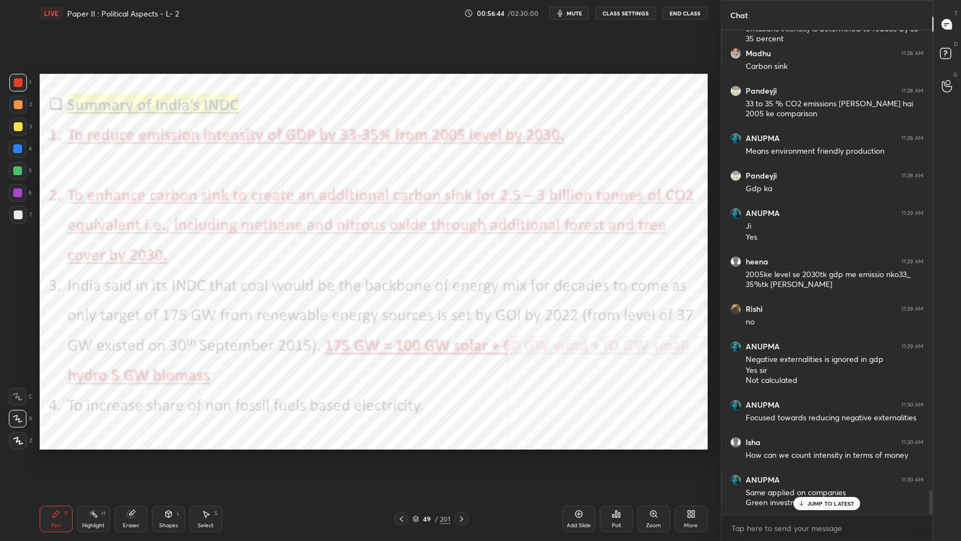
scroll to position [8904, 0]
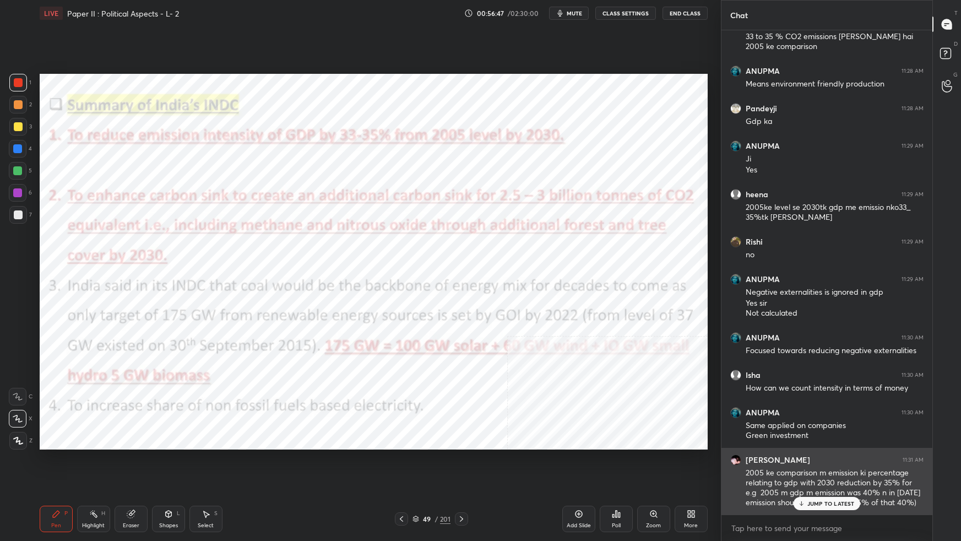
click at [735, 339] on div "JUMP TO LATEST" at bounding box center [826, 503] width 66 height 13
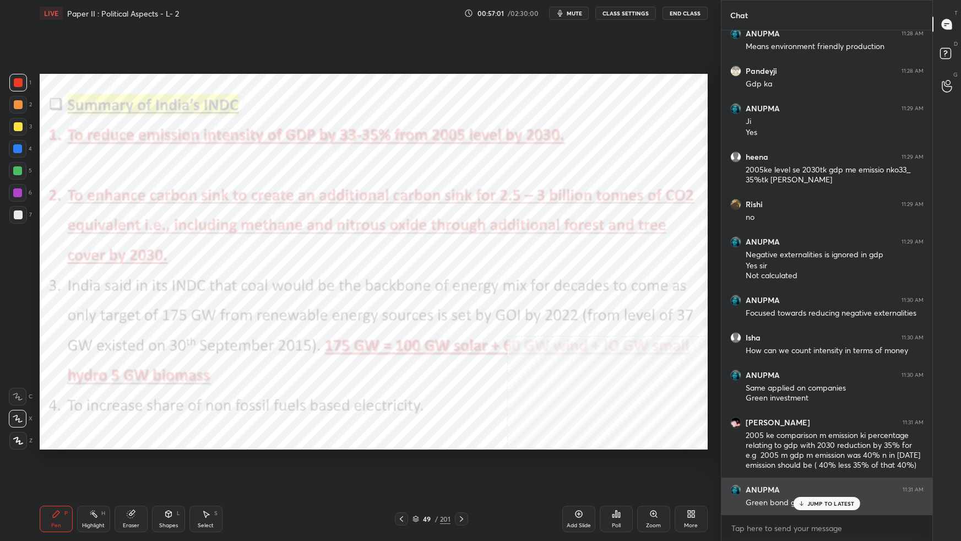
drag, startPoint x: 831, startPoint y: 504, endPoint x: 831, endPoint y: 513, distance: 8.8
click at [735, 339] on p "JUMP TO LATEST" at bounding box center [830, 503] width 47 height 7
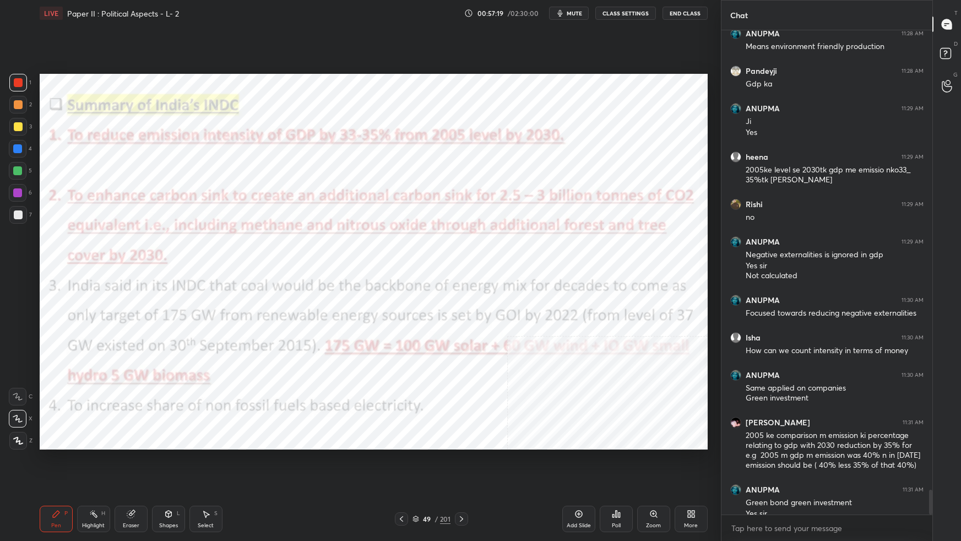
scroll to position [8953, 0]
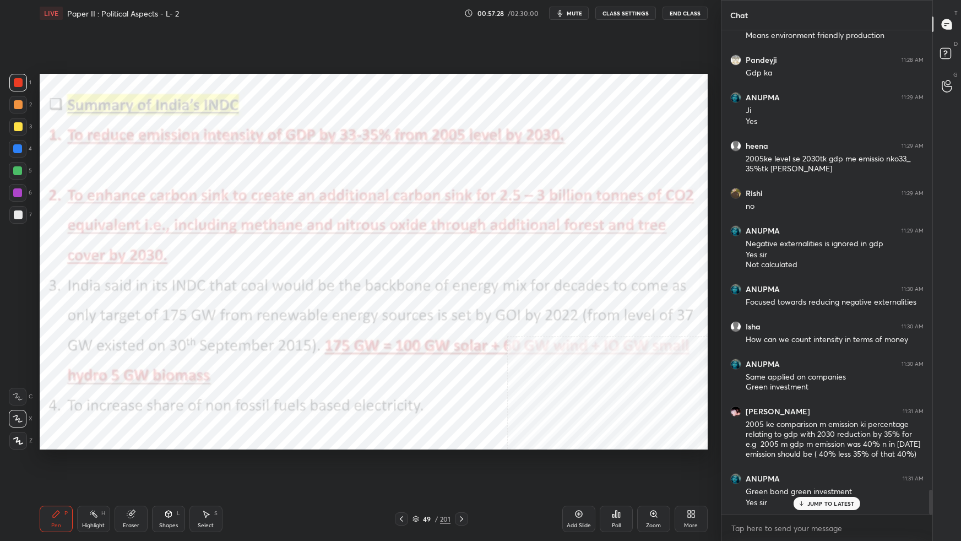
click at [417, 339] on icon at bounding box center [415, 518] width 7 height 7
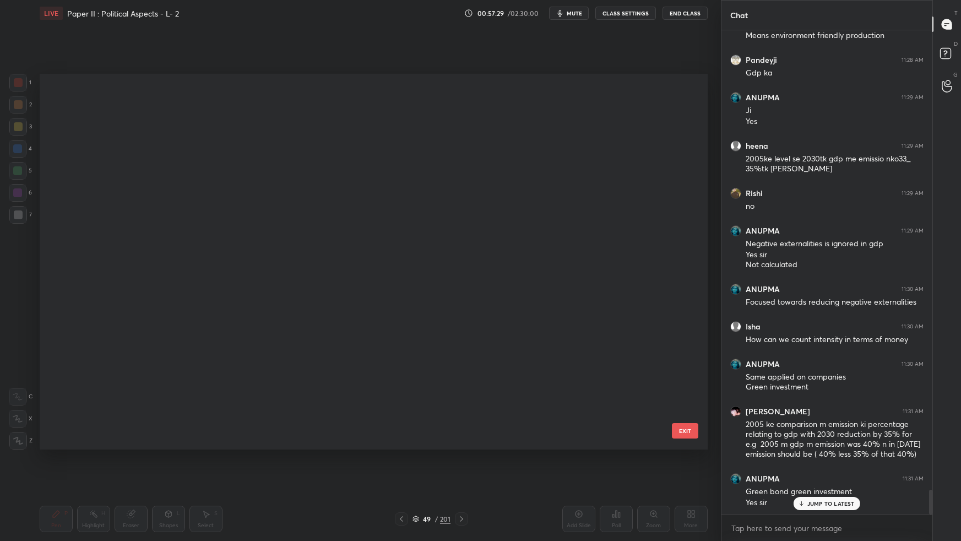
scroll to position [372, 662]
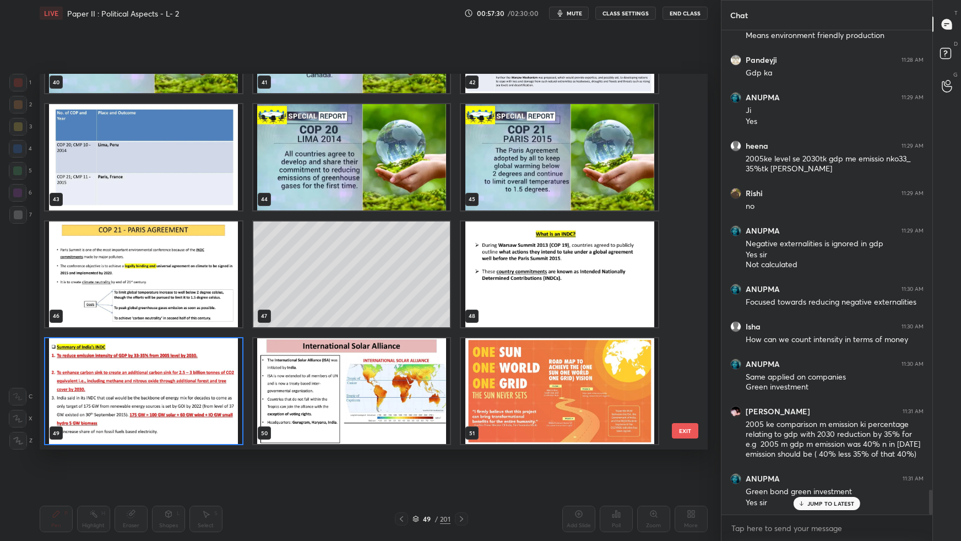
click at [394, 339] on img "grid" at bounding box center [351, 391] width 197 height 106
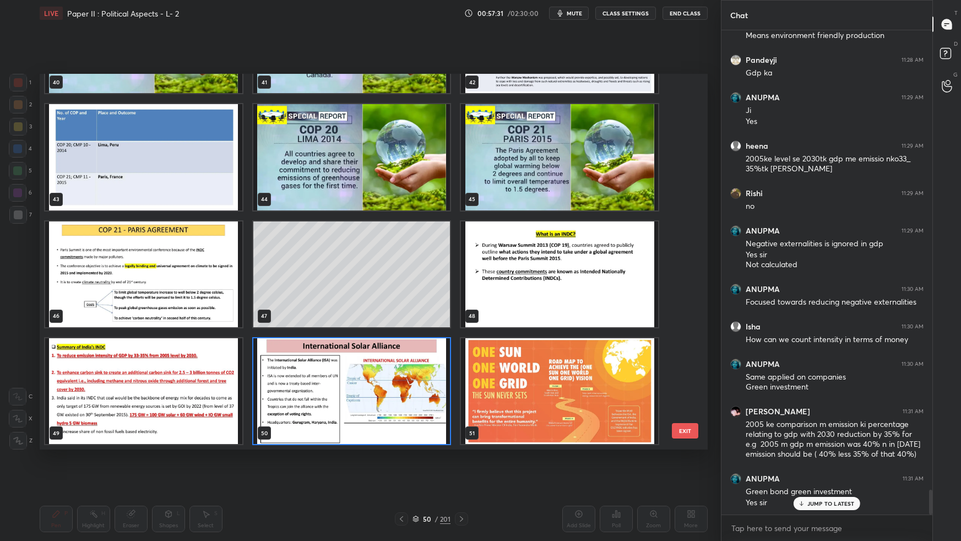
click at [395, 339] on img "grid" at bounding box center [351, 391] width 197 height 106
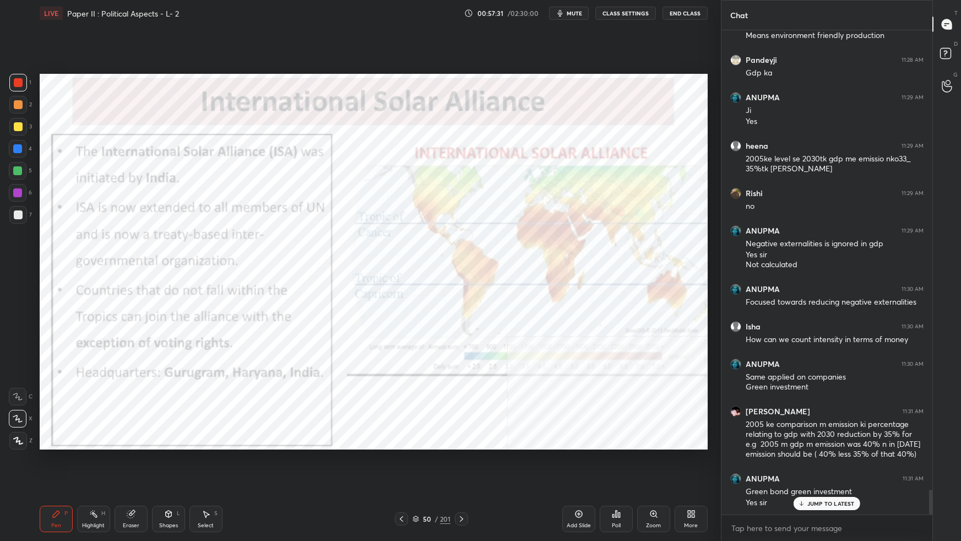
drag, startPoint x: 396, startPoint y: 370, endPoint x: 405, endPoint y: 369, distance: 8.8
click at [397, 339] on img "grid" at bounding box center [351, 391] width 197 height 106
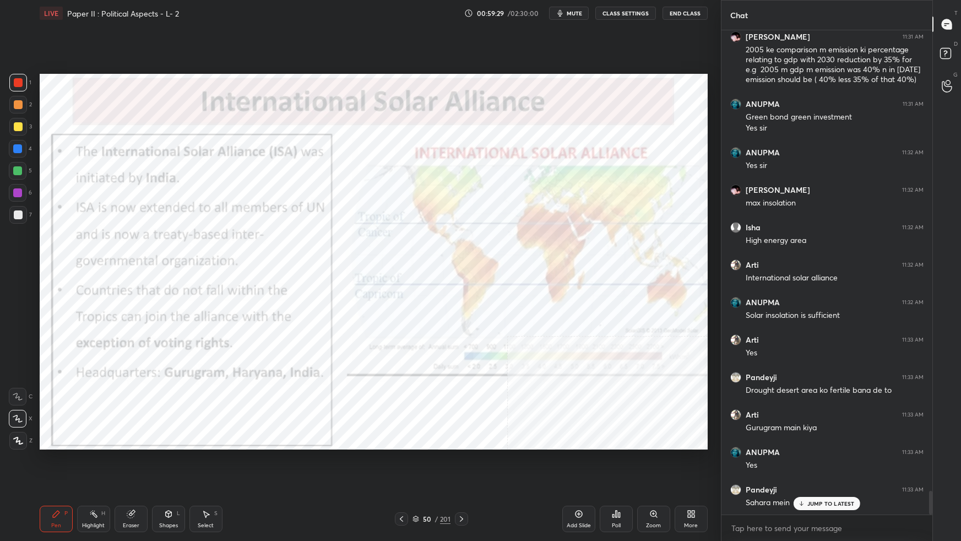
scroll to position [9364, 0]
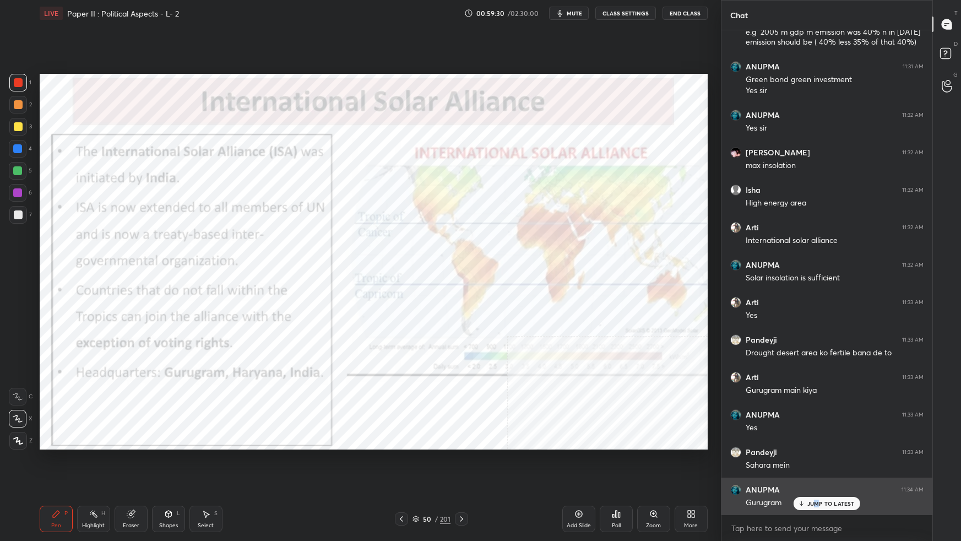
drag, startPoint x: 818, startPoint y: 501, endPoint x: 817, endPoint y: 507, distance: 6.1
click at [735, 339] on p "JUMP TO LATEST" at bounding box center [830, 503] width 47 height 7
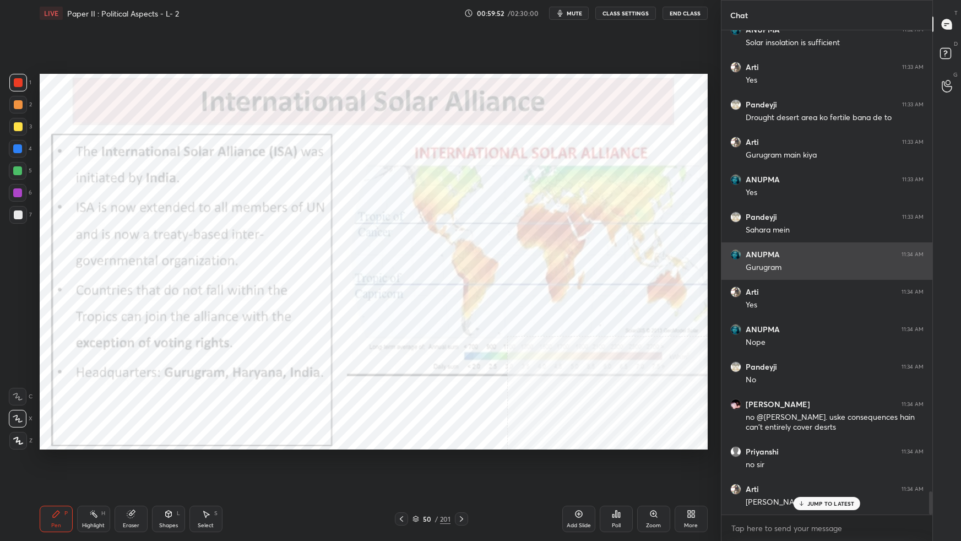
scroll to position [9636, 0]
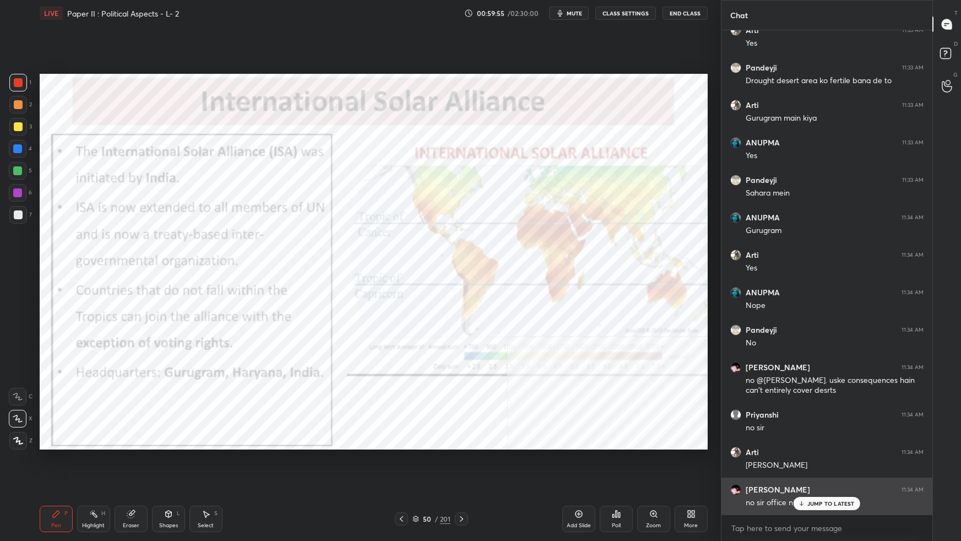
click at [735, 339] on p "JUMP TO LATEST" at bounding box center [830, 503] width 47 height 7
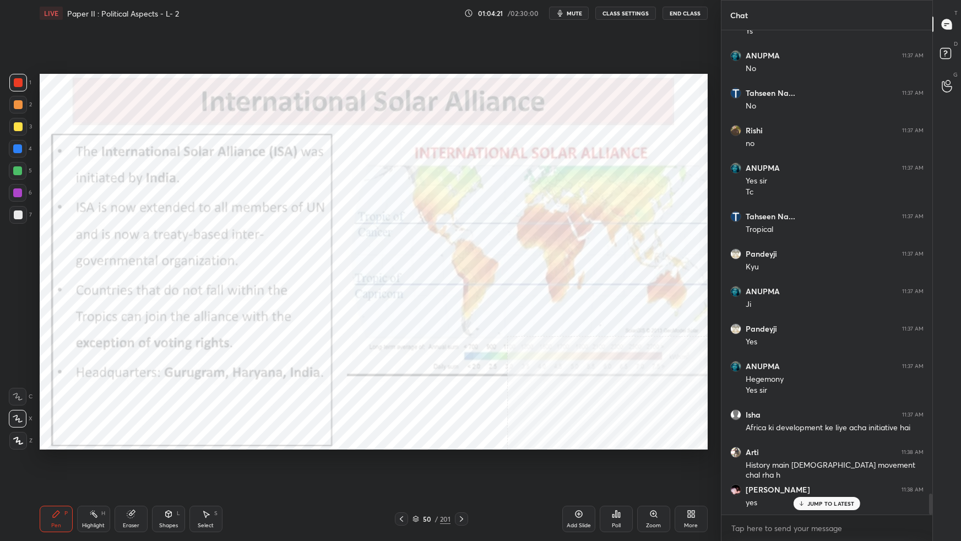
scroll to position [10615, 0]
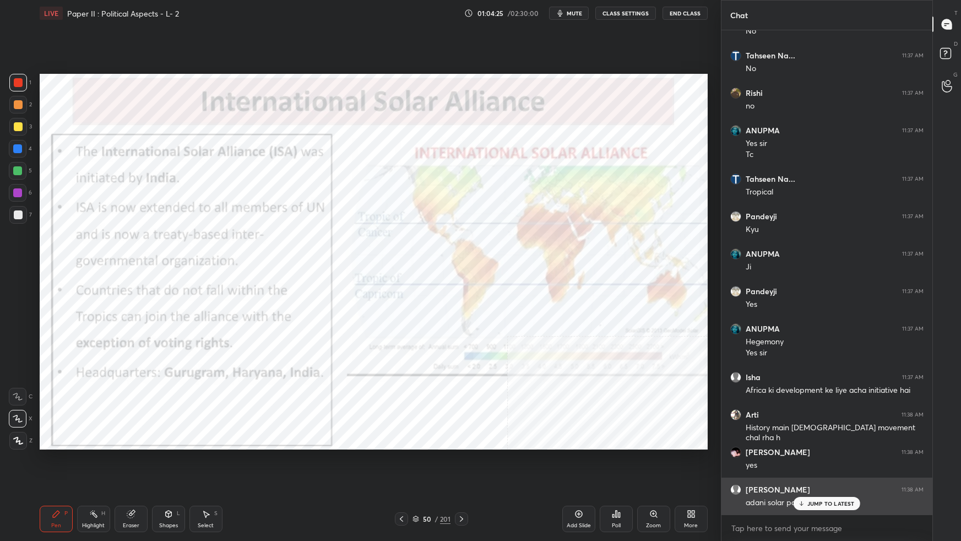
click at [735, 339] on p "JUMP TO LATEST" at bounding box center [830, 503] width 47 height 7
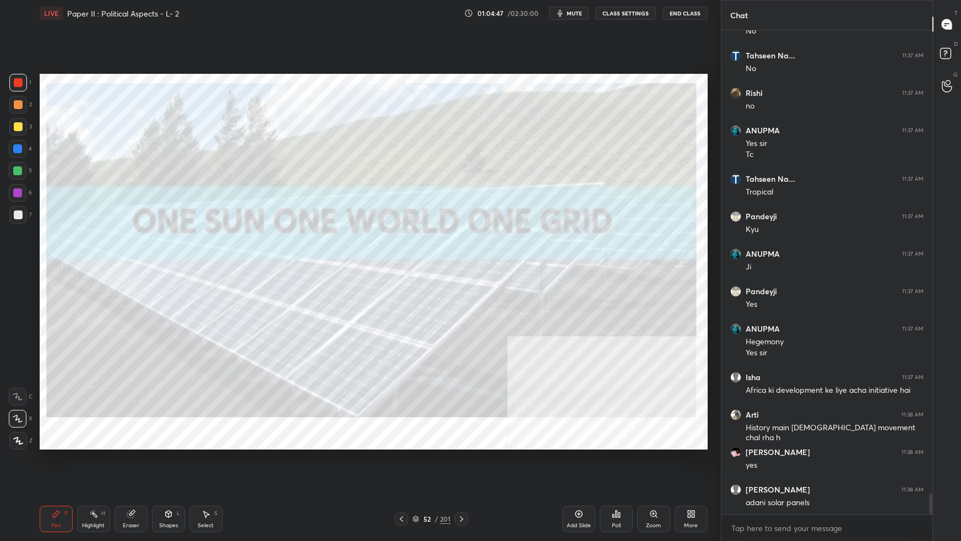
scroll to position [10663, 0]
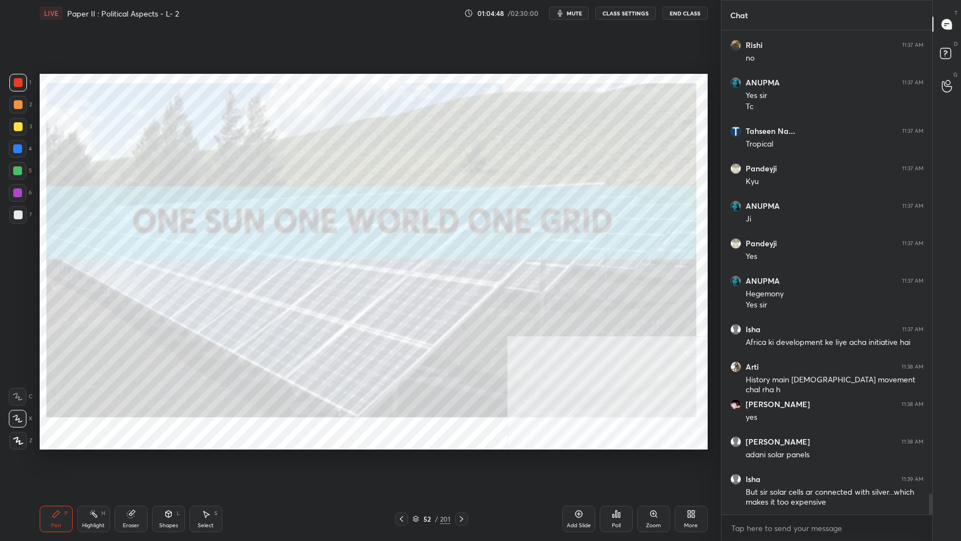
drag, startPoint x: 18, startPoint y: 128, endPoint x: 34, endPoint y: 133, distance: 16.9
click at [19, 128] on div at bounding box center [18, 126] width 9 height 9
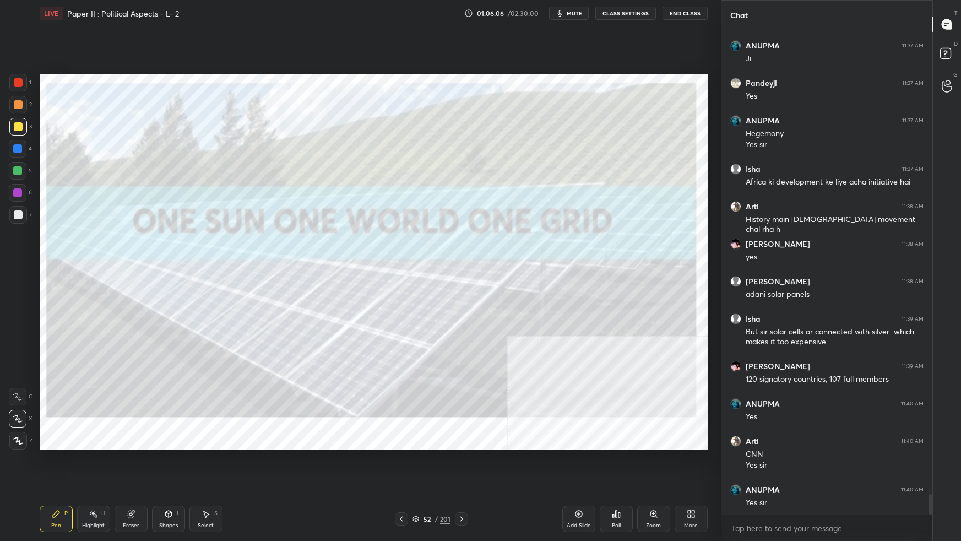
scroll to position [10861, 0]
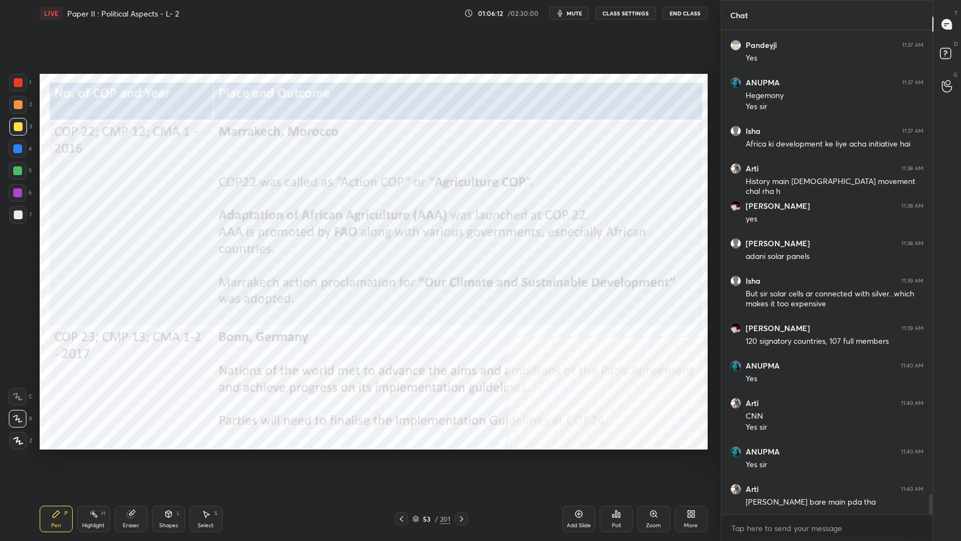
click at [25, 81] on div at bounding box center [18, 83] width 18 height 18
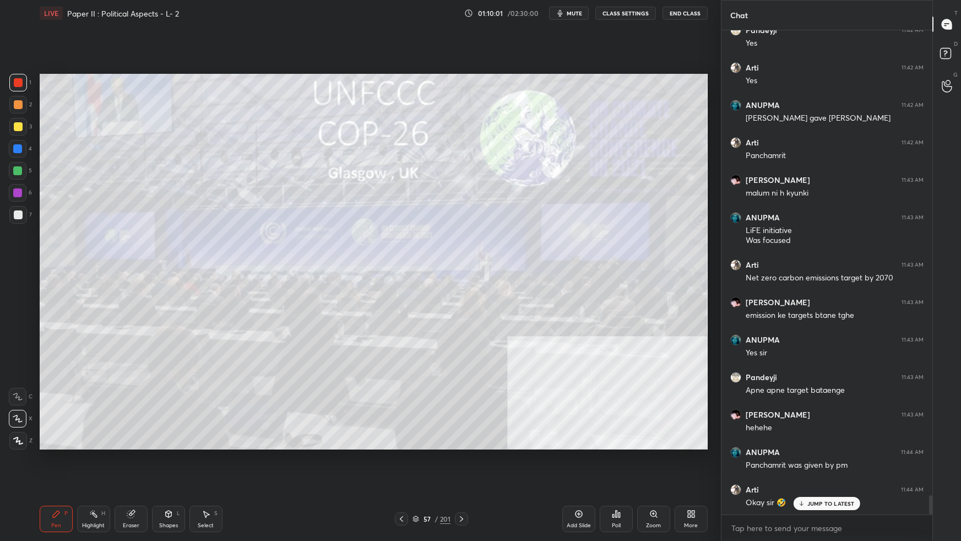
scroll to position [11820, 0]
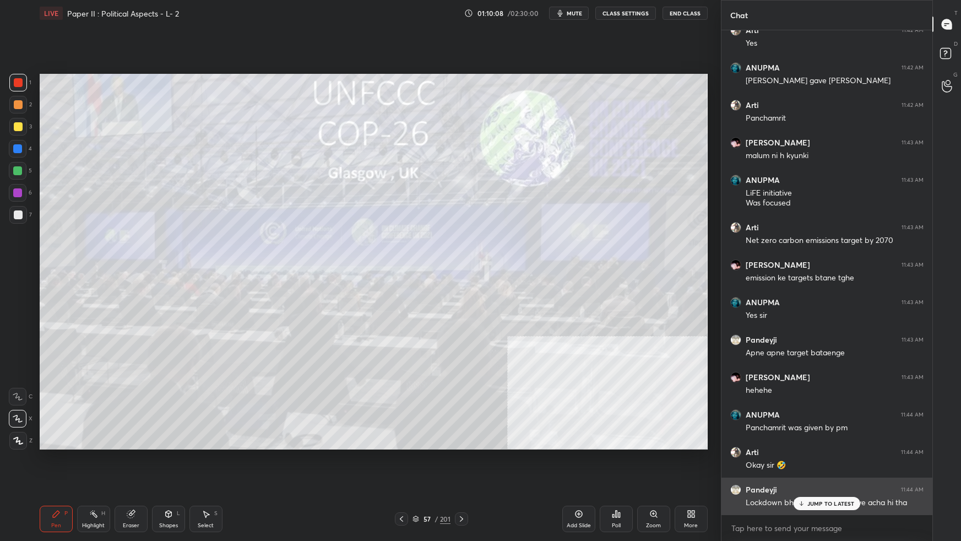
click at [735, 339] on p "JUMP TO LATEST" at bounding box center [830, 503] width 47 height 7
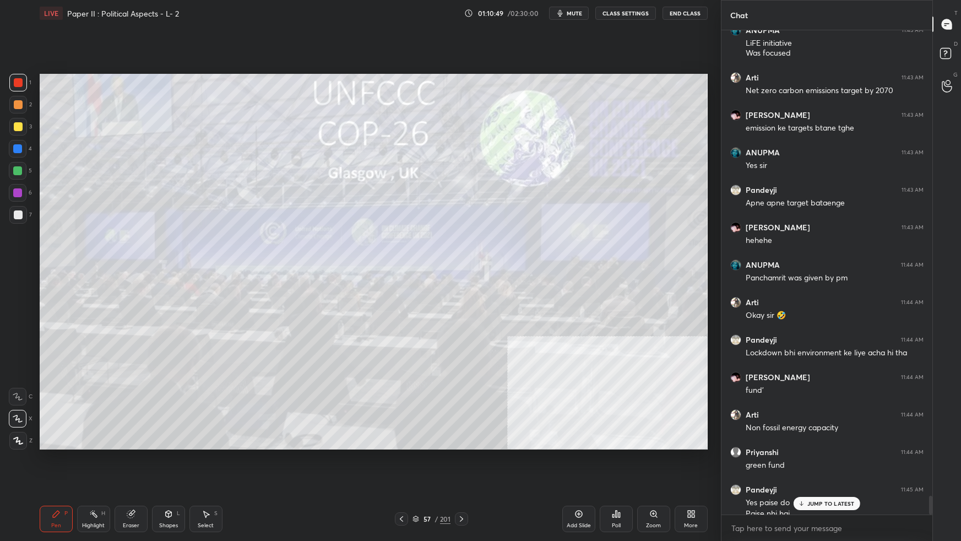
scroll to position [11980, 0]
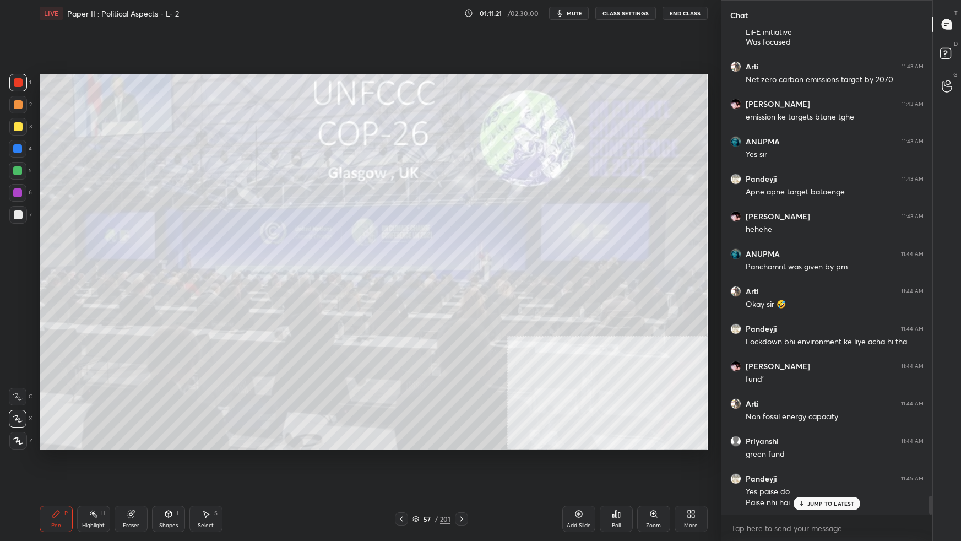
drag, startPoint x: 18, startPoint y: 129, endPoint x: 20, endPoint y: 142, distance: 13.4
click at [19, 128] on div at bounding box center [18, 126] width 9 height 9
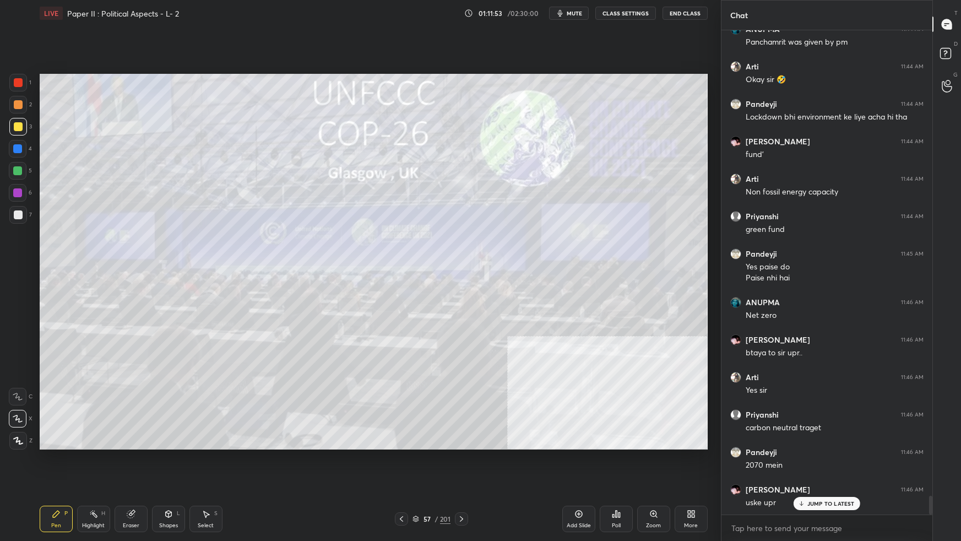
scroll to position [12243, 0]
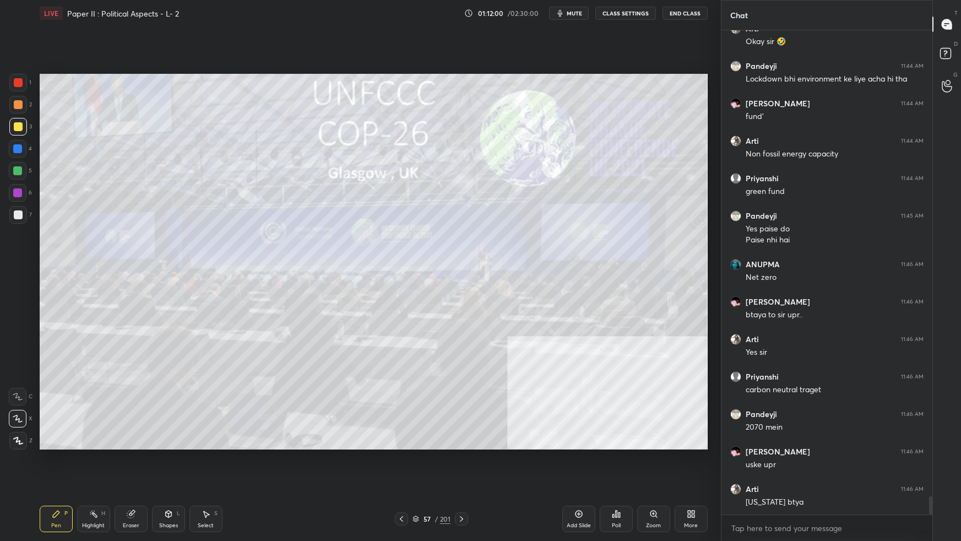
click at [21, 80] on div at bounding box center [18, 83] width 18 height 18
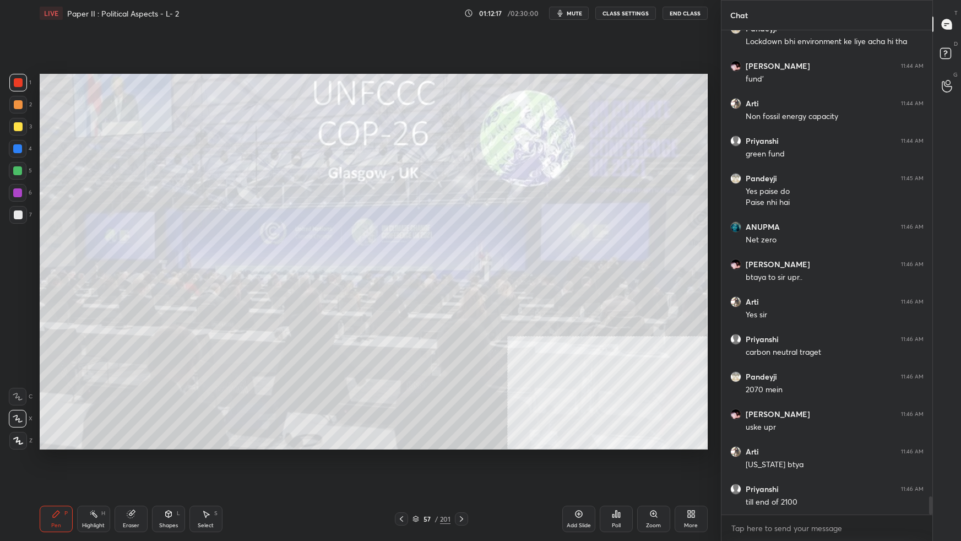
scroll to position [12317, 0]
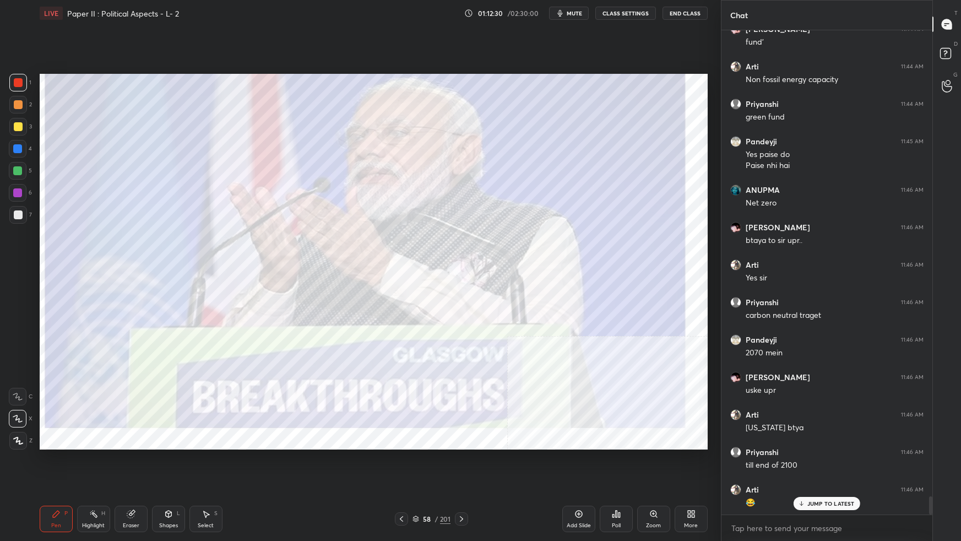
click at [421, 339] on div "58" at bounding box center [426, 518] width 11 height 7
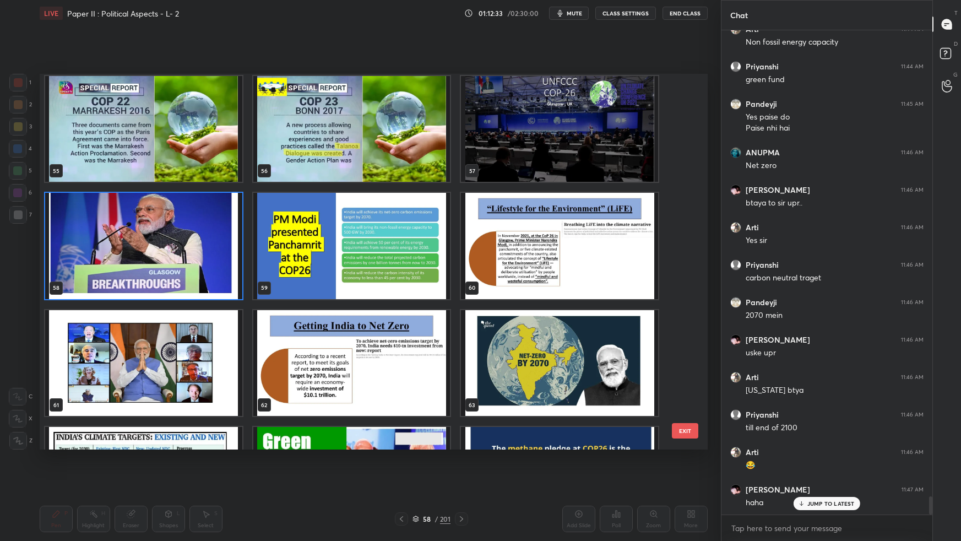
scroll to position [2121, 0]
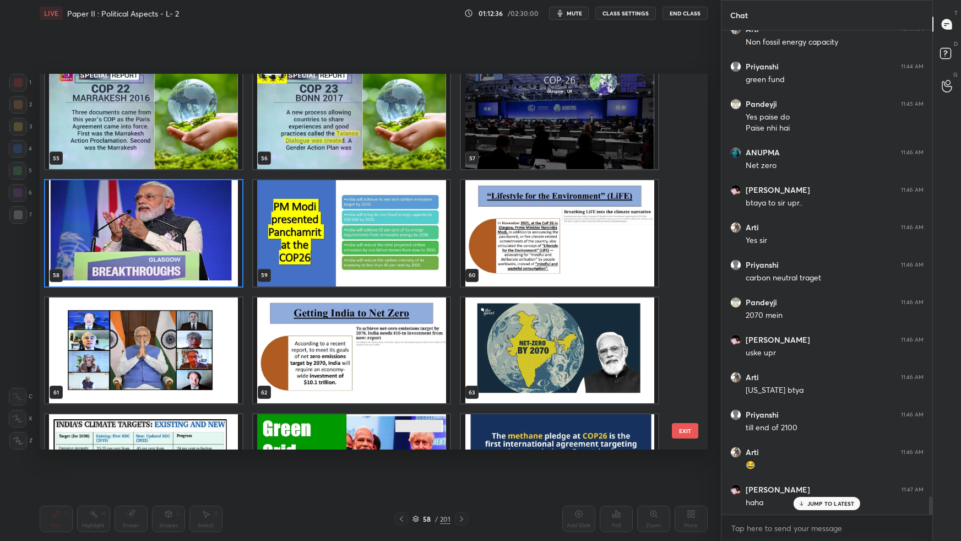
click at [396, 262] on img "grid" at bounding box center [351, 233] width 197 height 106
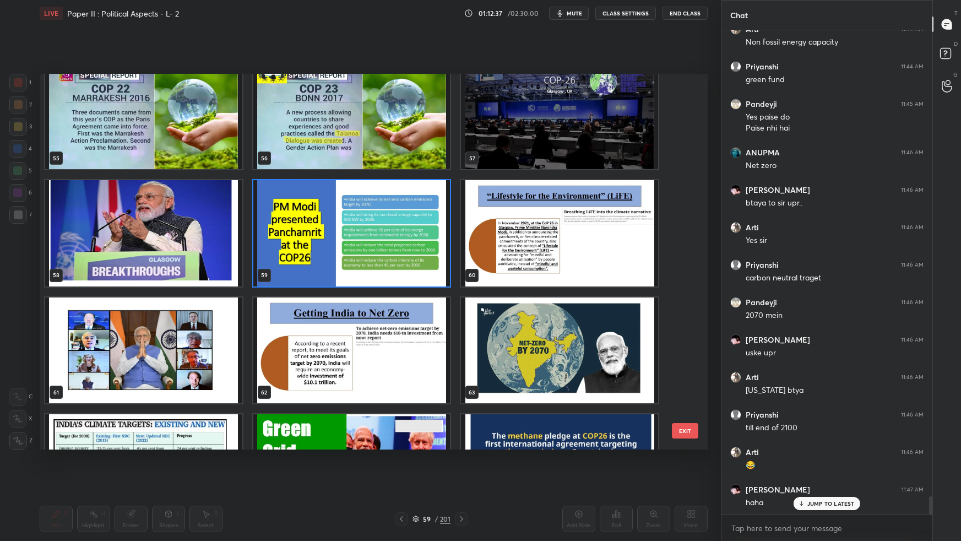
click at [400, 265] on img "grid" at bounding box center [351, 233] width 197 height 106
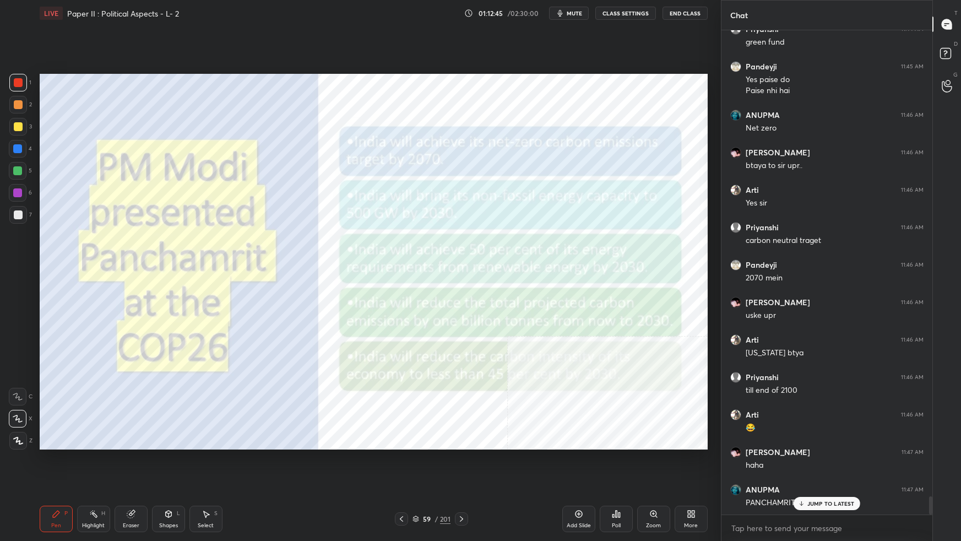
scroll to position [12430, 0]
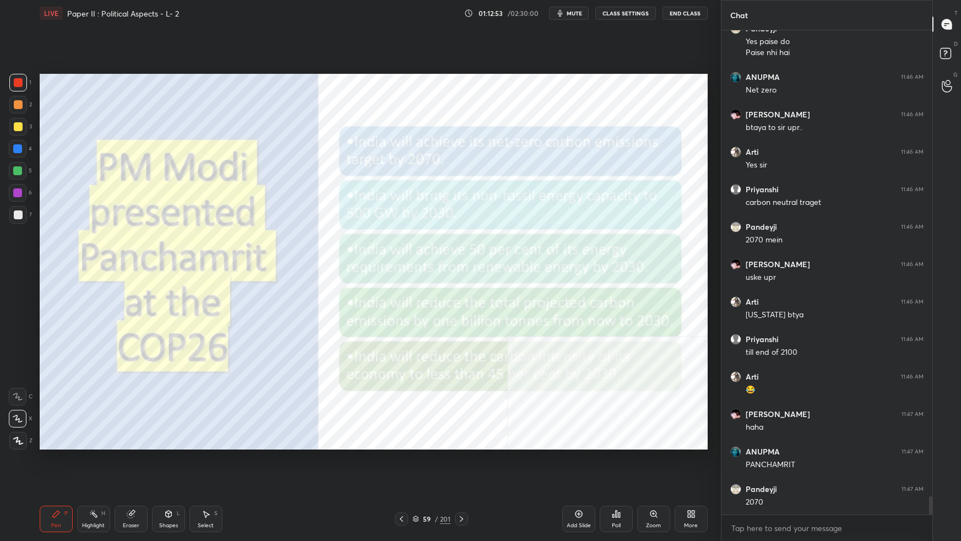
click at [489, 82] on div "Setting up your live class Poll for secs No correct answer Start poll" at bounding box center [373, 261] width 677 height 470
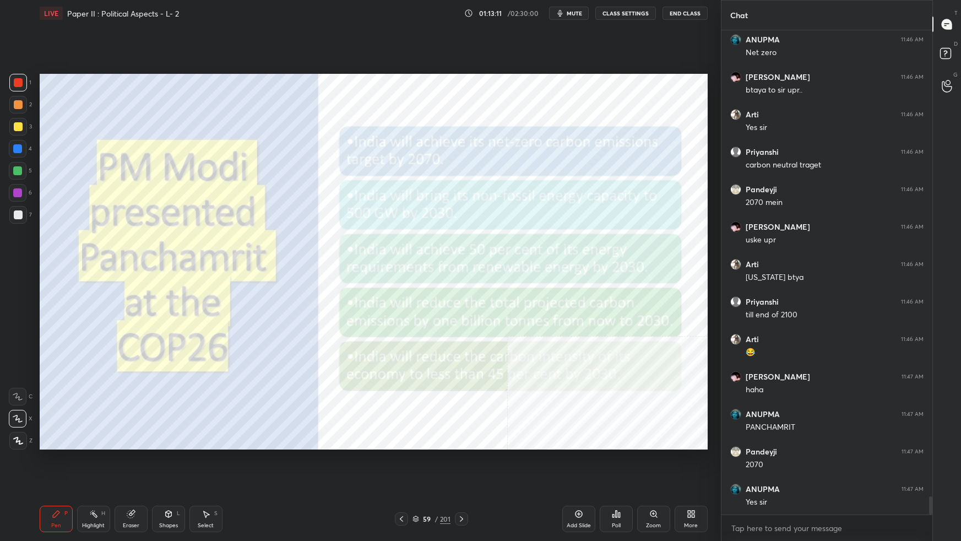
drag, startPoint x: 417, startPoint y: 515, endPoint x: 422, endPoint y: 511, distance: 5.9
click at [418, 339] on icon at bounding box center [415, 518] width 7 height 7
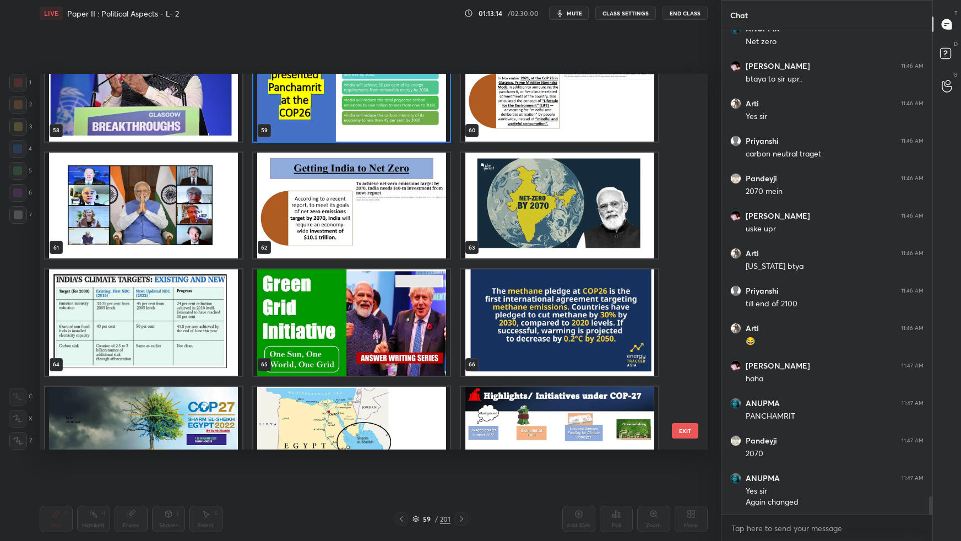
scroll to position [2278, 0]
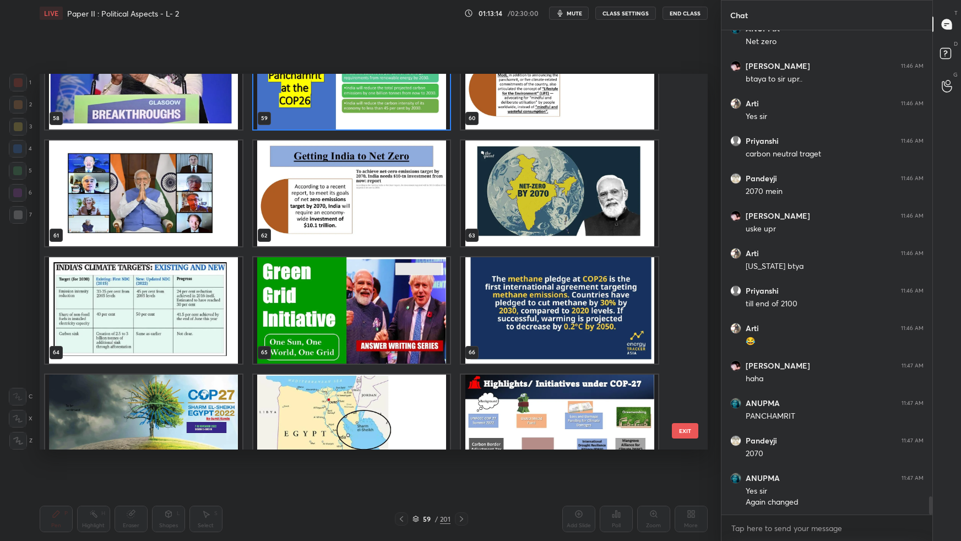
drag, startPoint x: 684, startPoint y: 169, endPoint x: 676, endPoint y: 195, distance: 27.2
click at [177, 331] on img "grid" at bounding box center [143, 310] width 197 height 106
click at [177, 333] on img "grid" at bounding box center [143, 310] width 197 height 106
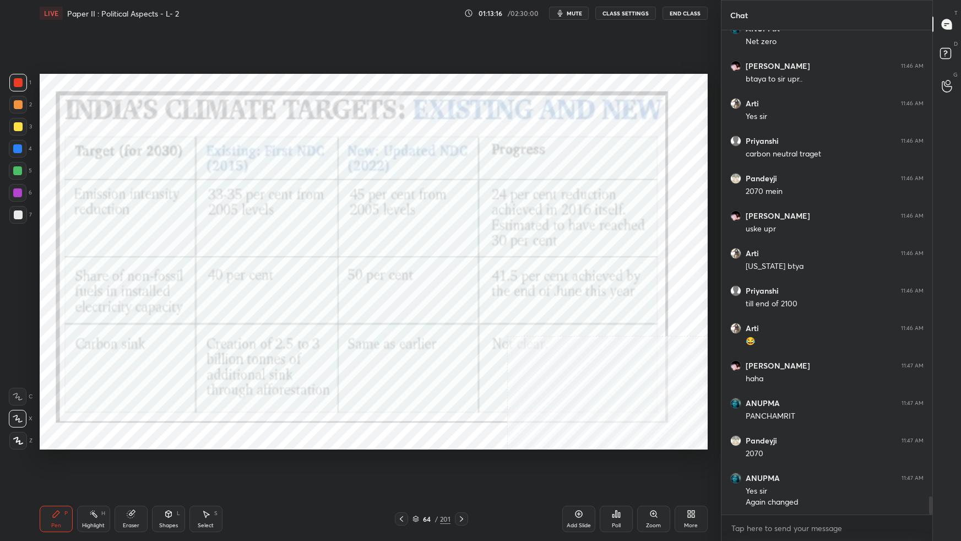
click at [178, 333] on img "grid" at bounding box center [143, 310] width 197 height 106
click at [179, 333] on img "grid" at bounding box center [143, 310] width 197 height 106
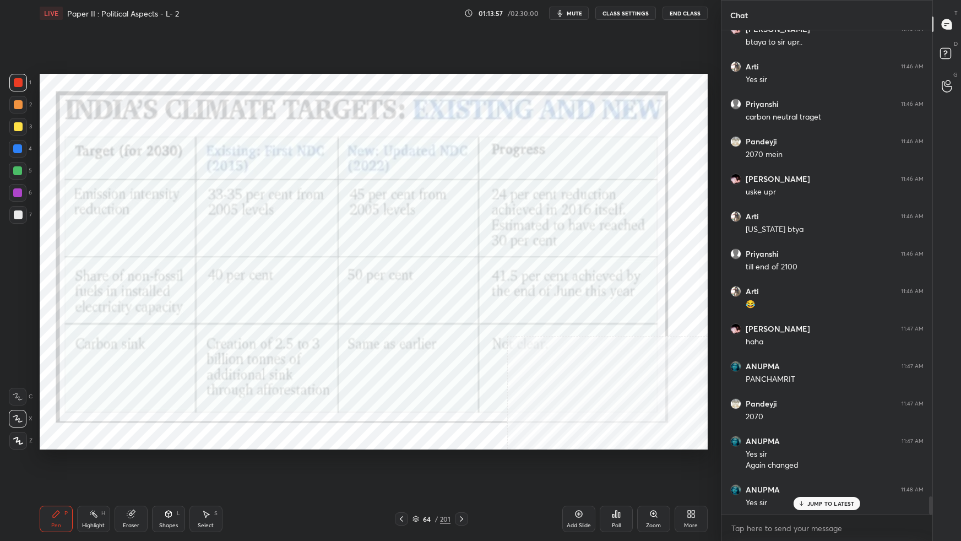
drag, startPoint x: 416, startPoint y: 518, endPoint x: 427, endPoint y: 513, distance: 11.8
click at [418, 339] on icon at bounding box center [415, 518] width 7 height 7
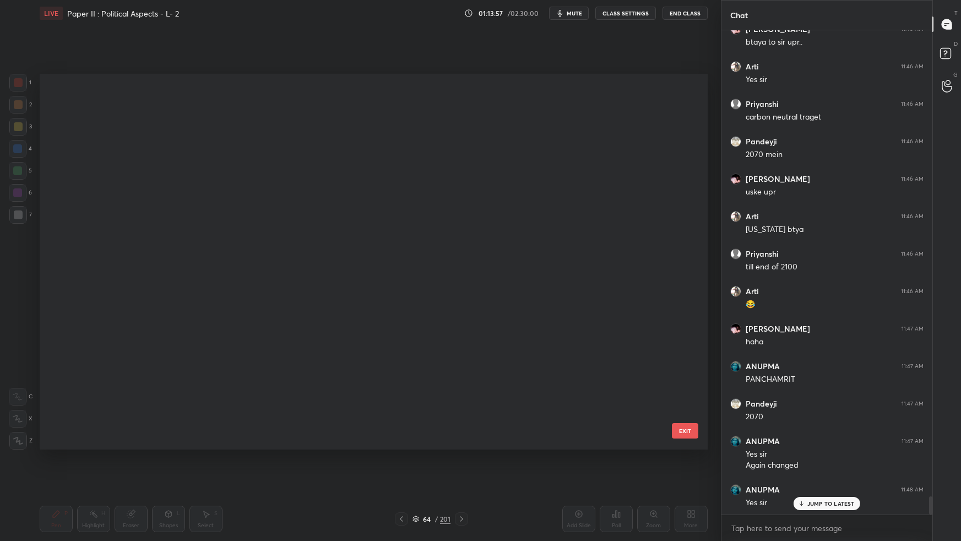
scroll to position [372, 662]
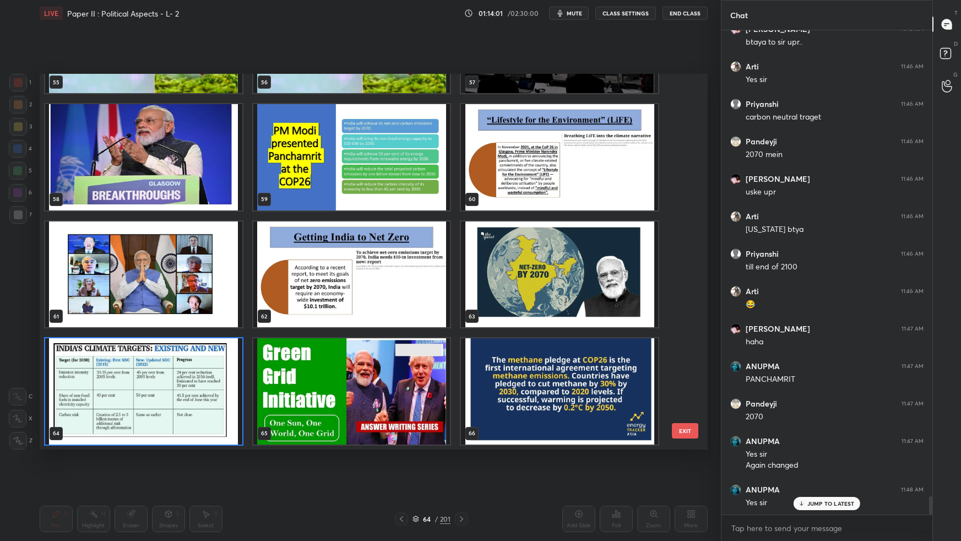
click at [391, 194] on img "grid" at bounding box center [351, 157] width 197 height 106
click at [393, 197] on img "grid" at bounding box center [351, 157] width 197 height 106
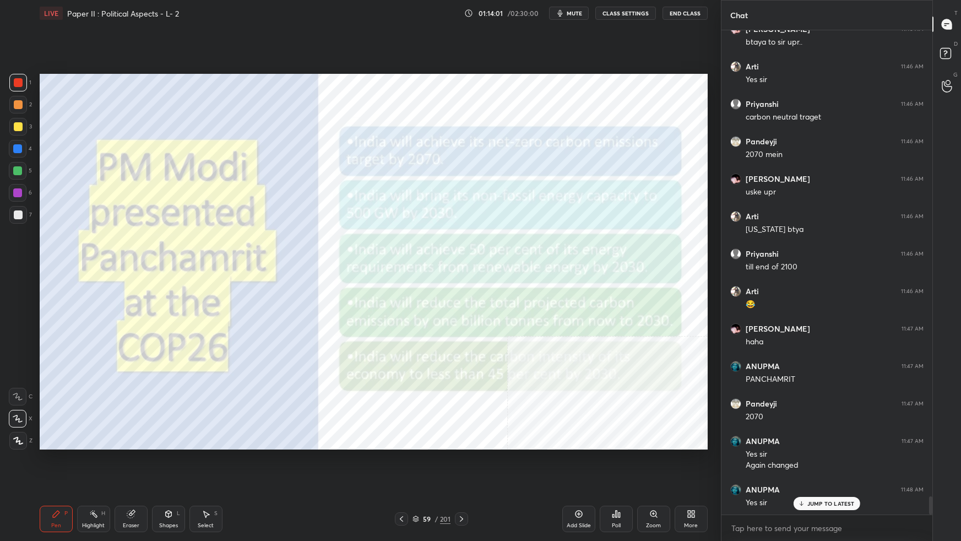
click at [395, 199] on img "grid" at bounding box center [351, 157] width 197 height 106
click at [396, 199] on img "grid" at bounding box center [351, 157] width 197 height 106
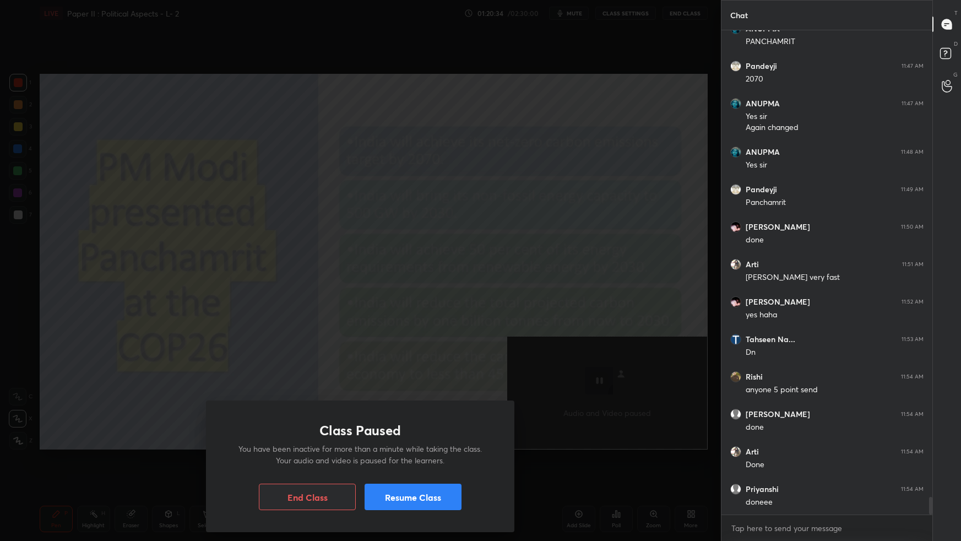
scroll to position [12890, 0]
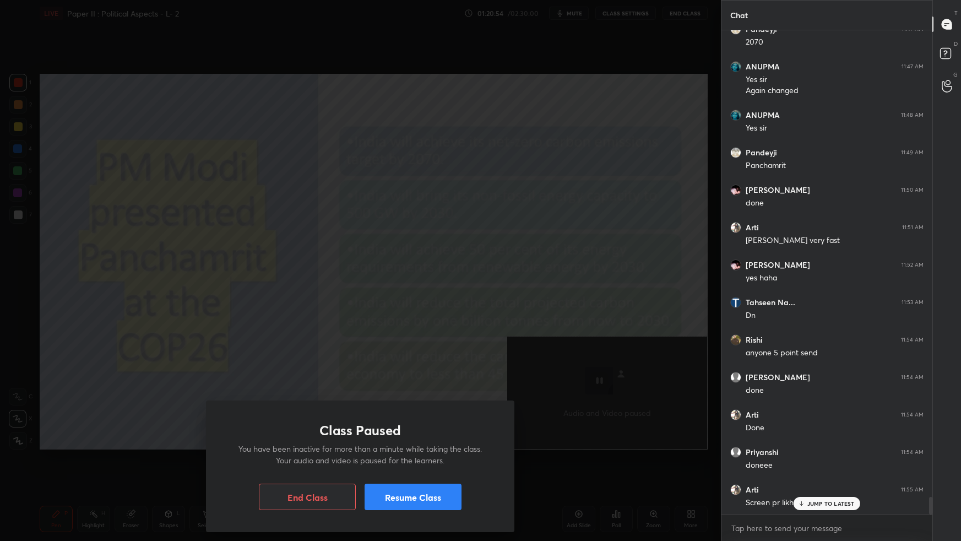
drag, startPoint x: 434, startPoint y: 489, endPoint x: 439, endPoint y: 462, distance: 27.3
click at [434, 339] on button "Resume Class" at bounding box center [412, 496] width 97 height 26
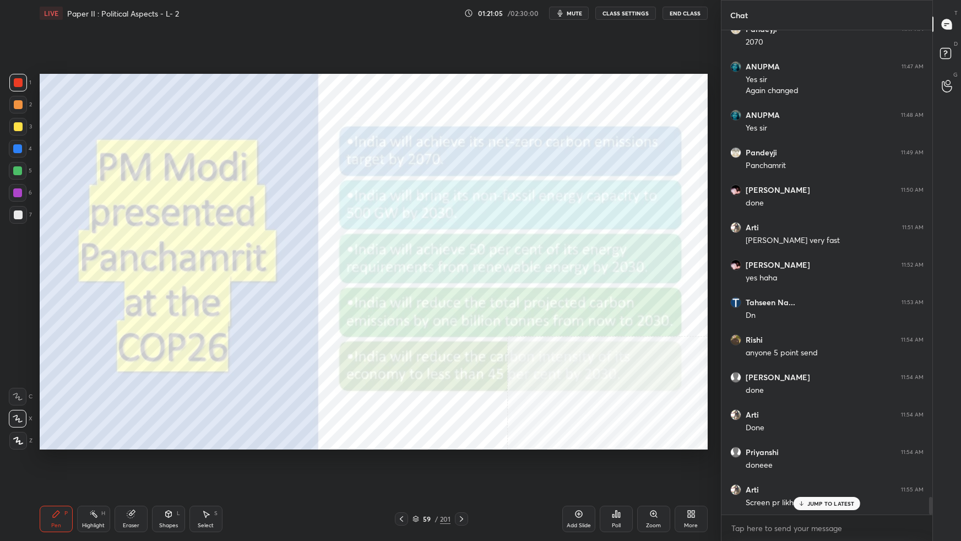
click at [580, 339] on div "Add Slide" at bounding box center [578, 525] width 24 height 6
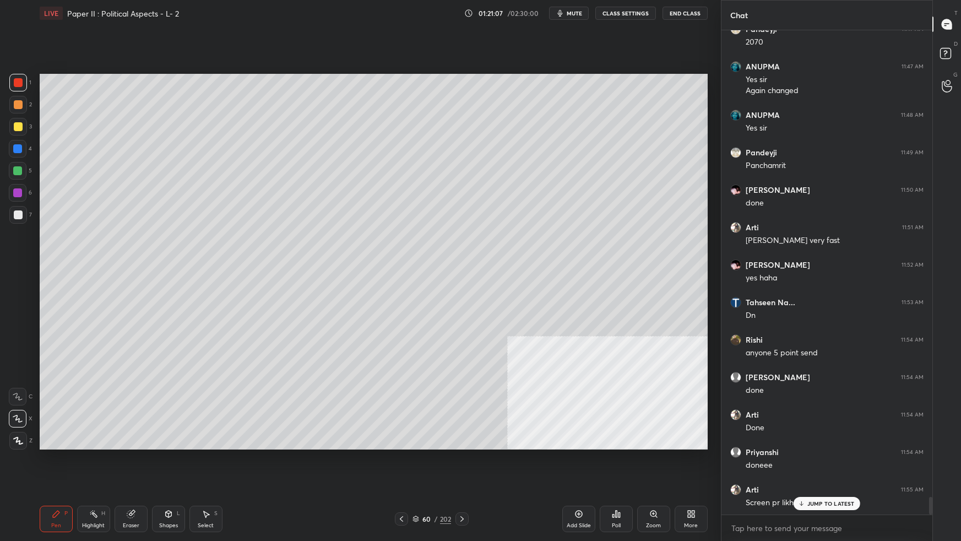
scroll to position [12927, 0]
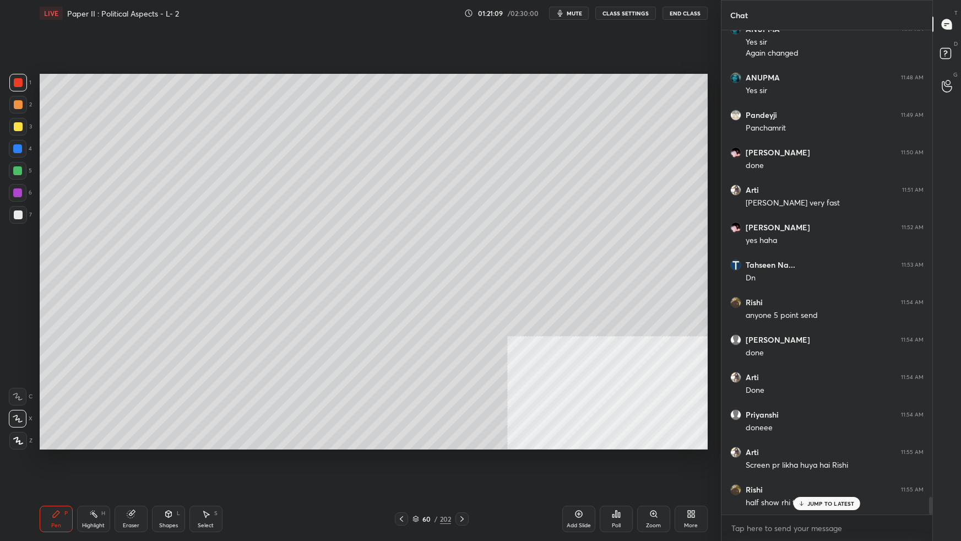
click at [17, 129] on div at bounding box center [18, 127] width 18 height 18
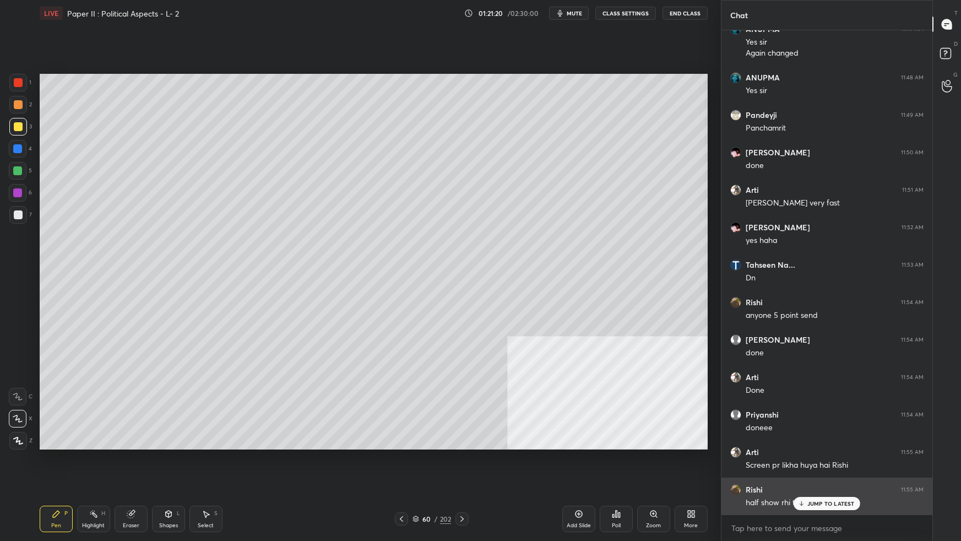
drag, startPoint x: 843, startPoint y: 499, endPoint x: 848, endPoint y: 506, distance: 8.7
click at [735, 339] on p "JUMP TO LATEST" at bounding box center [830, 503] width 47 height 7
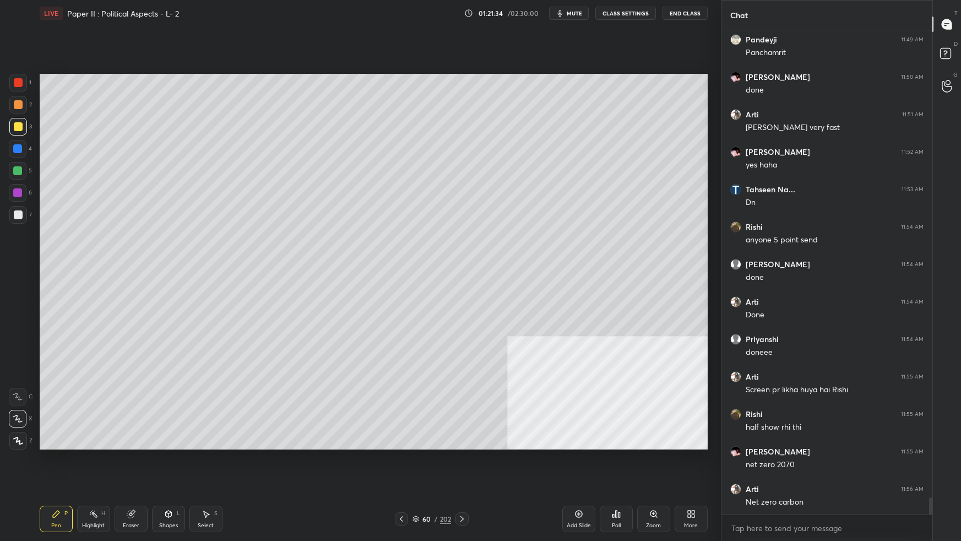
scroll to position [13040, 0]
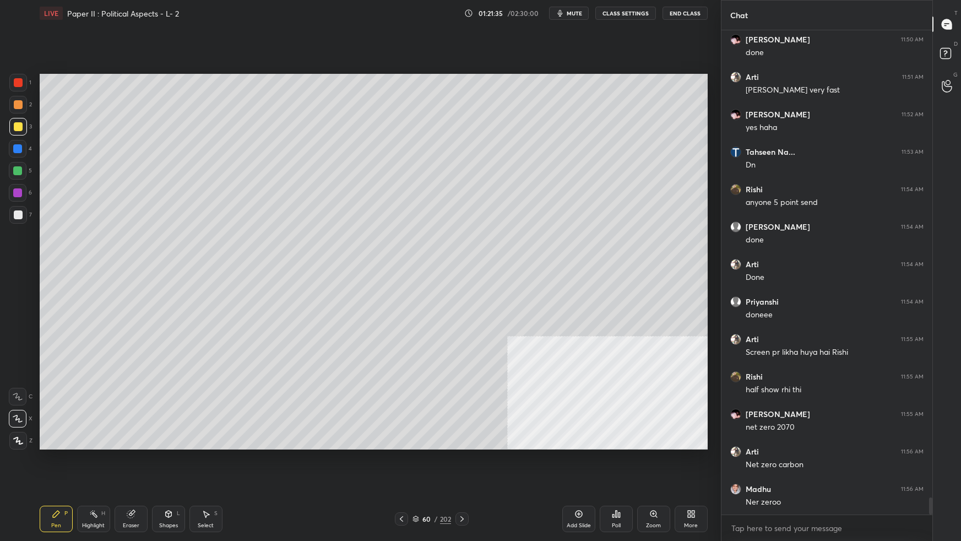
click at [417, 339] on icon at bounding box center [415, 518] width 7 height 7
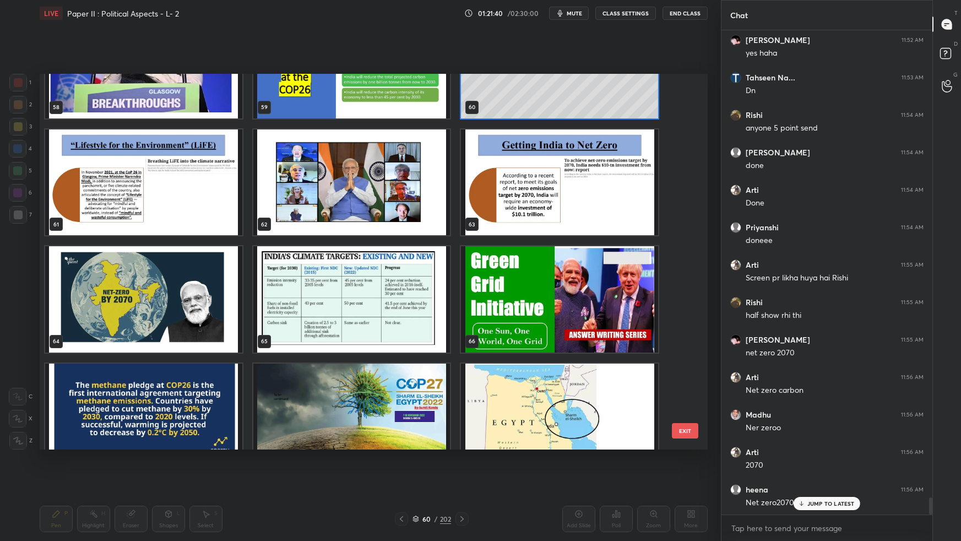
scroll to position [2276, 0]
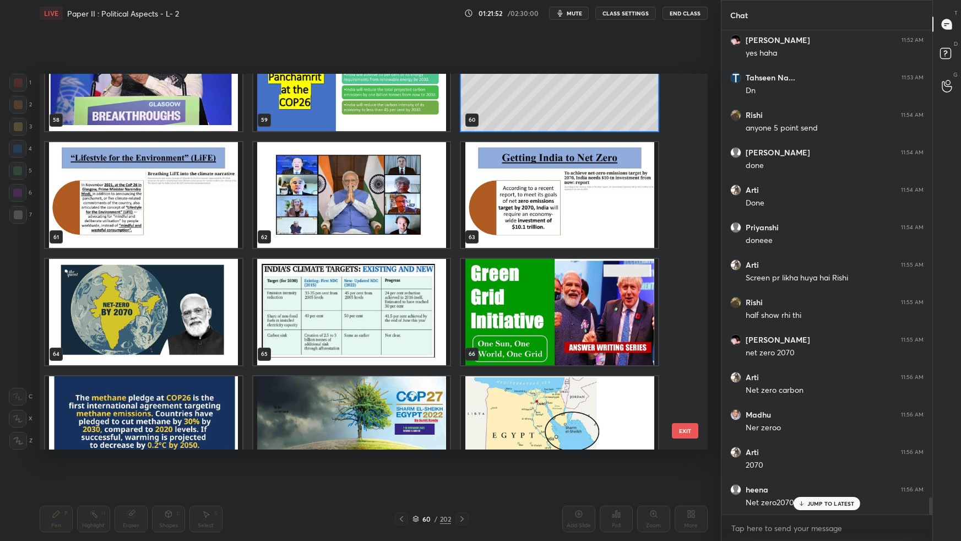
click at [538, 228] on img "grid" at bounding box center [559, 195] width 197 height 106
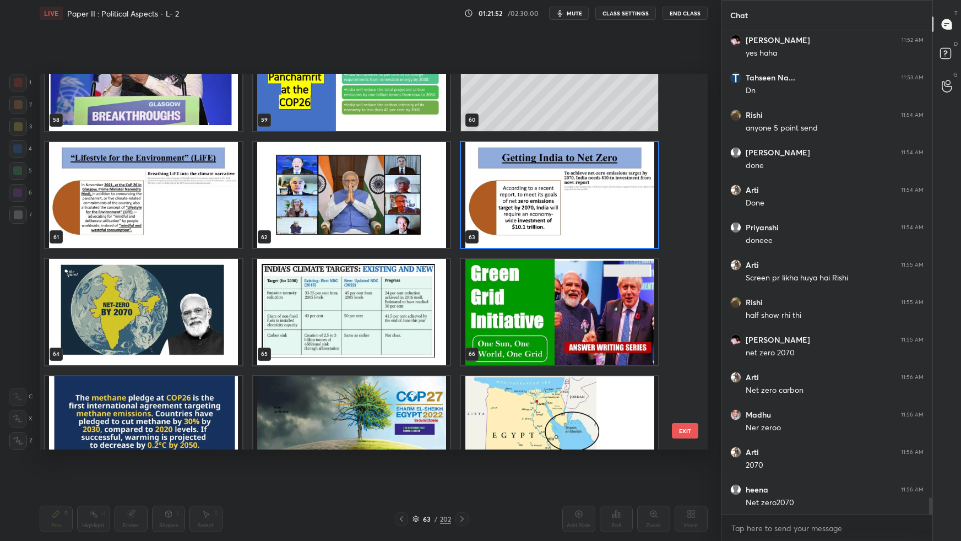
click at [540, 229] on img "grid" at bounding box center [559, 195] width 197 height 106
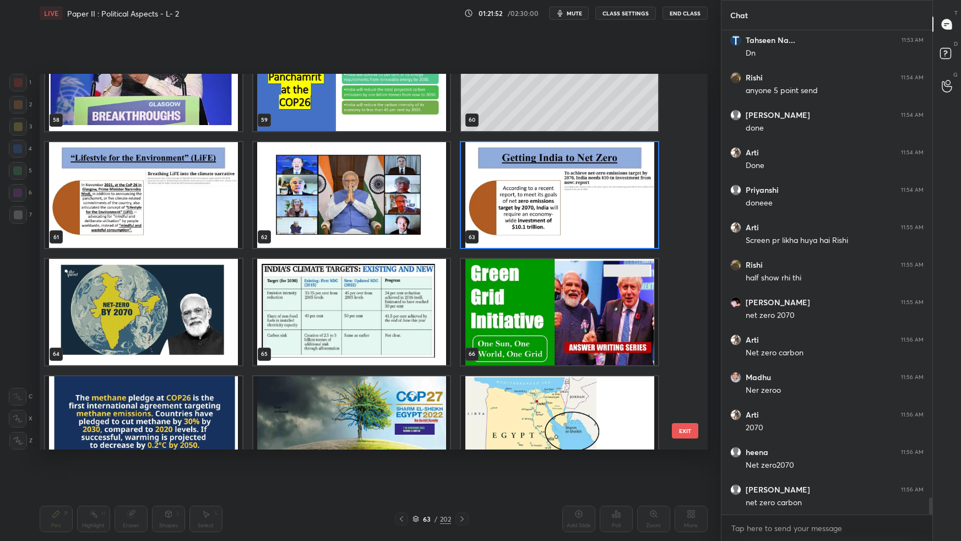
click at [540, 231] on img "grid" at bounding box center [559, 195] width 197 height 106
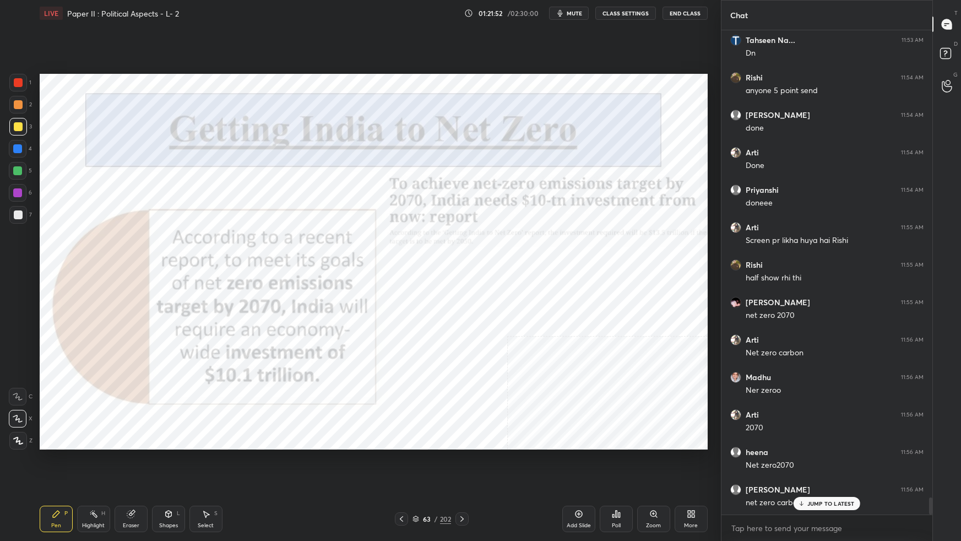
click at [540, 231] on img "grid" at bounding box center [559, 195] width 197 height 106
click at [17, 81] on div at bounding box center [18, 82] width 9 height 9
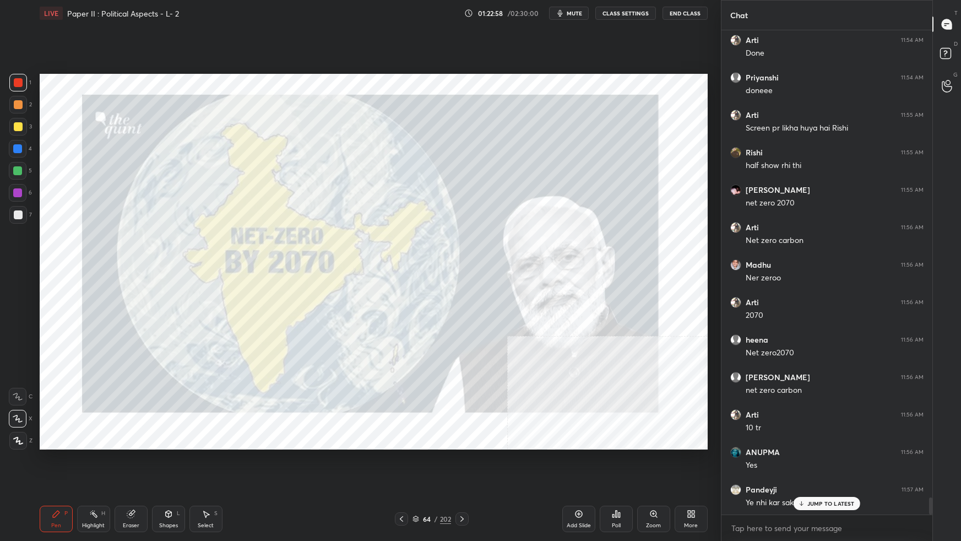
scroll to position [13275, 0]
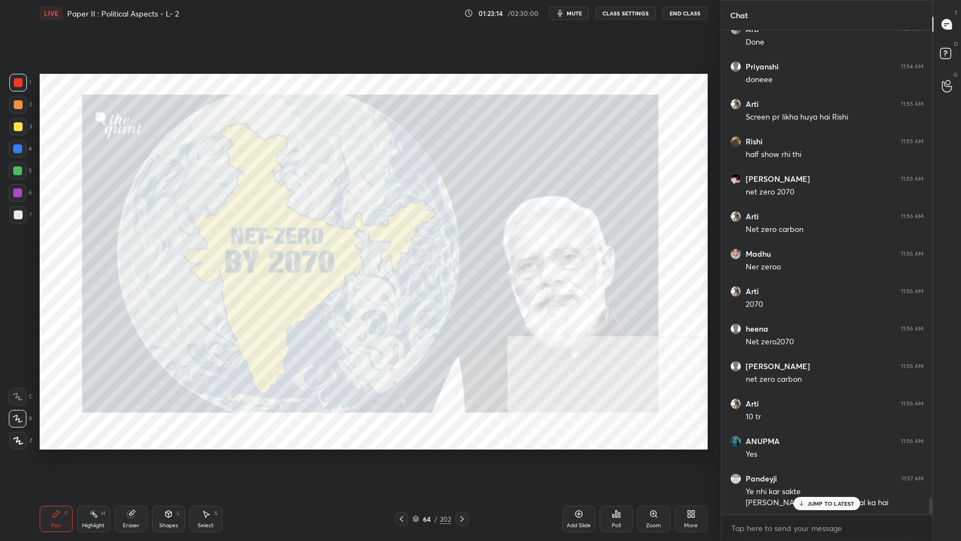
click at [417, 339] on icon at bounding box center [415, 518] width 7 height 7
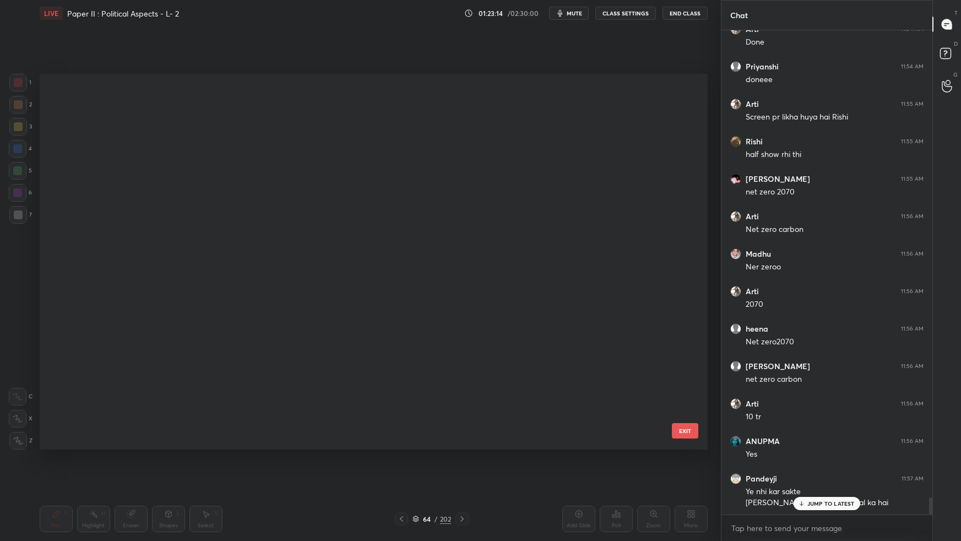
scroll to position [372, 662]
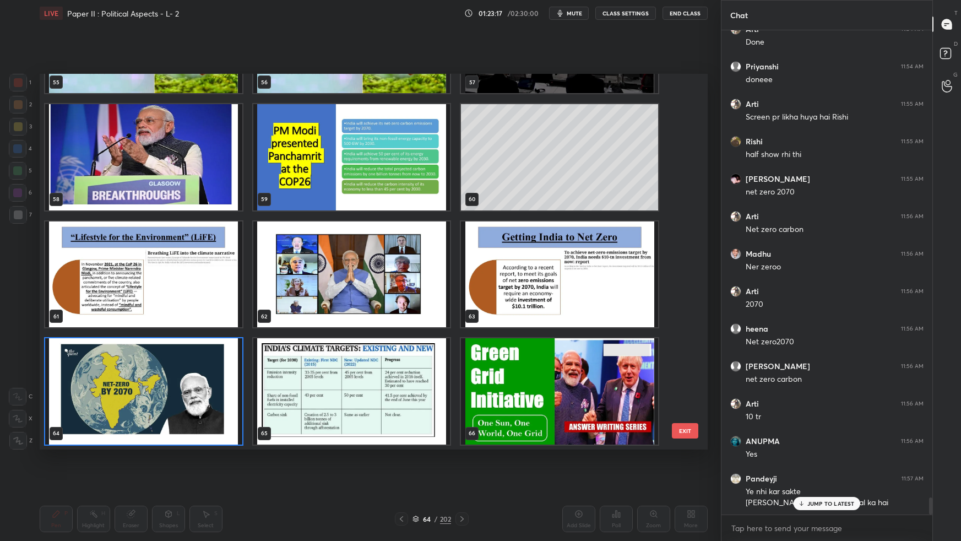
click at [416, 146] on img "grid" at bounding box center [351, 157] width 197 height 106
click at [418, 144] on img "grid" at bounding box center [351, 157] width 197 height 106
click at [418, 143] on img "grid" at bounding box center [351, 157] width 197 height 106
click at [419, 143] on img "grid" at bounding box center [351, 157] width 197 height 106
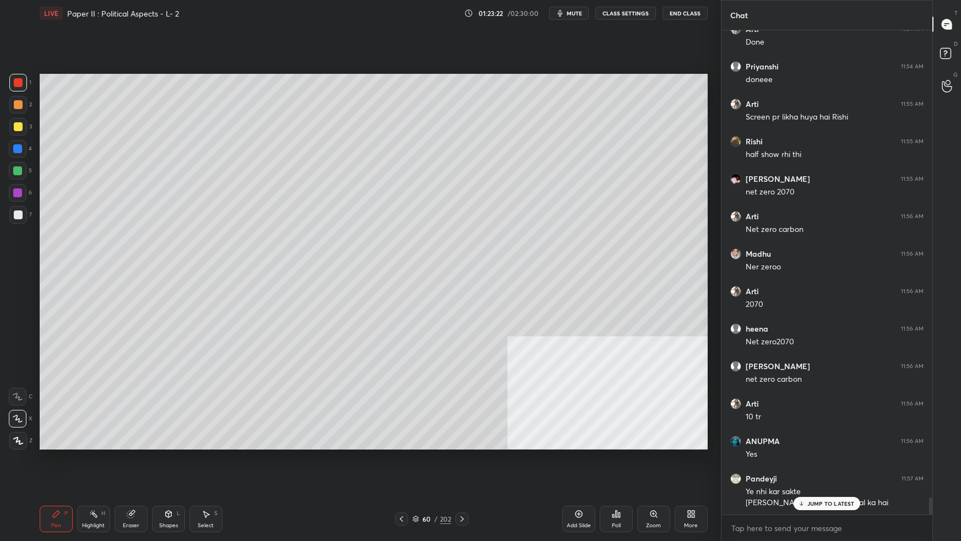
click at [735, 339] on p "JUMP TO LATEST" at bounding box center [830, 503] width 47 height 7
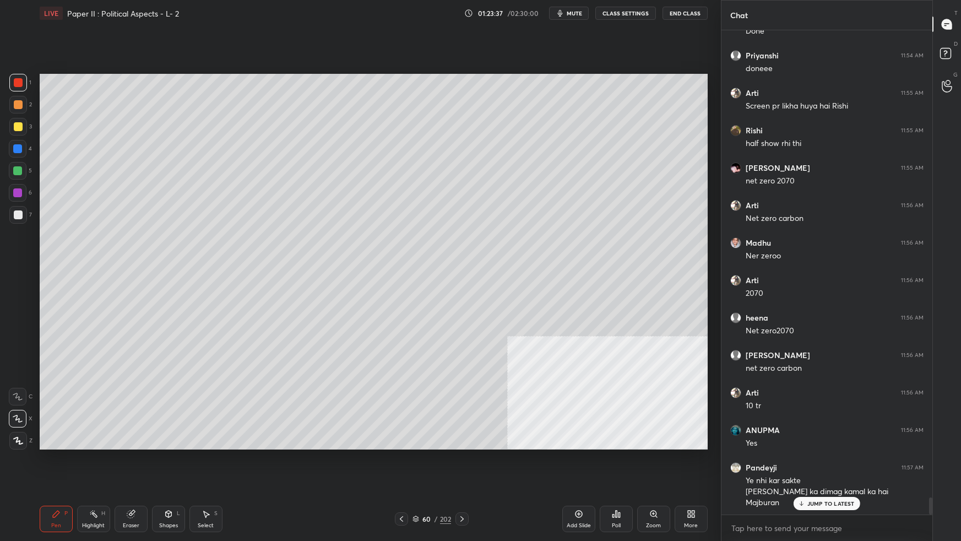
scroll to position [13324, 0]
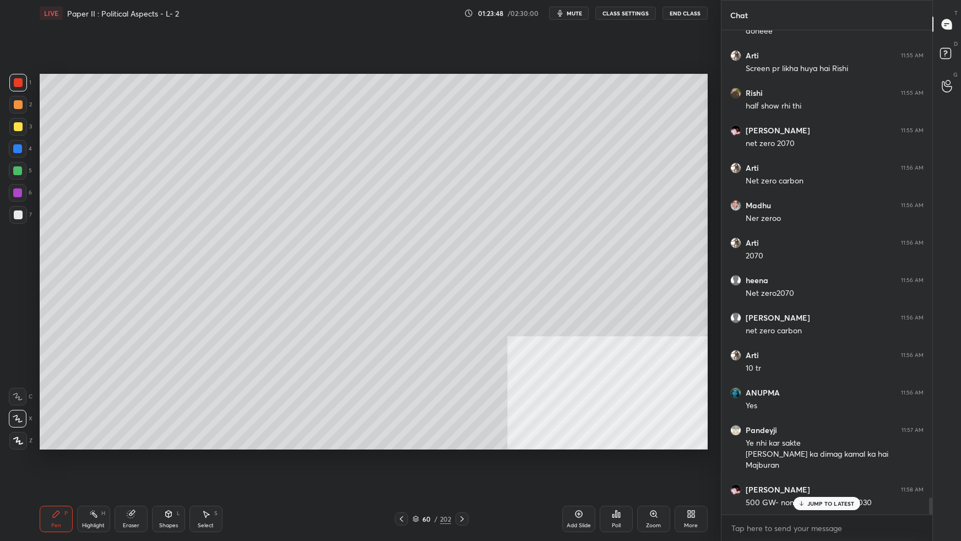
click at [18, 213] on div at bounding box center [18, 214] width 9 height 9
click at [735, 339] on p "JUMP TO LATEST" at bounding box center [830, 503] width 47 height 7
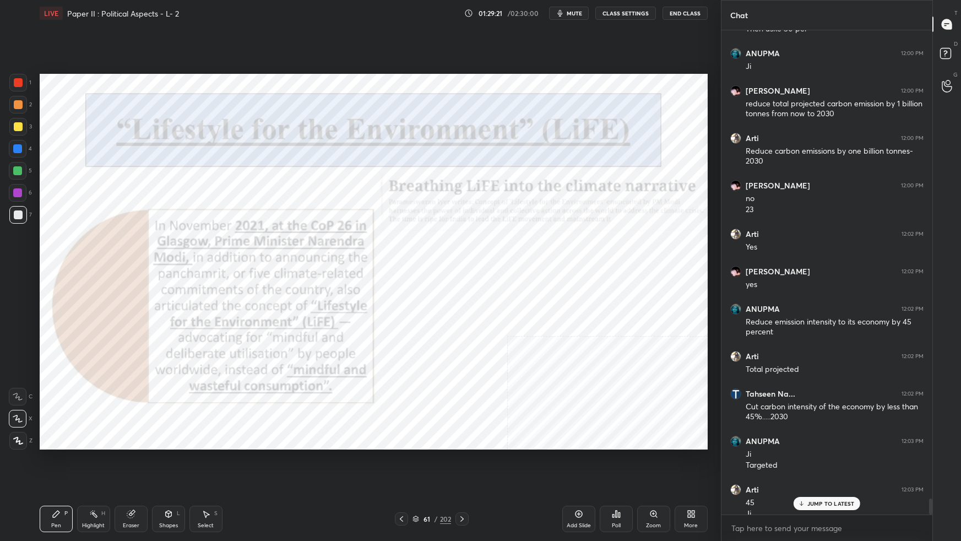
scroll to position [14006, 0]
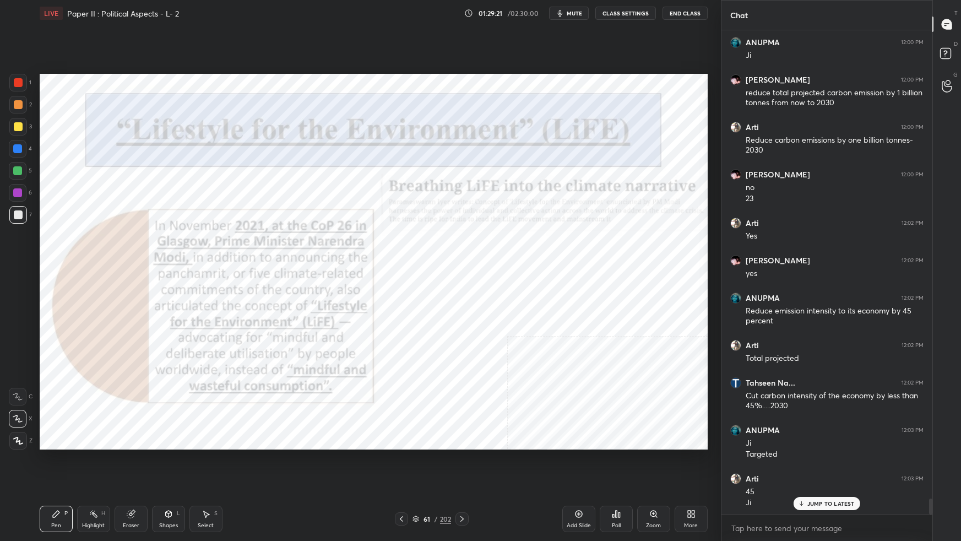
click at [23, 78] on div at bounding box center [18, 83] width 18 height 18
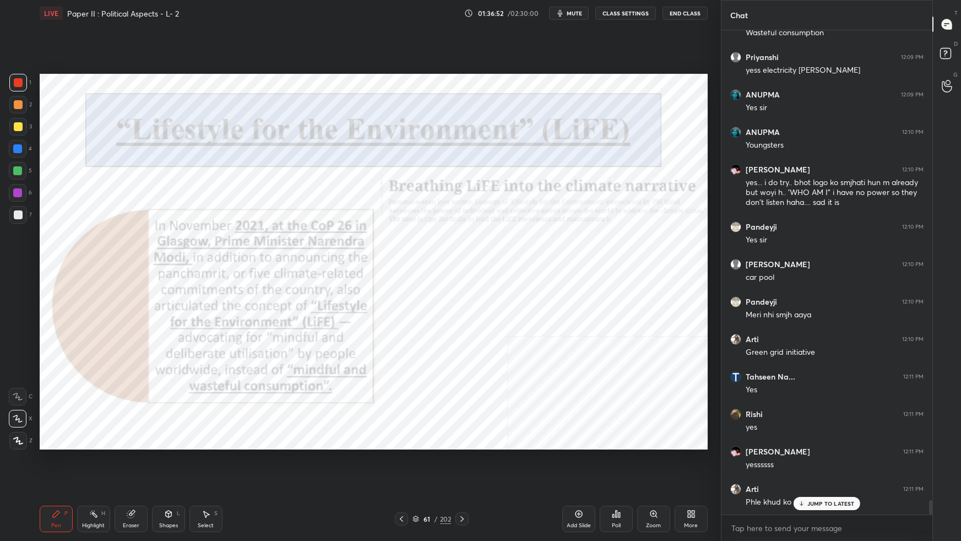
scroll to position [15824, 0]
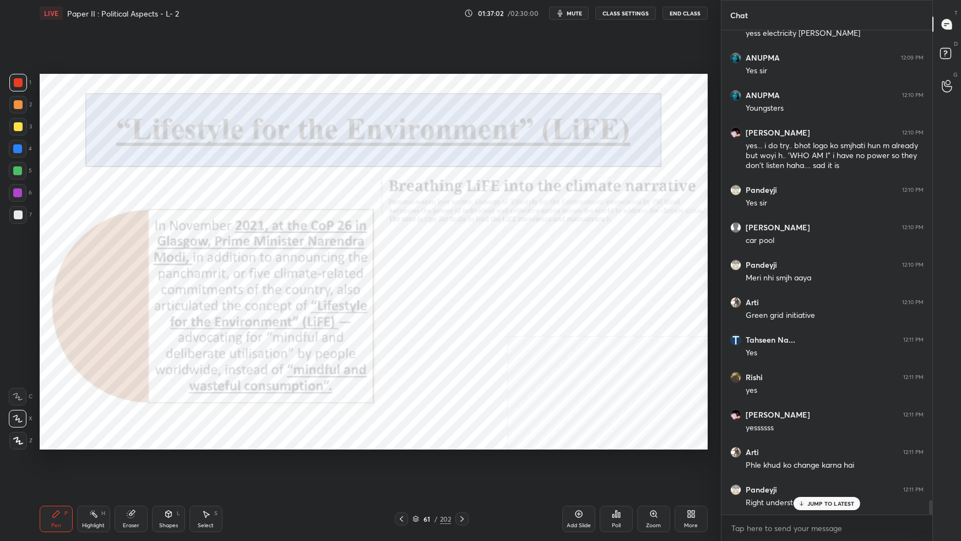
drag, startPoint x: 418, startPoint y: 517, endPoint x: 440, endPoint y: 508, distance: 23.4
click at [420, 339] on div "61 / 202" at bounding box center [431, 519] width 39 height 10
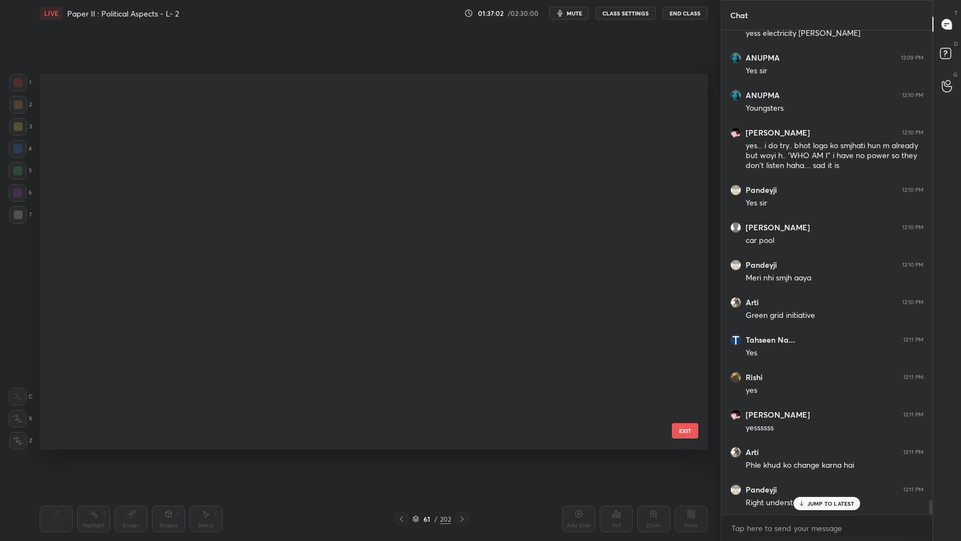
scroll to position [372, 662]
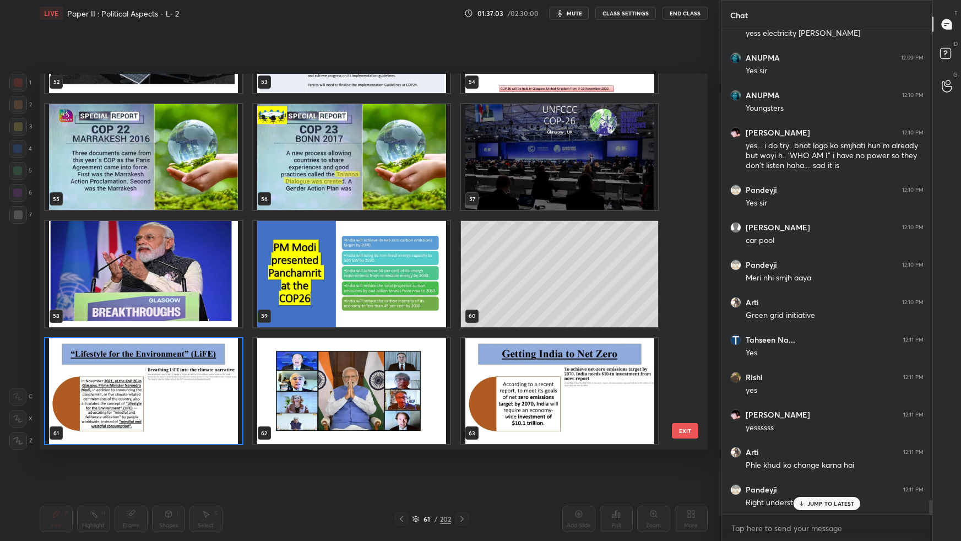
click at [685, 339] on button "EXIT" at bounding box center [685, 430] width 26 height 15
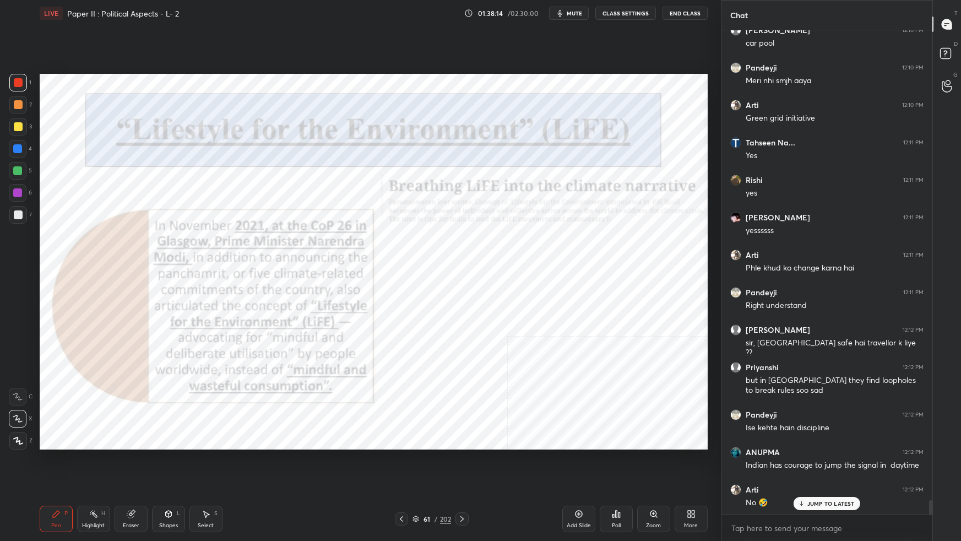
scroll to position [16059, 0]
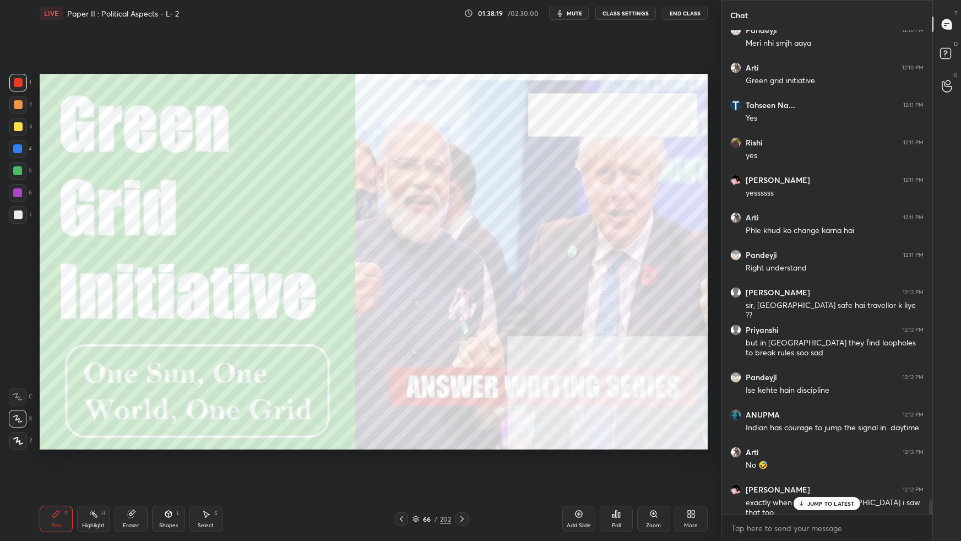
drag, startPoint x: 576, startPoint y: 15, endPoint x: 597, endPoint y: 14, distance: 21.5
click at [579, 15] on span "mute" at bounding box center [573, 13] width 15 height 8
click at [684, 12] on button "End Class" at bounding box center [684, 13] width 45 height 13
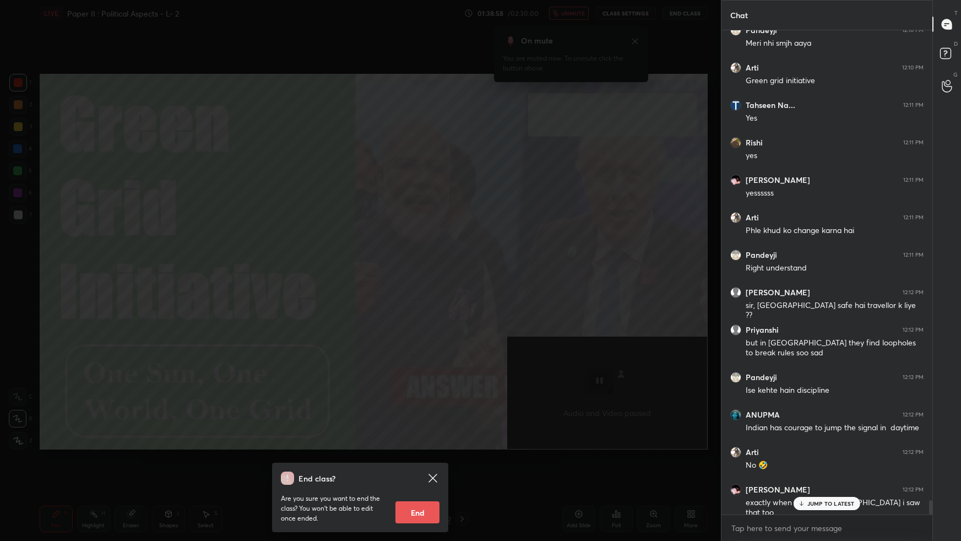
click at [566, 182] on div "End class? Are you sure you want to end the class? You won’t be able to edit on…" at bounding box center [360, 270] width 721 height 541
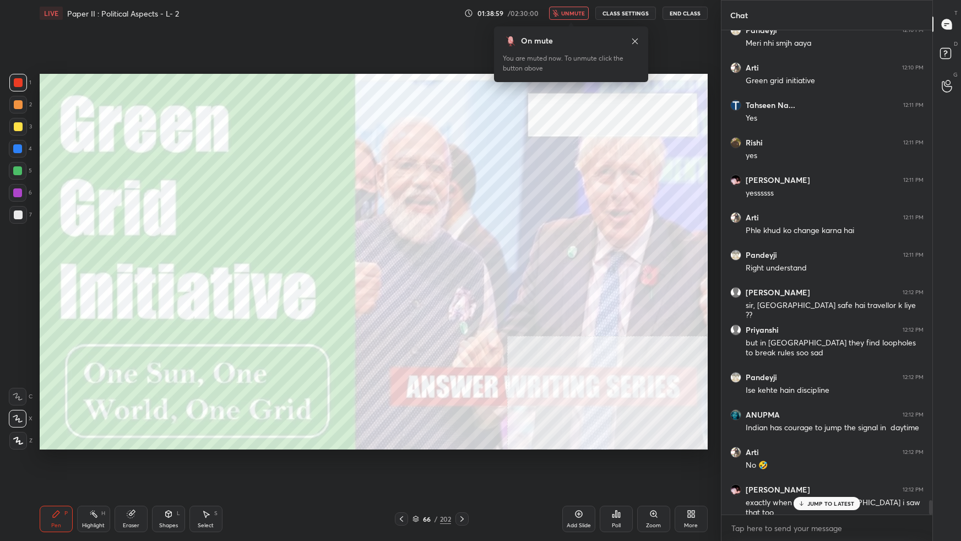
drag, startPoint x: 576, startPoint y: 19, endPoint x: 579, endPoint y: 31, distance: 11.9
click at [575, 19] on button "unmute" at bounding box center [569, 13] width 40 height 13
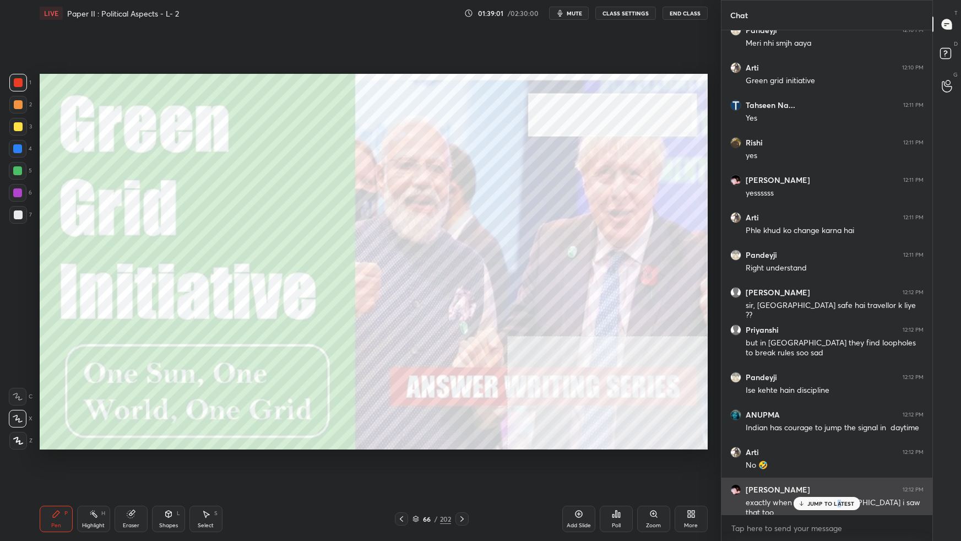
click at [735, 339] on p "JUMP TO LATEST" at bounding box center [830, 503] width 47 height 7
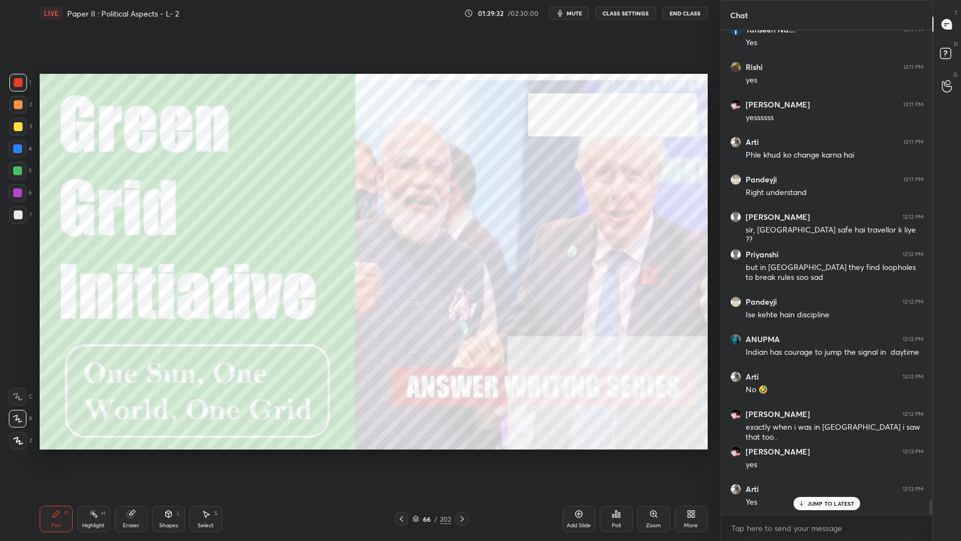
scroll to position [16171, 0]
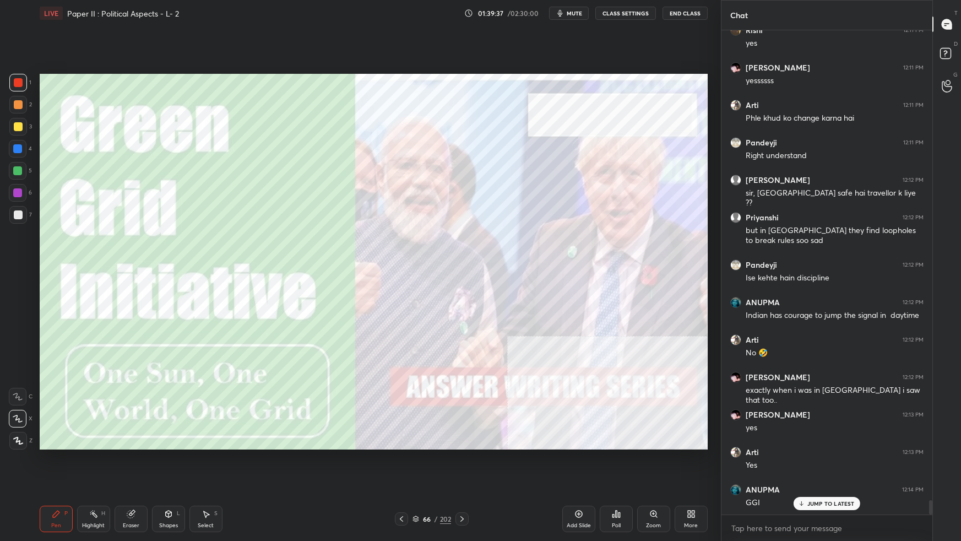
drag, startPoint x: 417, startPoint y: 517, endPoint x: 429, endPoint y: 509, distance: 13.9
click at [418, 339] on icon at bounding box center [415, 518] width 7 height 7
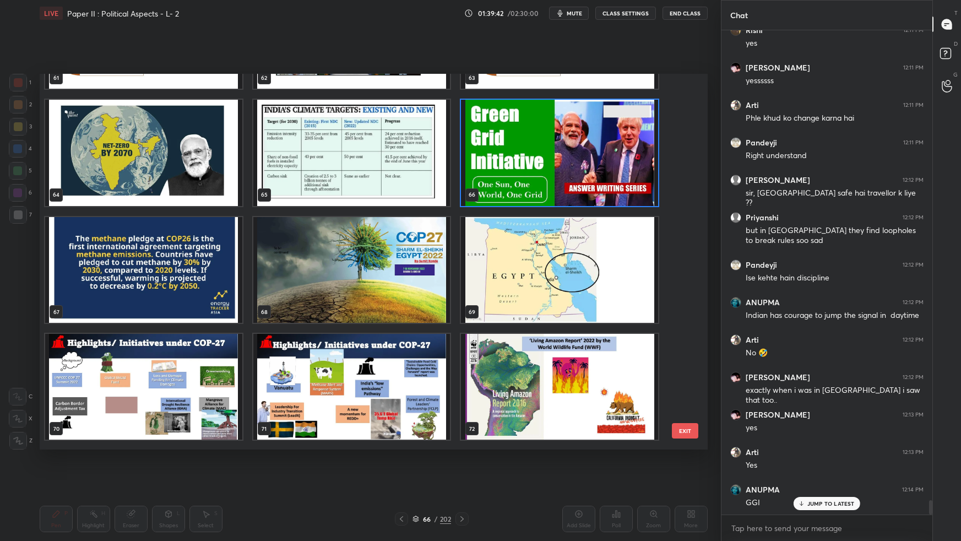
scroll to position [16182, 0]
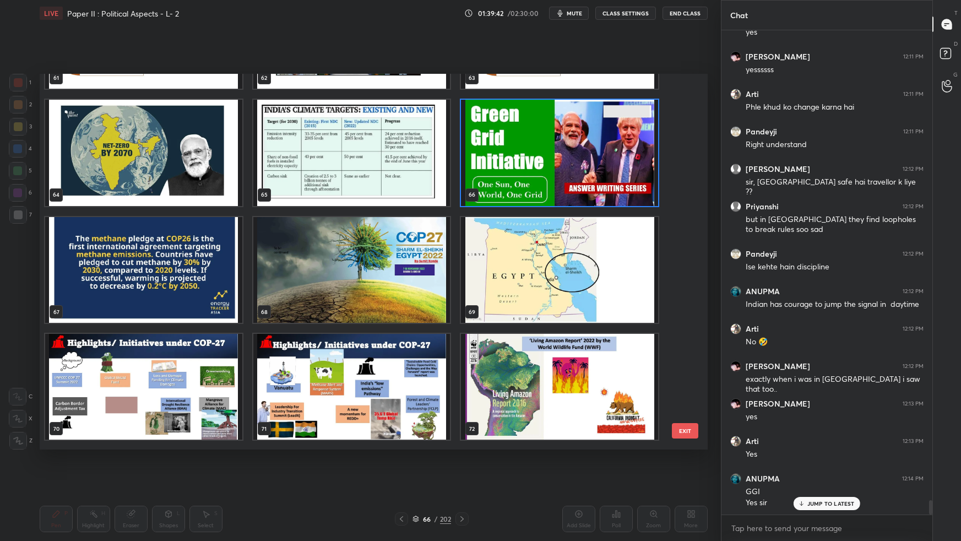
click at [689, 339] on button "EXIT" at bounding box center [685, 430] width 26 height 15
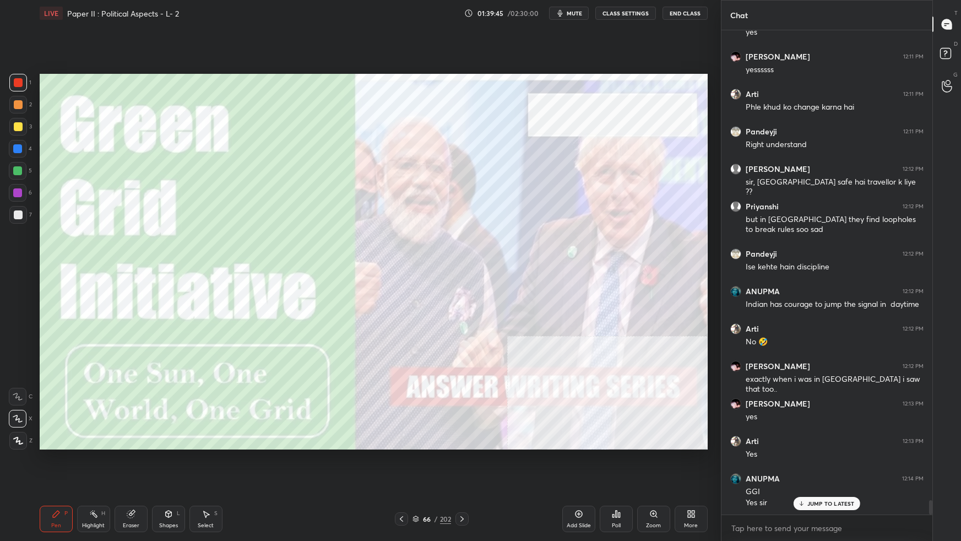
click at [413, 339] on icon at bounding box center [416, 517] width 6 height 3
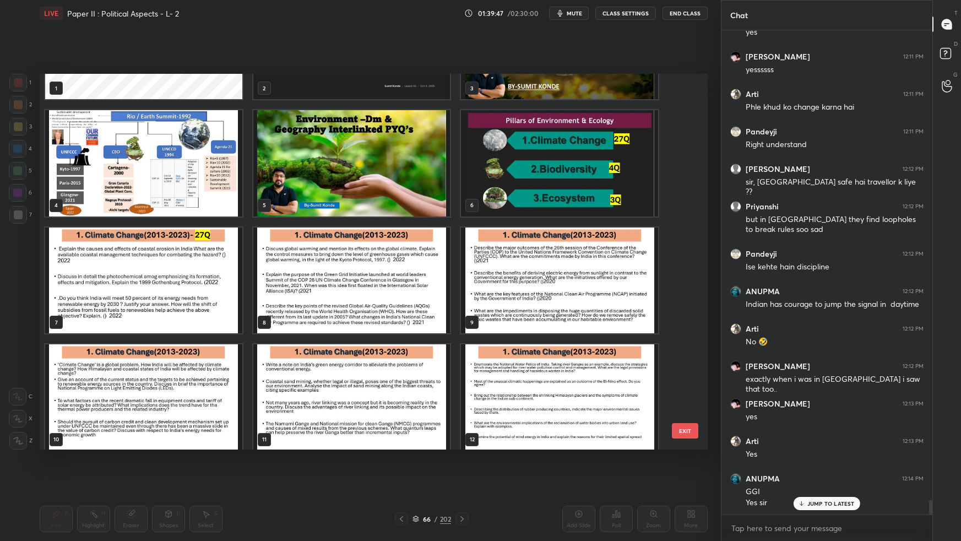
scroll to position [0, 0]
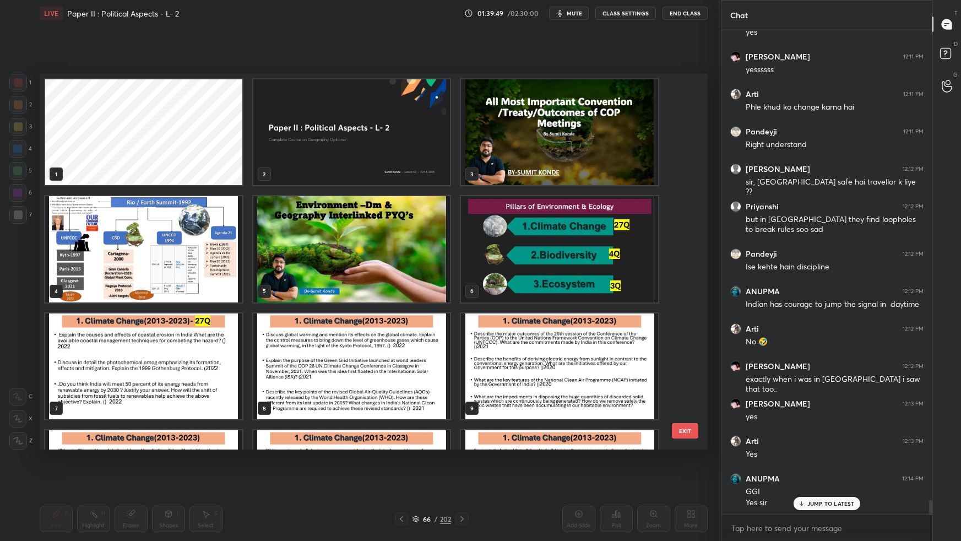
click at [531, 339] on img "grid" at bounding box center [559, 366] width 197 height 106
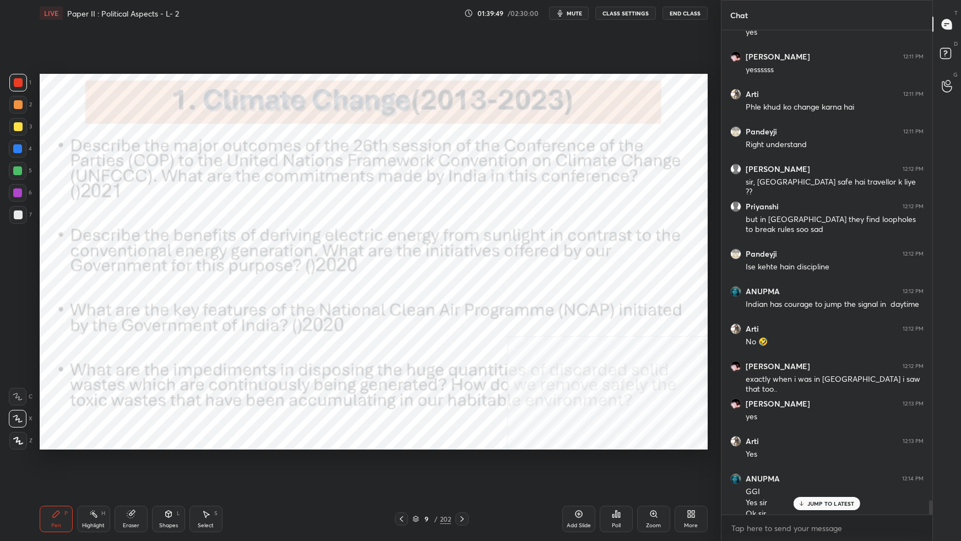
scroll to position [16193, 0]
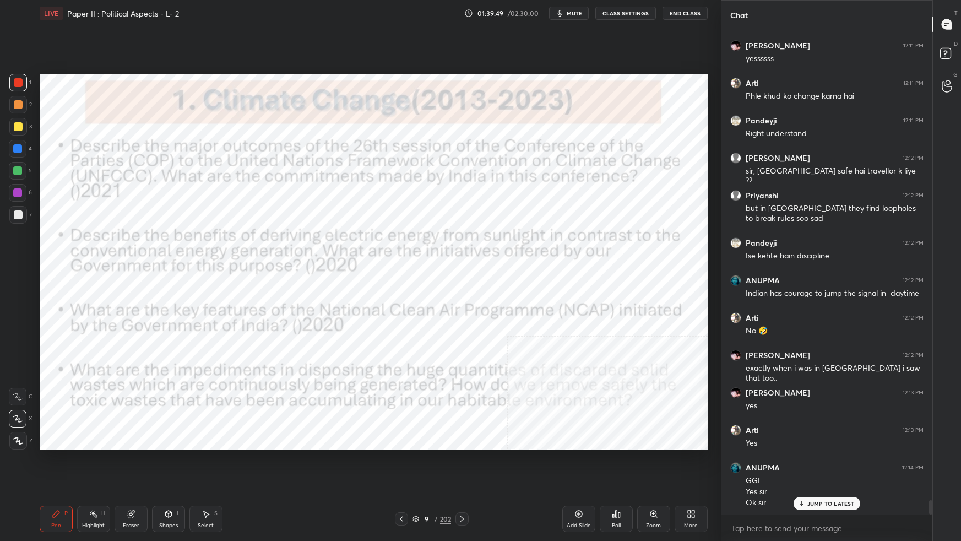
click at [532, 339] on img "grid" at bounding box center [559, 366] width 197 height 106
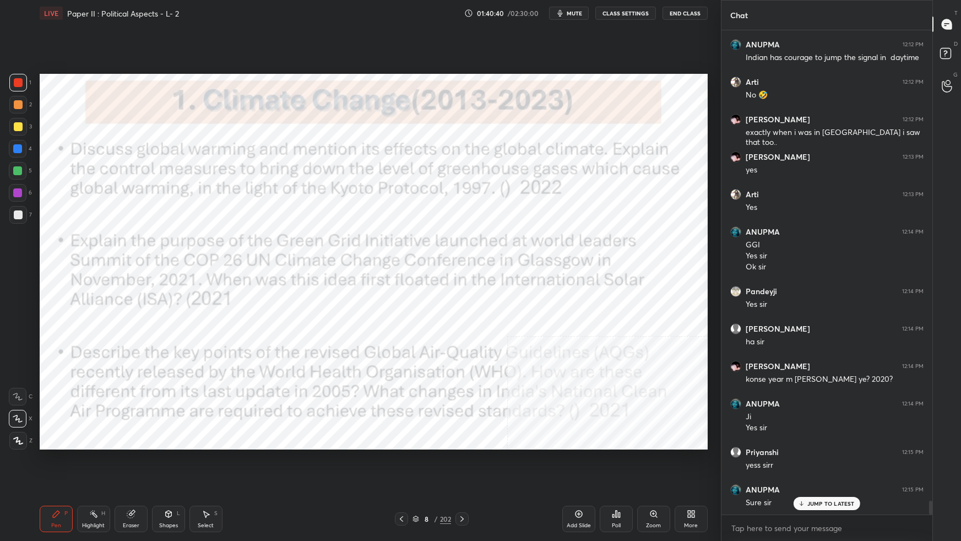
scroll to position [16466, 0]
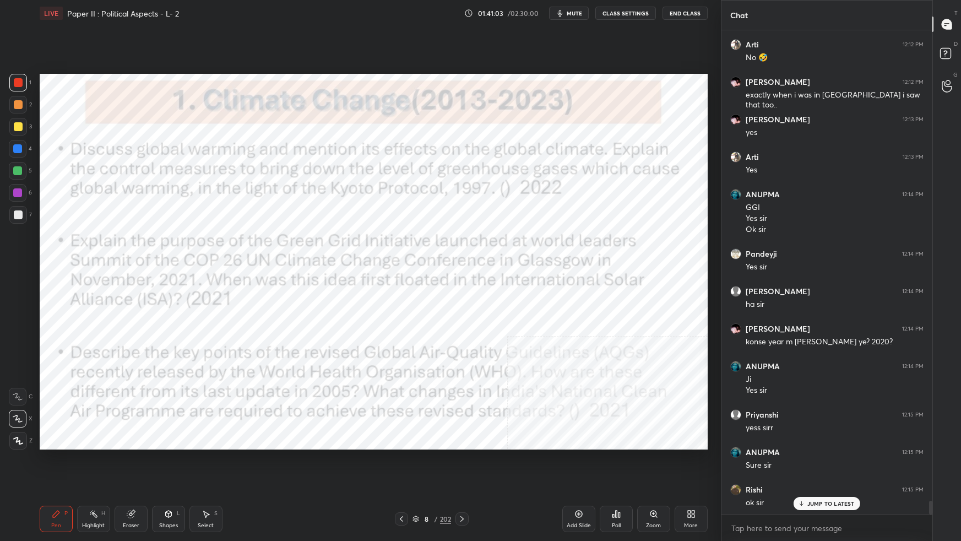
drag, startPoint x: 417, startPoint y: 515, endPoint x: 422, endPoint y: 513, distance: 5.9
click at [417, 339] on icon at bounding box center [415, 518] width 7 height 7
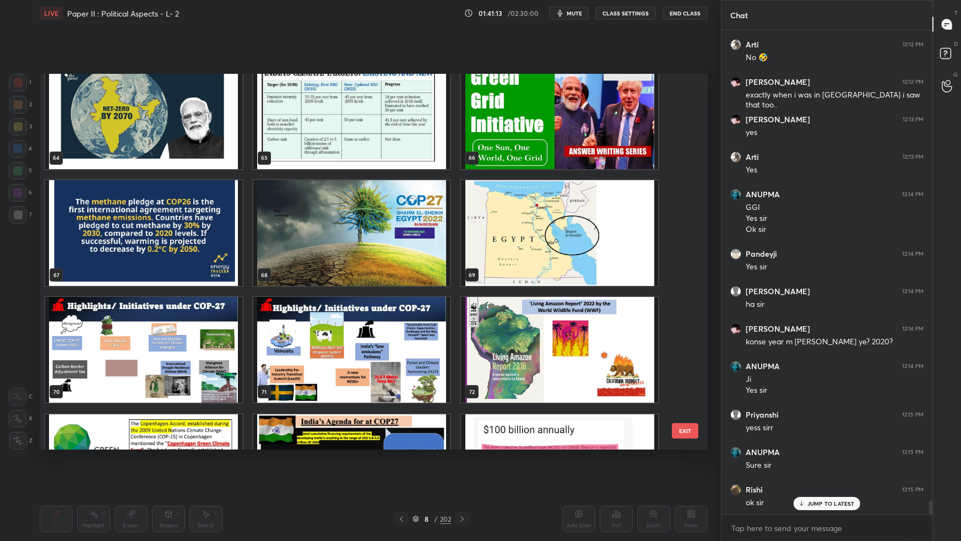
scroll to position [2461, 0]
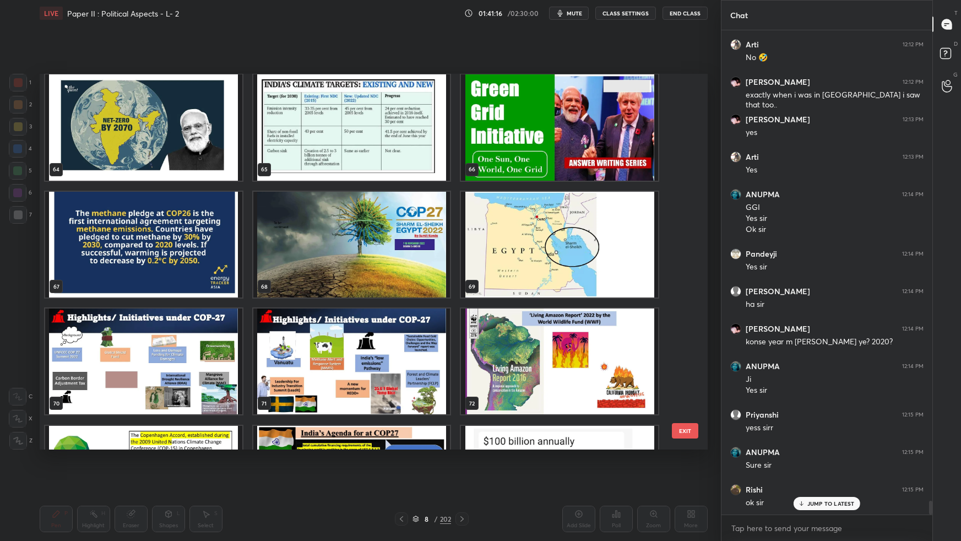
click at [224, 246] on img "grid" at bounding box center [143, 244] width 197 height 106
click at [242, 249] on div "67" at bounding box center [143, 244] width 199 height 108
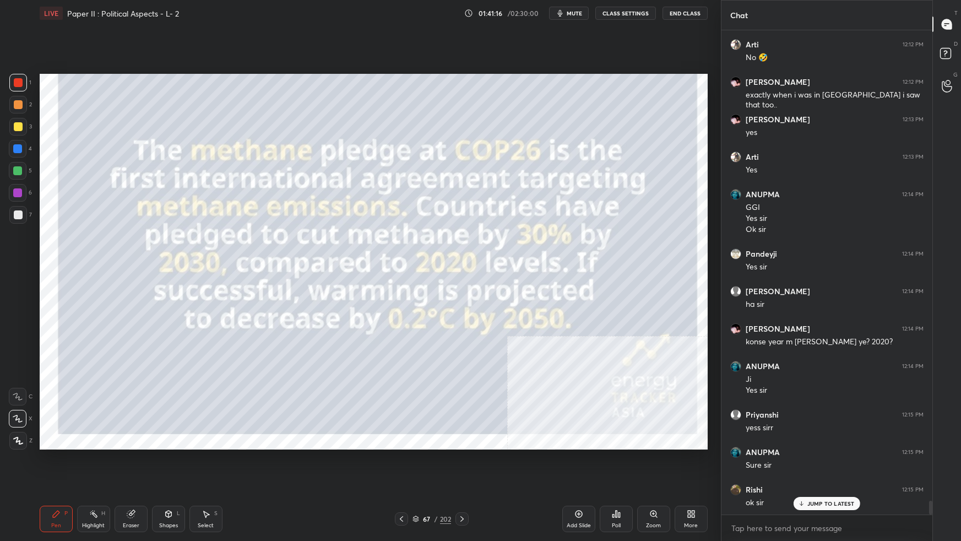
click at [239, 252] on img "grid" at bounding box center [143, 244] width 197 height 106
click at [239, 250] on img "grid" at bounding box center [143, 244] width 197 height 106
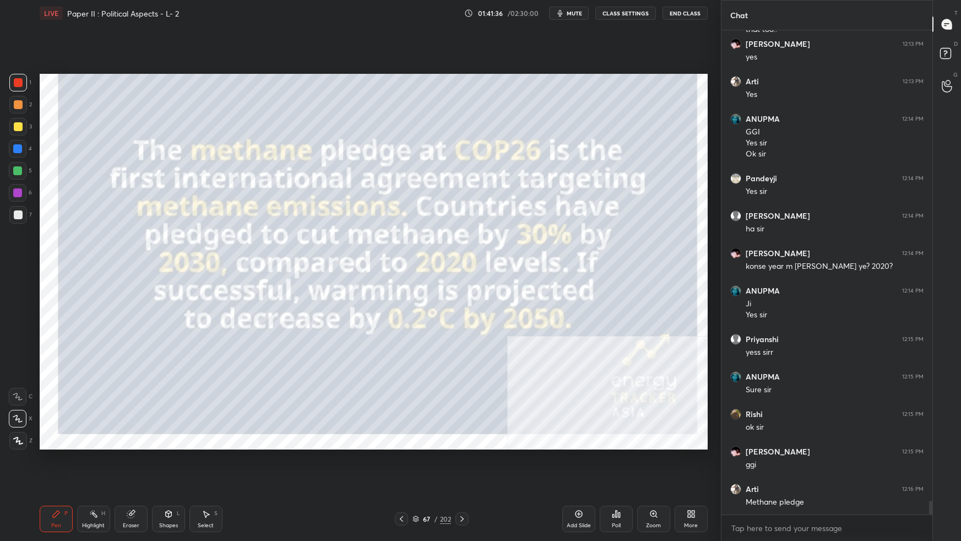
scroll to position [16578, 0]
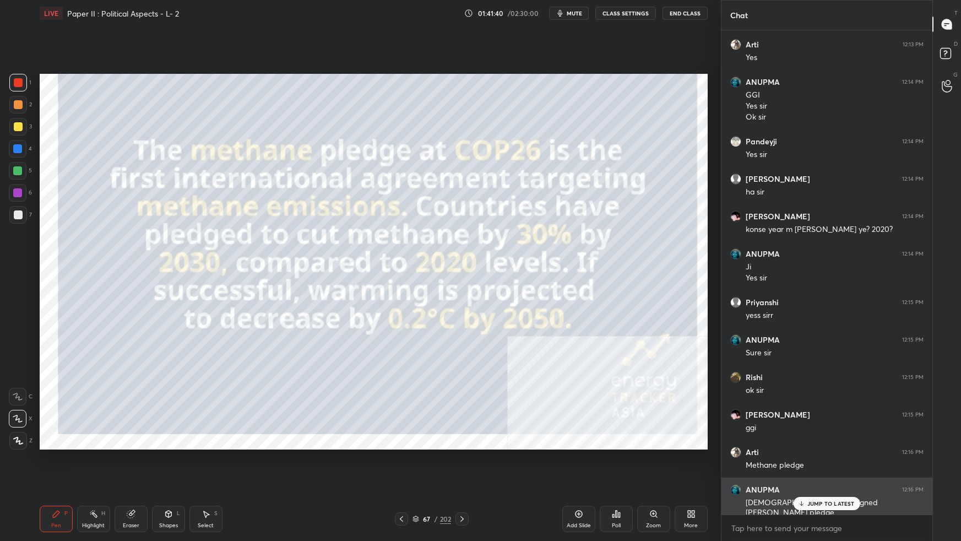
click at [735, 339] on div "JUMP TO LATEST" at bounding box center [826, 503] width 66 height 13
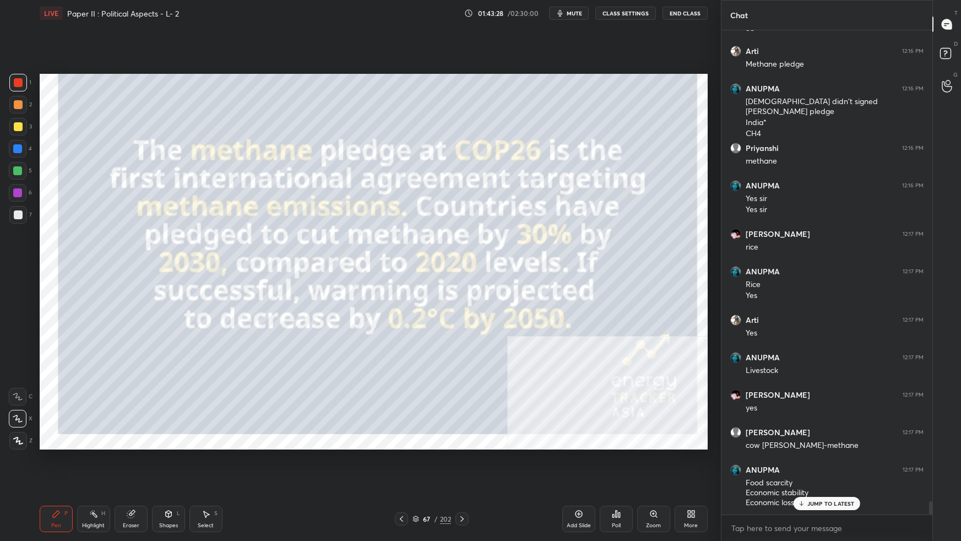
scroll to position [16990, 0]
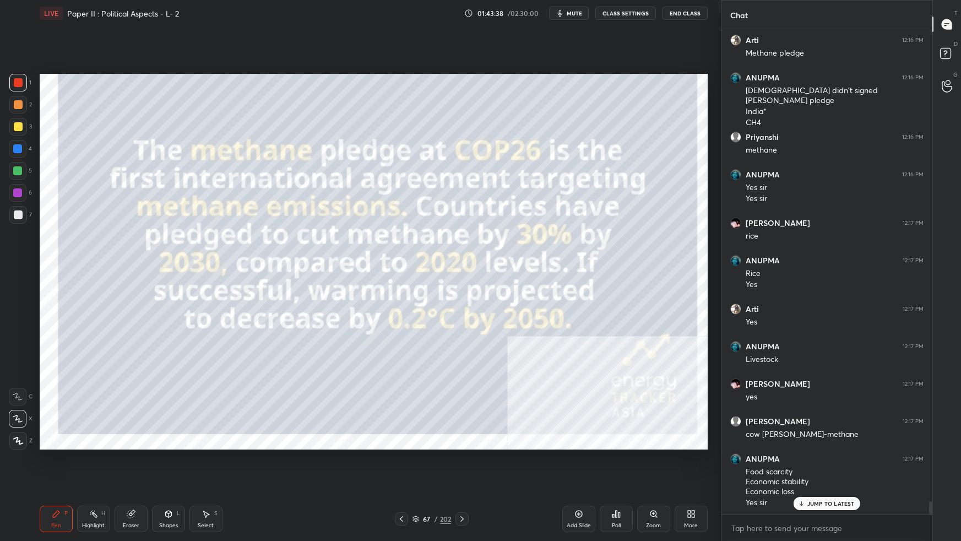
click at [417, 339] on icon at bounding box center [415, 518] width 7 height 7
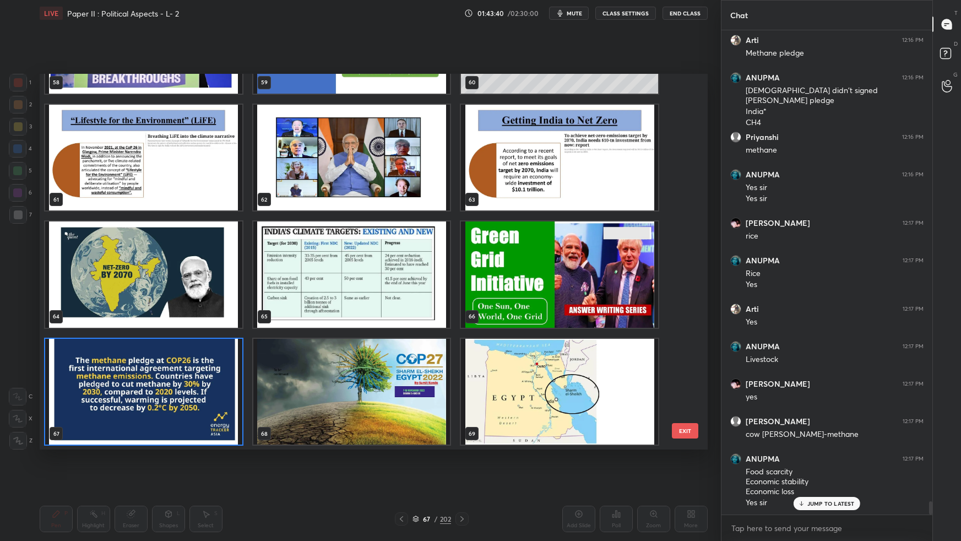
scroll to position [17028, 0]
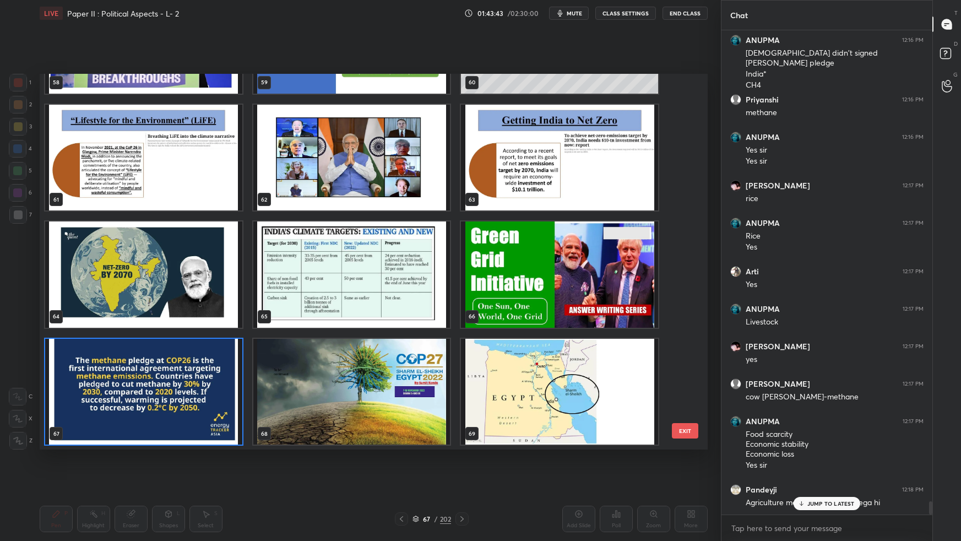
click at [213, 314] on img "grid" at bounding box center [143, 274] width 197 height 106
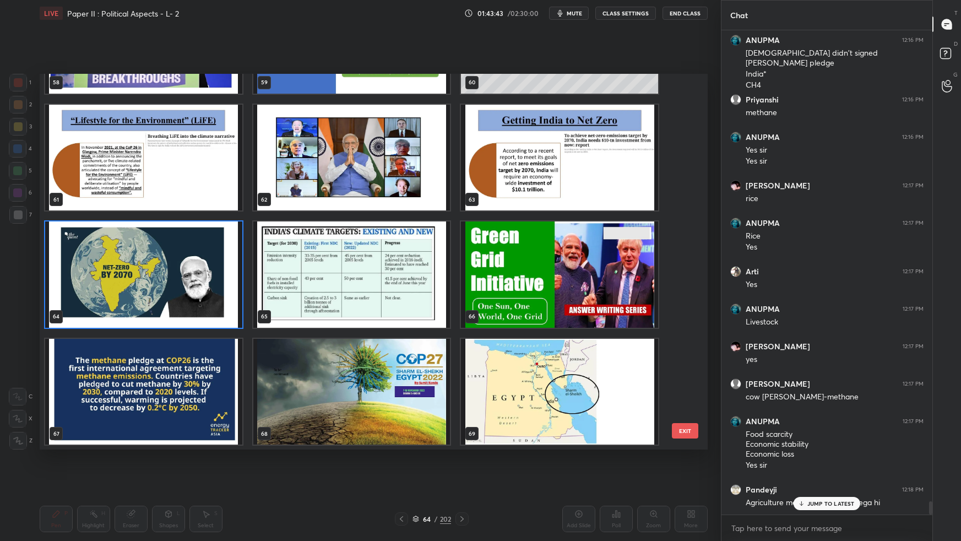
click at [214, 314] on img "grid" at bounding box center [143, 274] width 197 height 106
click at [212, 317] on img "grid" at bounding box center [143, 274] width 197 height 106
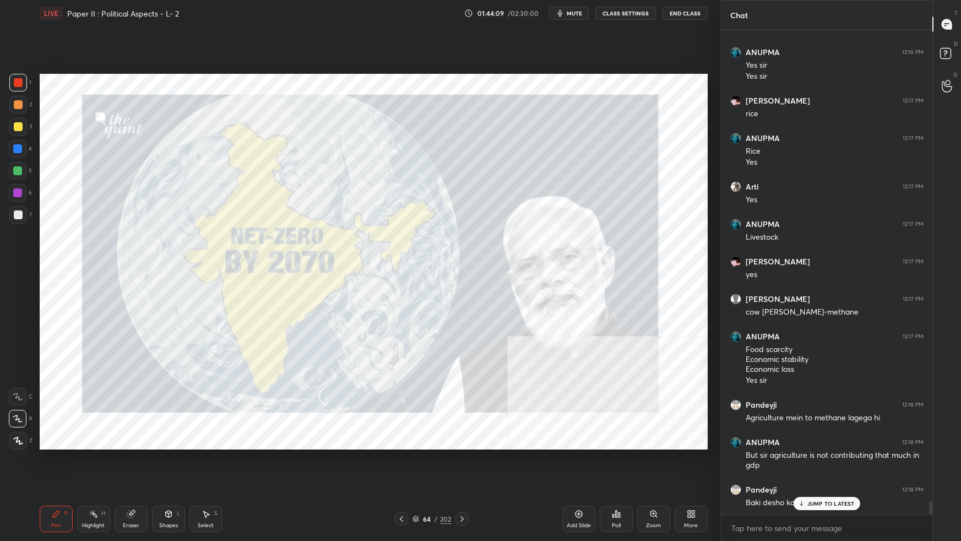
scroll to position [17150, 0]
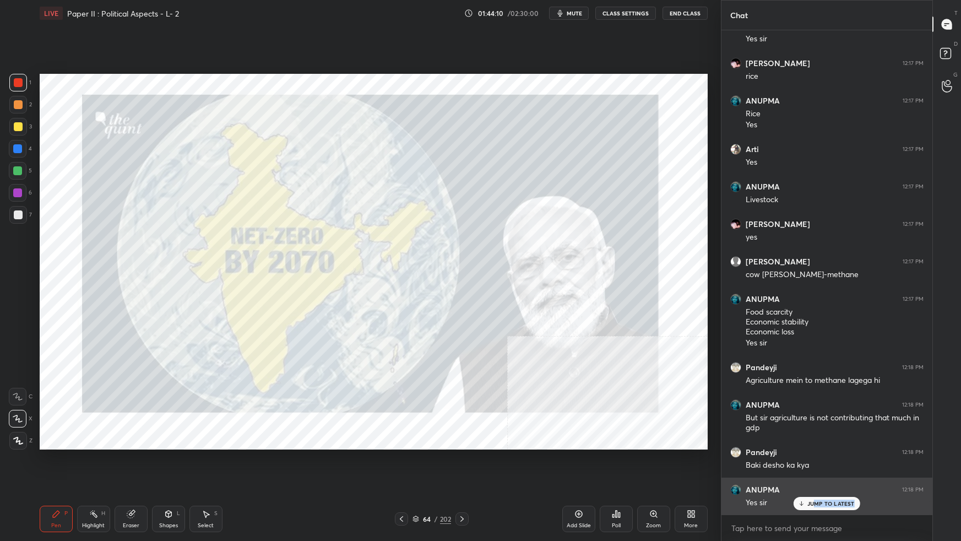
click at [735, 339] on div "JUMP TO LATEST" at bounding box center [826, 503] width 66 height 13
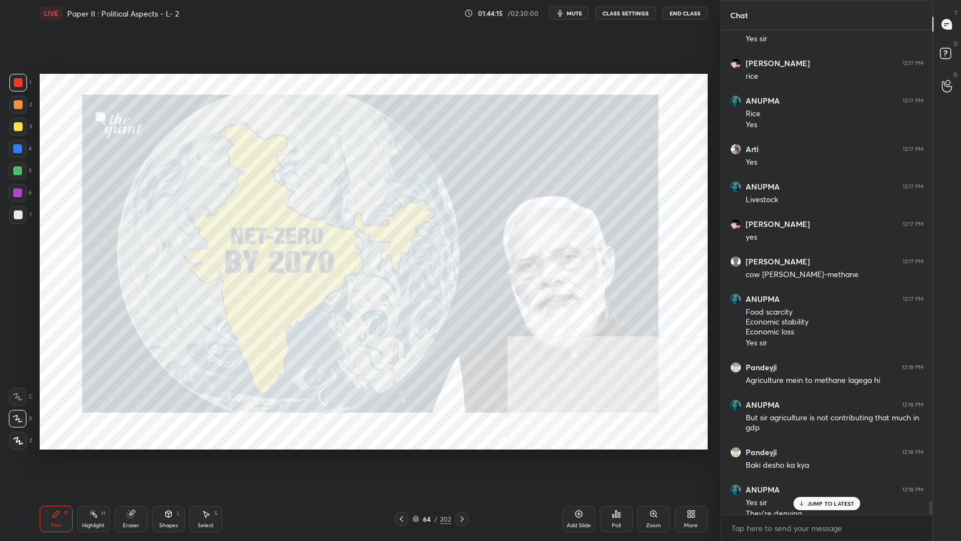
scroll to position [17161, 0]
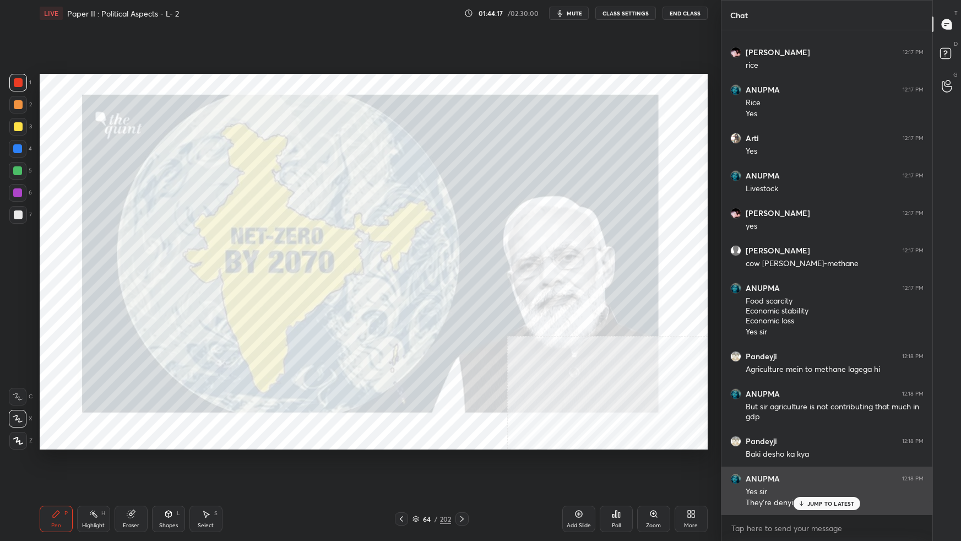
click at [735, 339] on p "JUMP TO LATEST" at bounding box center [830, 503] width 47 height 7
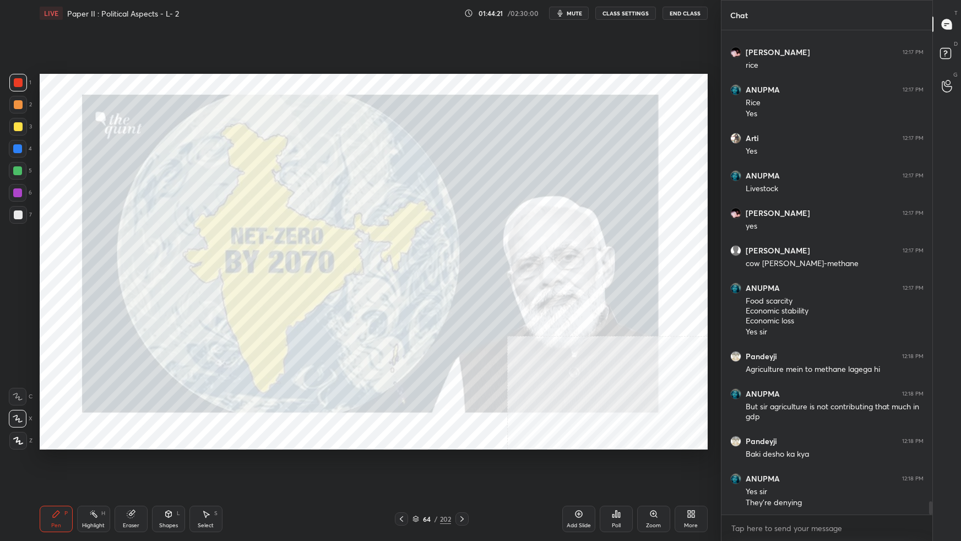
scroll to position [17198, 0]
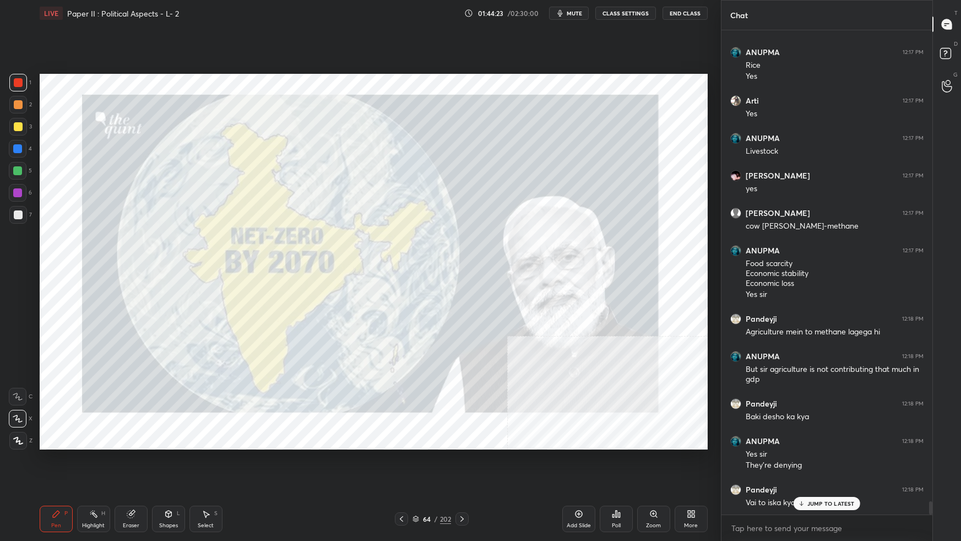
drag, startPoint x: 418, startPoint y: 515, endPoint x: 423, endPoint y: 513, distance: 5.7
click at [418, 339] on div "64 / 202" at bounding box center [431, 519] width 39 height 10
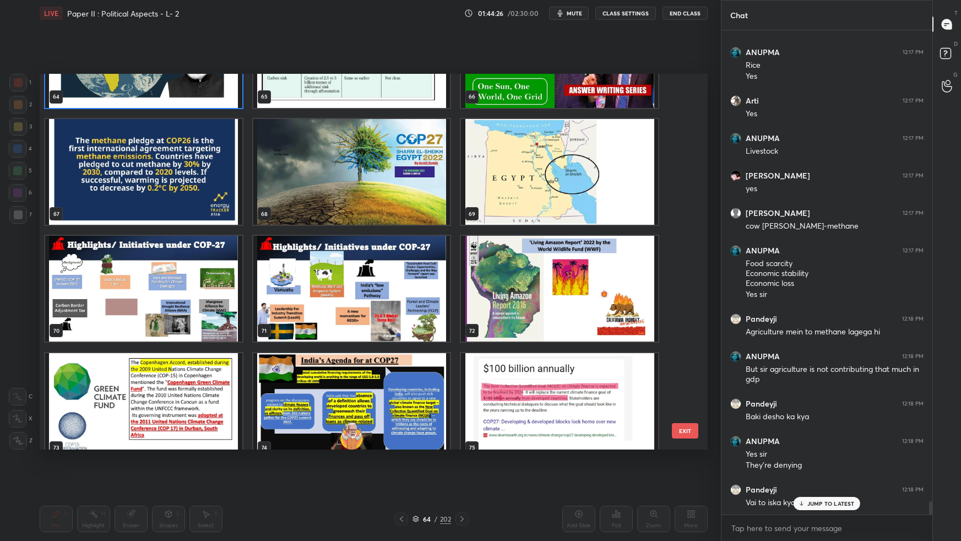
scroll to position [2546, 0]
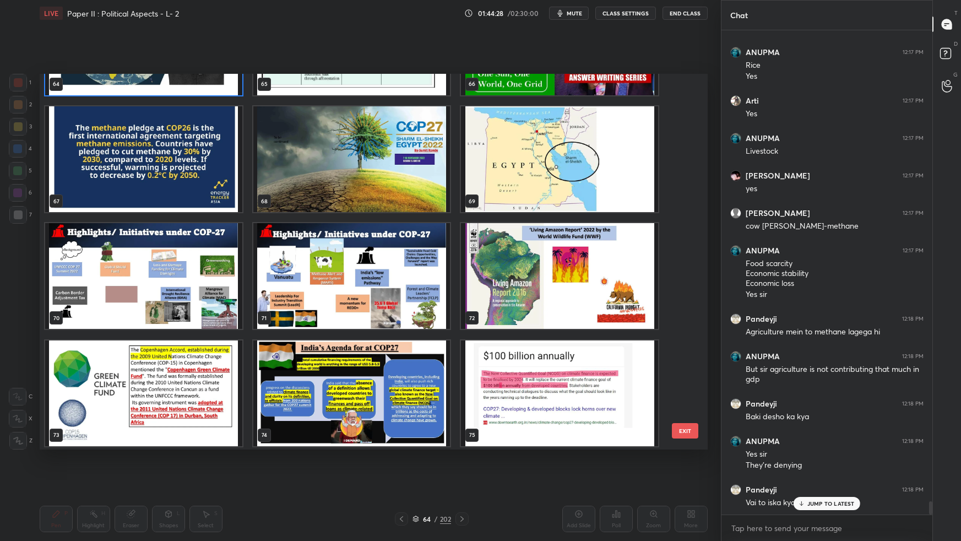
click at [626, 181] on img "grid" at bounding box center [559, 159] width 197 height 106
click at [628, 183] on img "grid" at bounding box center [559, 159] width 197 height 106
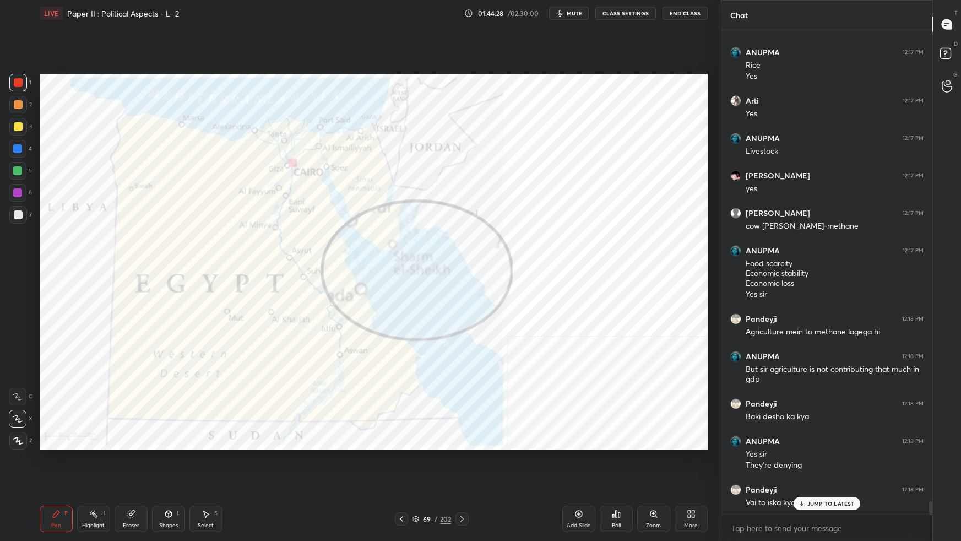
click at [630, 184] on img "grid" at bounding box center [559, 159] width 197 height 106
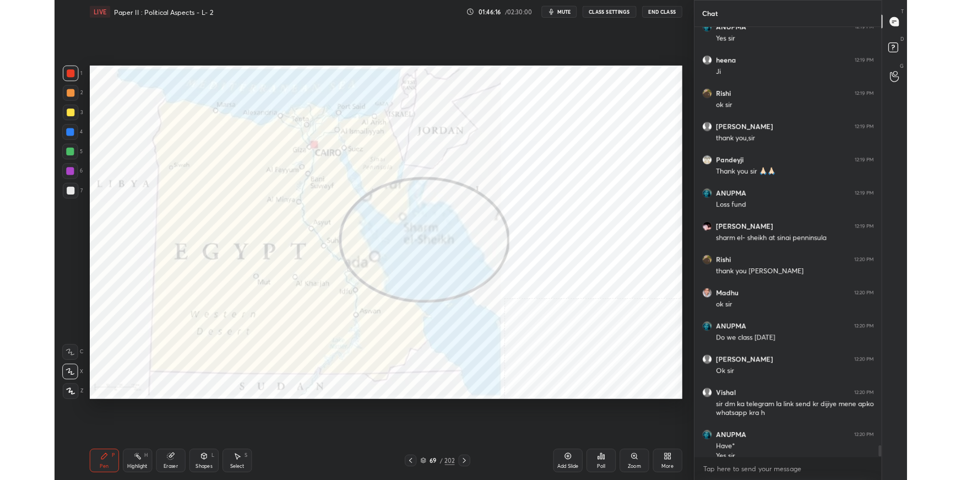
scroll to position [17828, 0]
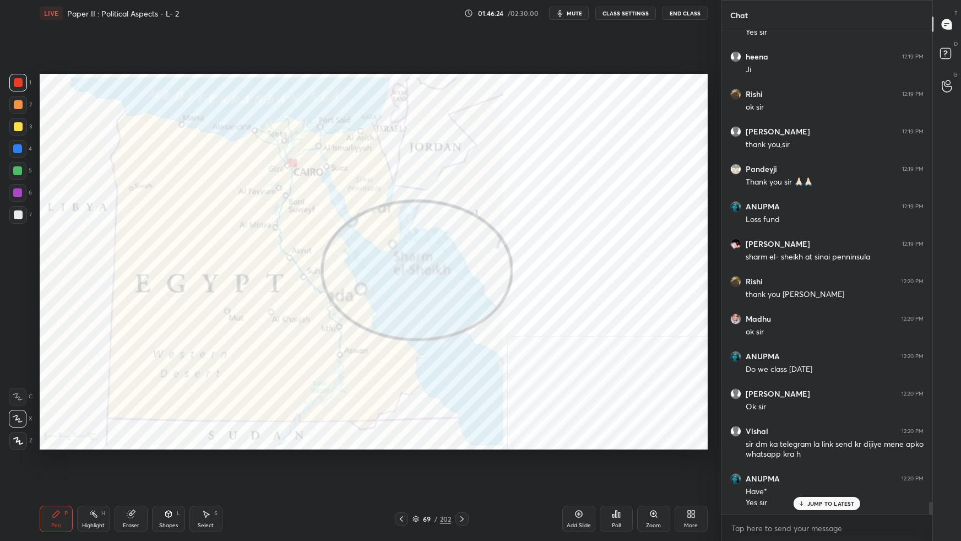
click at [700, 339] on div "More" at bounding box center [690, 518] width 33 height 26
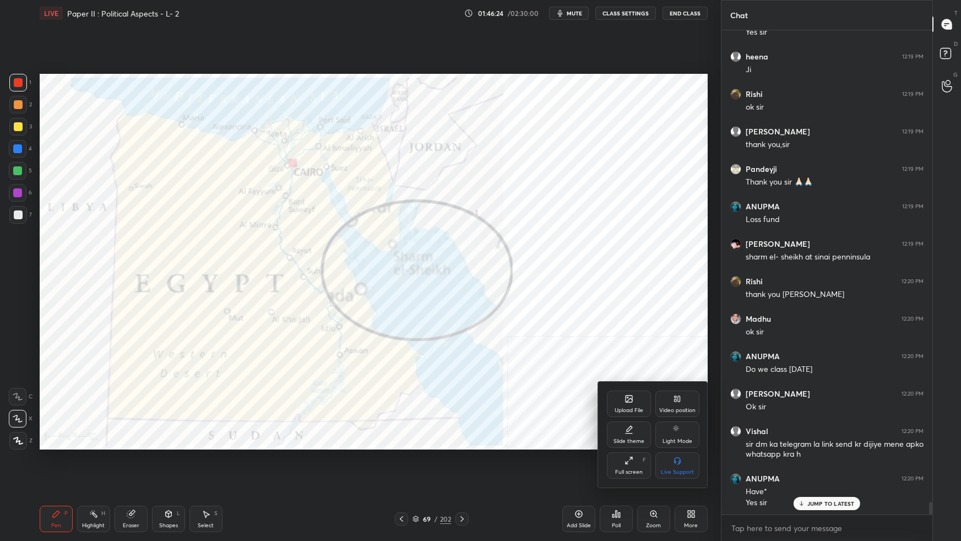
click at [630, 339] on div "Full screen F" at bounding box center [629, 465] width 44 height 26
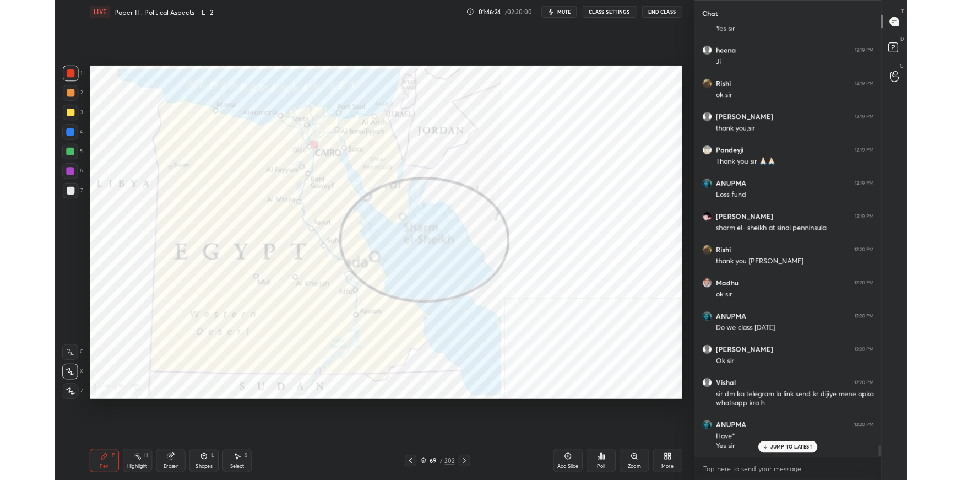
scroll to position [3, 3]
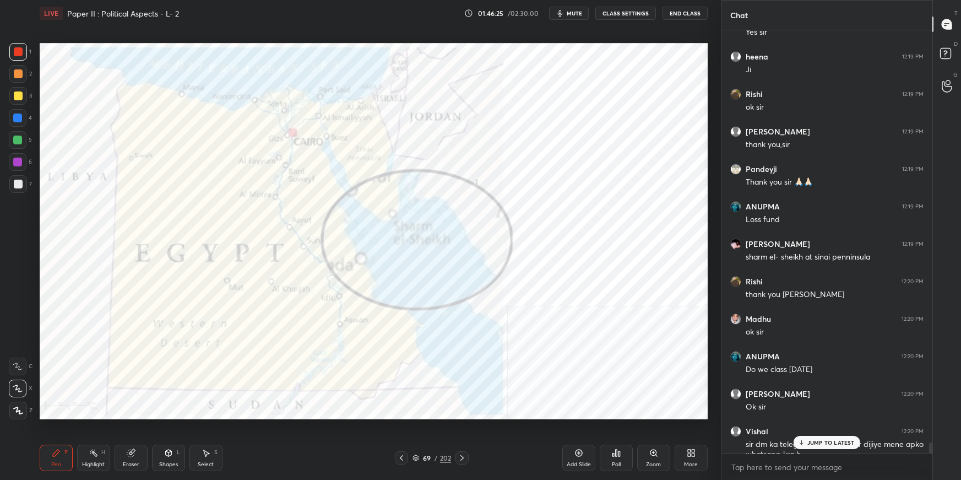
click at [735, 339] on div "JUMP TO LATEST" at bounding box center [826, 441] width 66 height 13
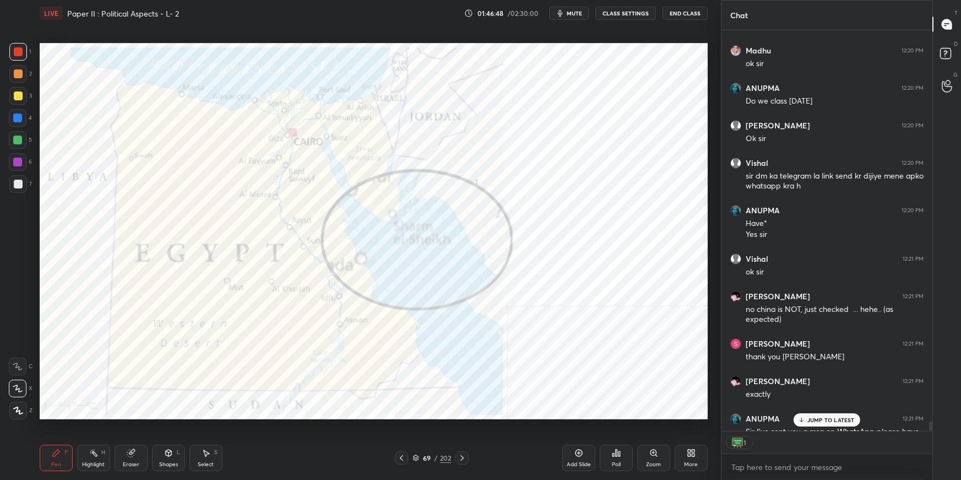
click at [579, 339] on div "Add Slide" at bounding box center [578, 457] width 33 height 26
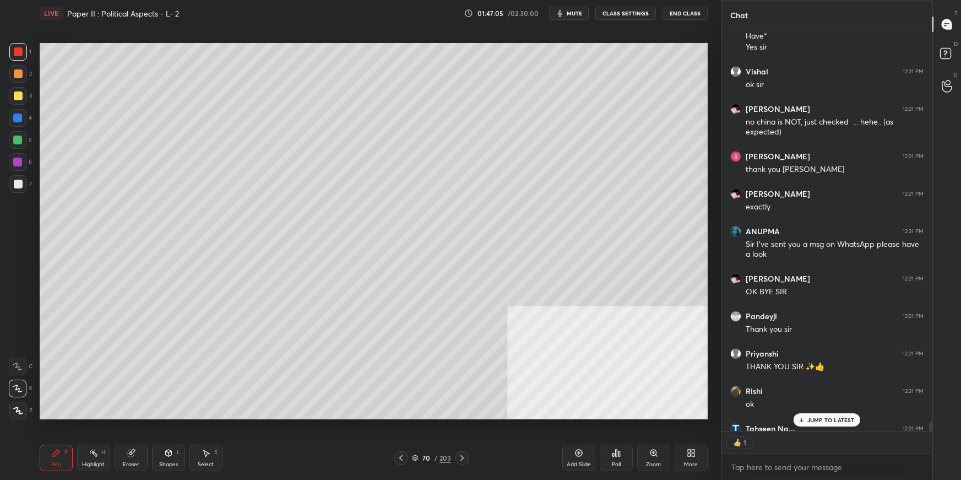
scroll to position [18306, 0]
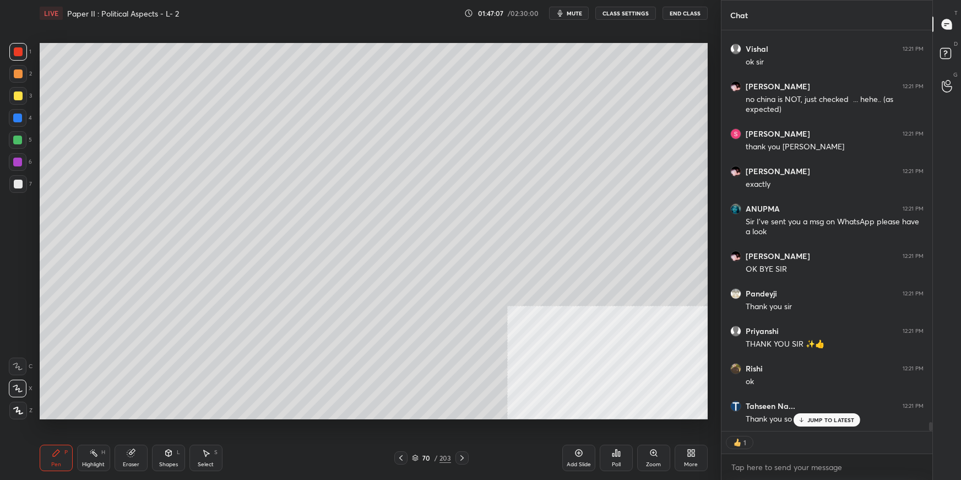
drag, startPoint x: 576, startPoint y: 14, endPoint x: 646, endPoint y: 16, distance: 69.4
click at [585, 15] on button "mute" at bounding box center [569, 13] width 40 height 13
click at [685, 15] on button "End Class" at bounding box center [684, 13] width 45 height 13
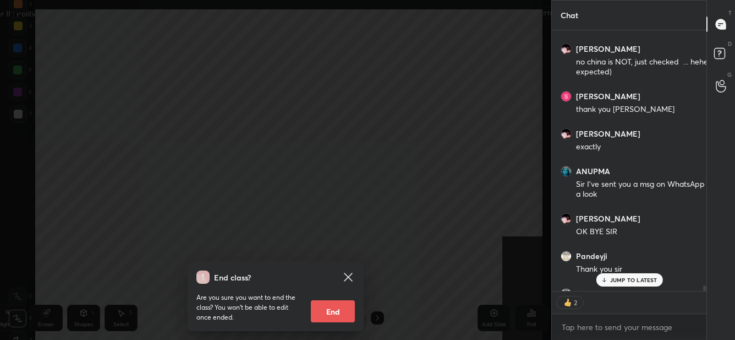
scroll to position [185, 152]
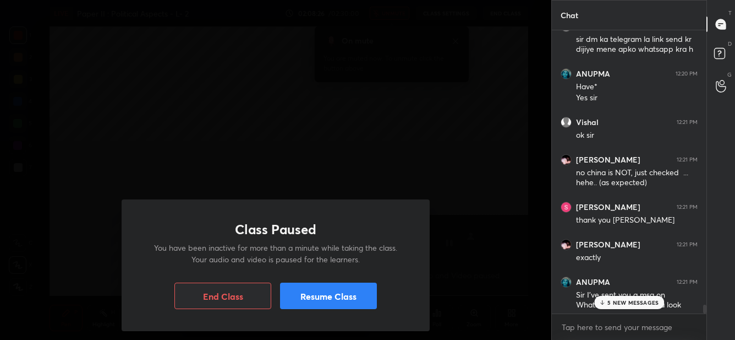
click at [251, 300] on button "End Class" at bounding box center [223, 295] width 97 height 26
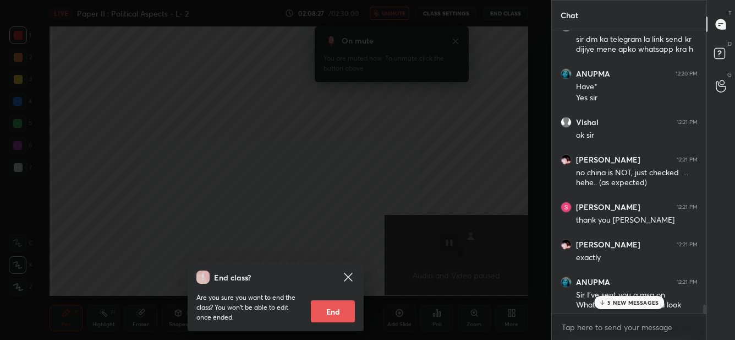
click at [330, 302] on button "End" at bounding box center [333, 311] width 44 height 22
type textarea "x"
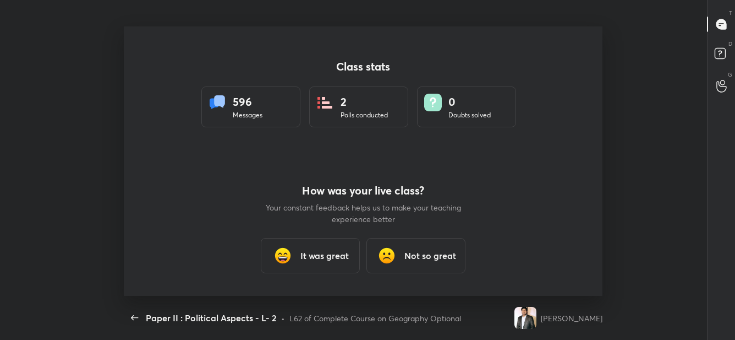
scroll to position [54782, 54340]
click at [313, 249] on h3 "It was great" at bounding box center [325, 255] width 48 height 13
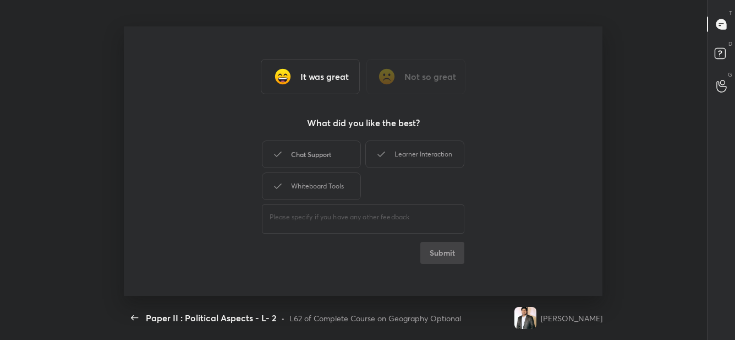
click at [318, 160] on div "Chat Support" at bounding box center [311, 154] width 99 height 28
click at [450, 252] on button "Submit" at bounding box center [443, 253] width 44 height 22
